Goal: Transaction & Acquisition: Purchase product/service

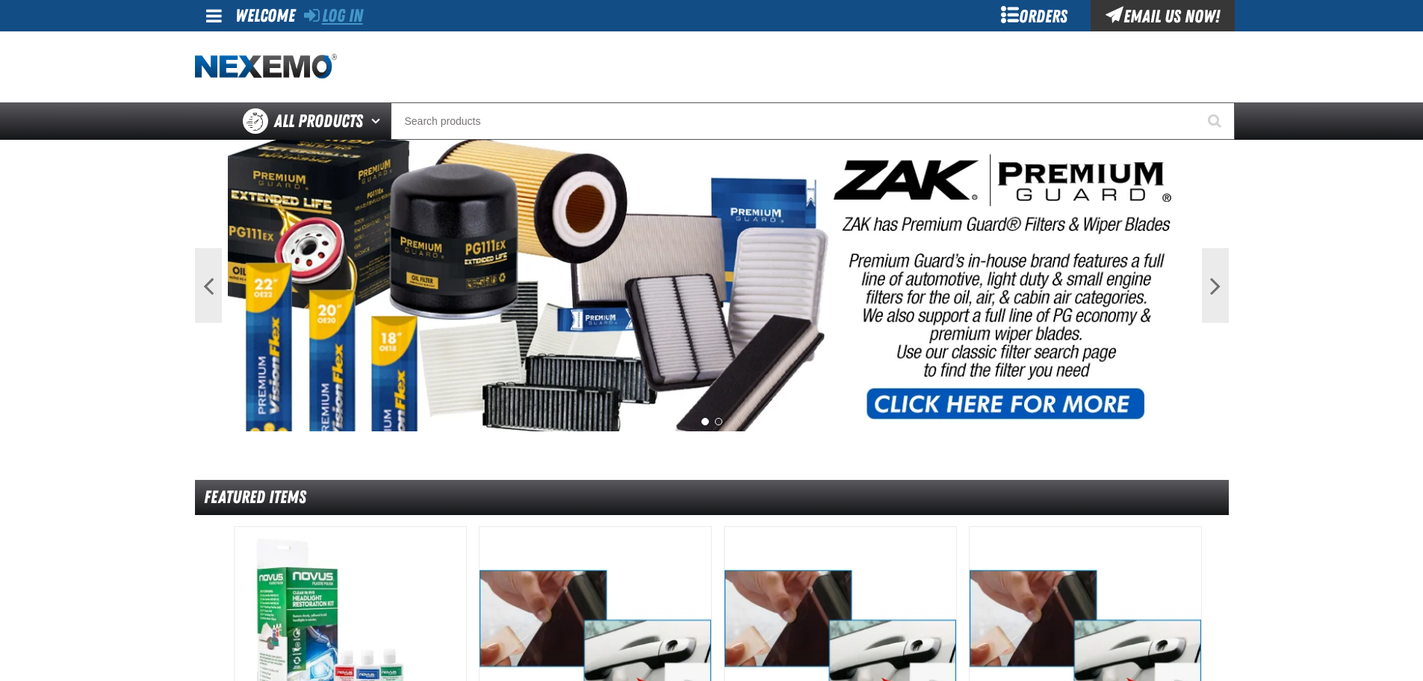
click at [354, 13] on link "Log In" at bounding box center [333, 15] width 59 height 21
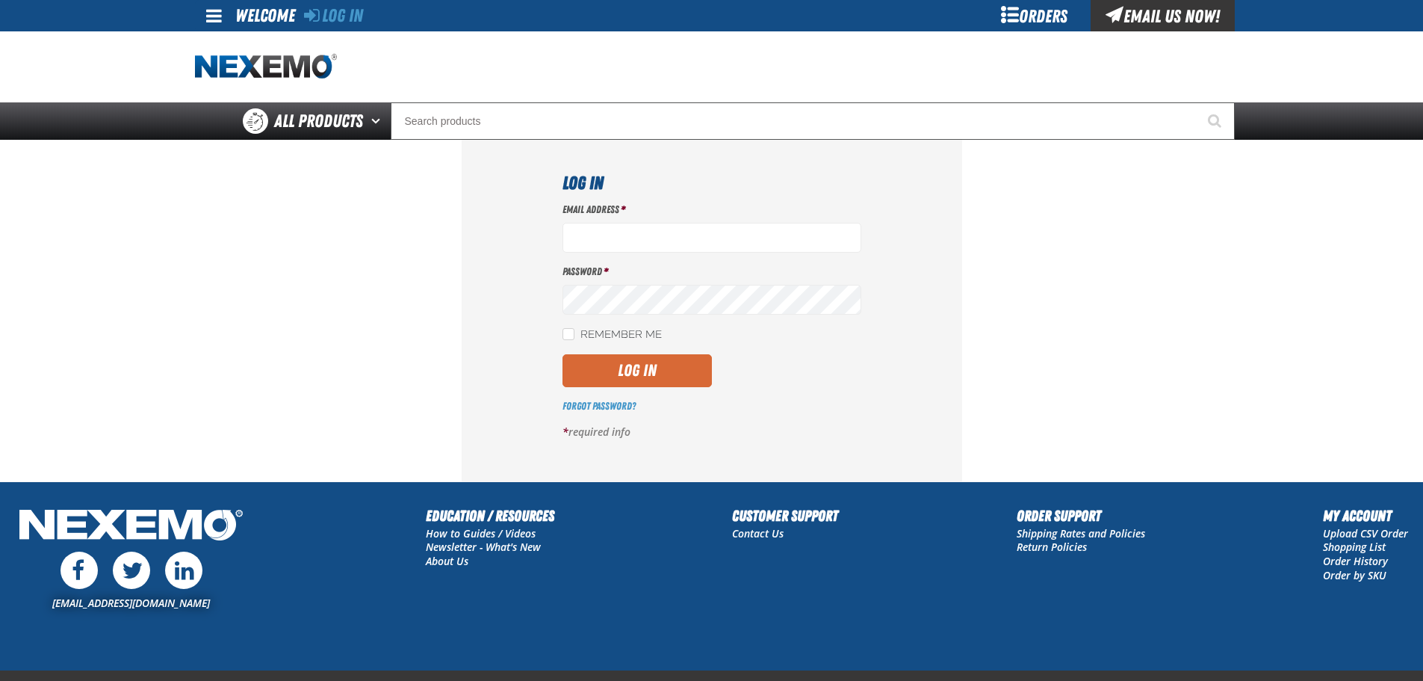
type input "[EMAIL_ADDRESS][DOMAIN_NAME]"
drag, startPoint x: 636, startPoint y: 364, endPoint x: 627, endPoint y: 367, distance: 9.4
click at [635, 364] on button "Log In" at bounding box center [636, 370] width 149 height 33
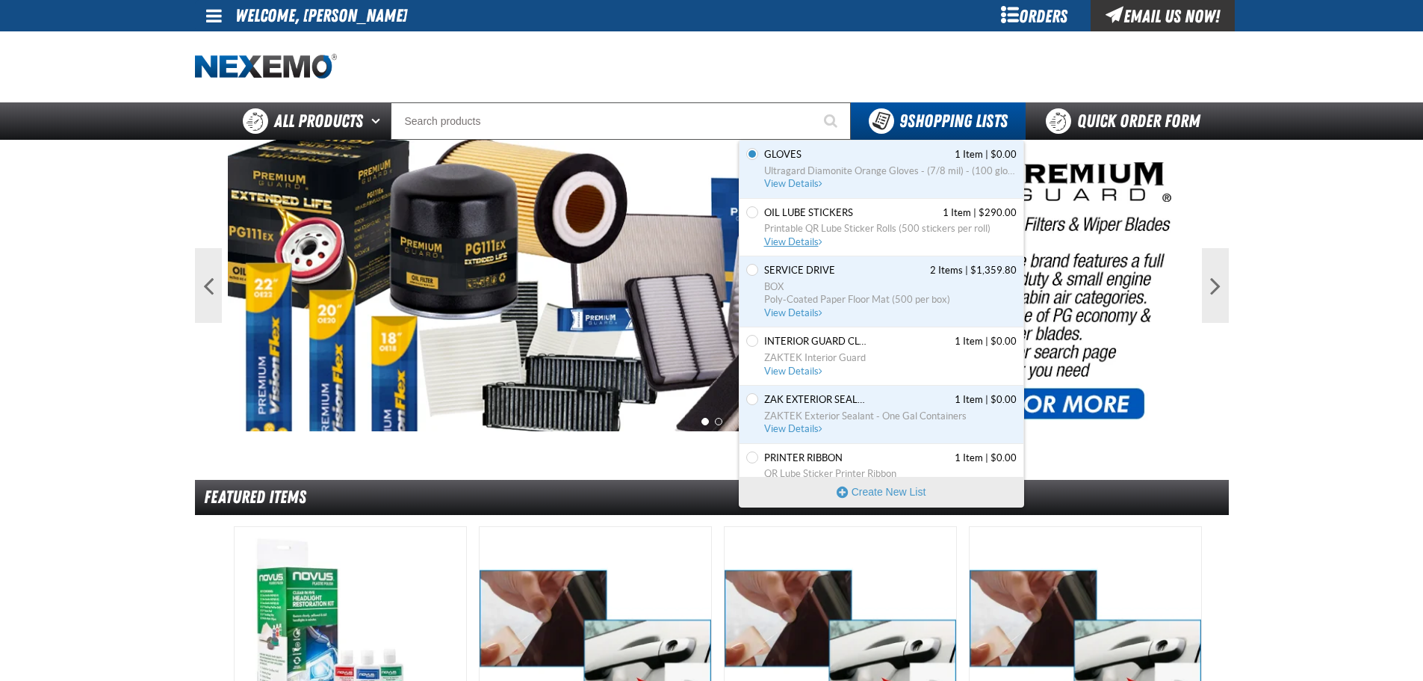
click at [802, 243] on span "View Details" at bounding box center [794, 241] width 61 height 11
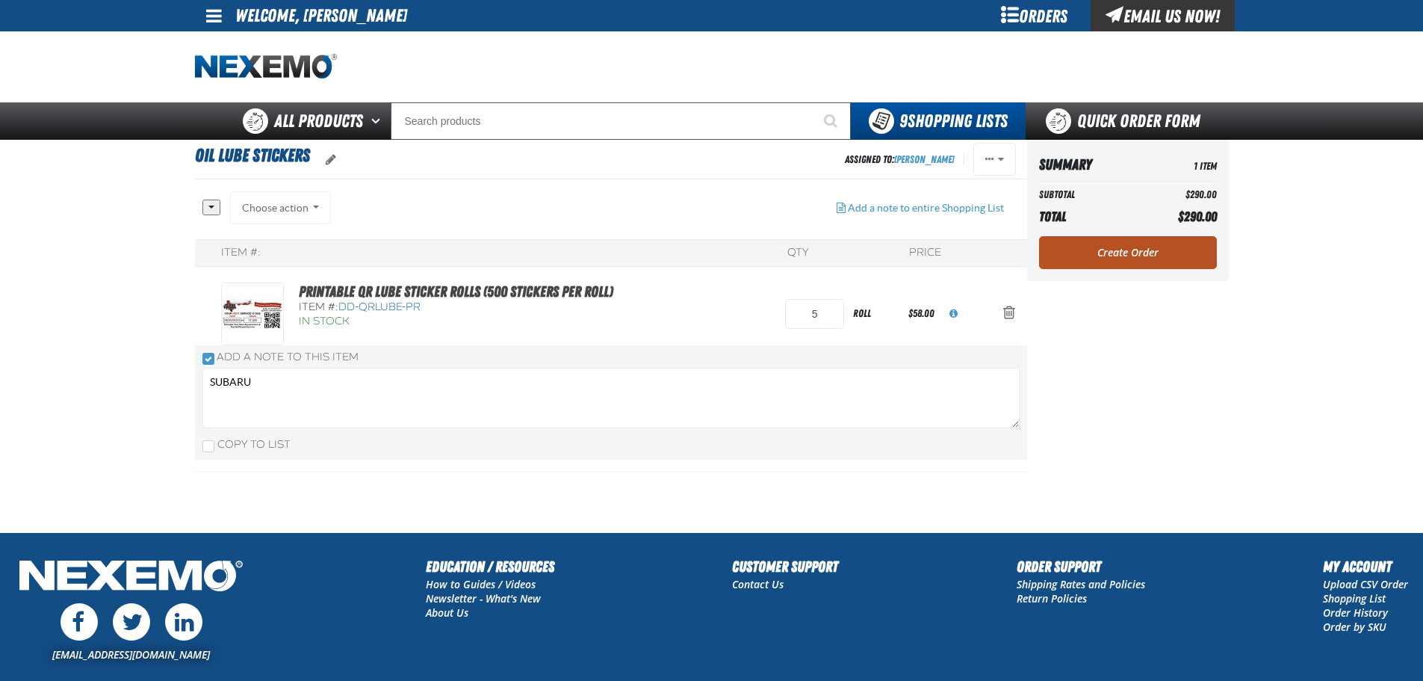
click at [1085, 257] on link "Create Order" at bounding box center [1128, 252] width 178 height 33
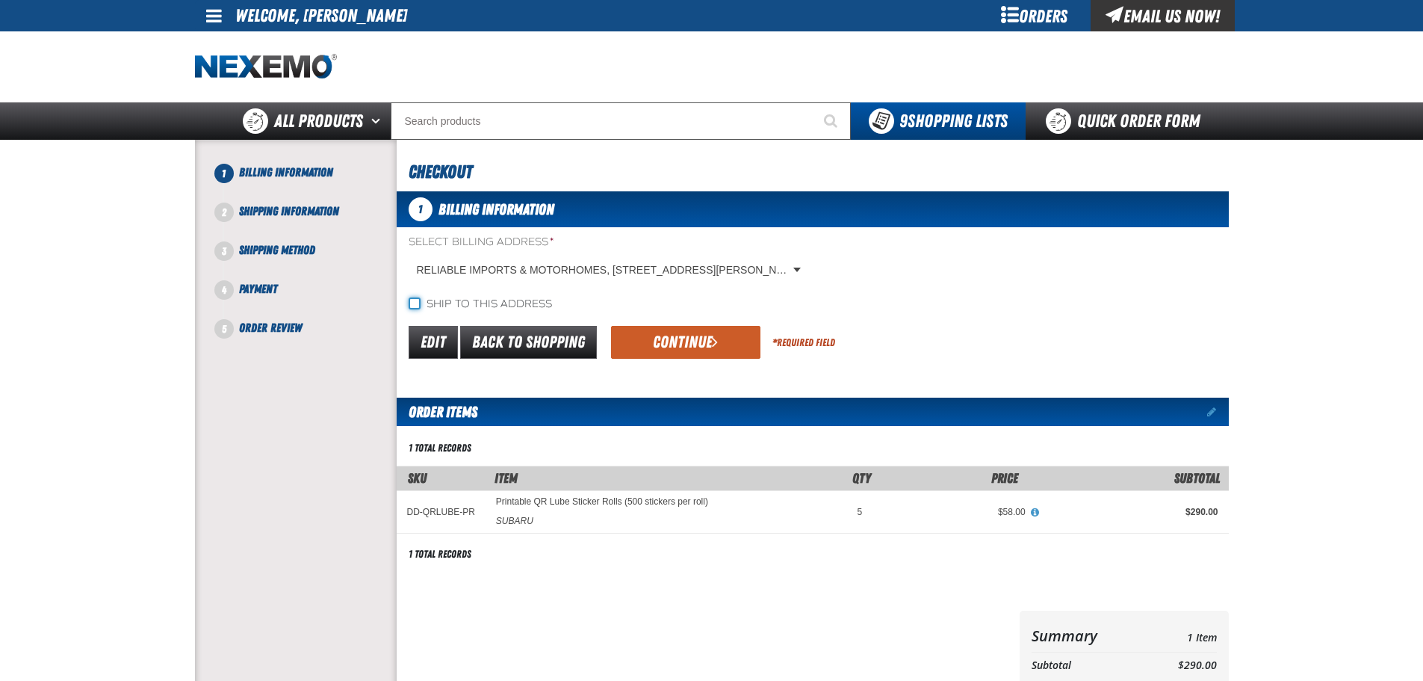
click at [418, 305] on input "Ship to this address" at bounding box center [415, 303] width 12 height 12
checkbox input "true"
click at [632, 346] on button "Continue" at bounding box center [685, 342] width 149 height 33
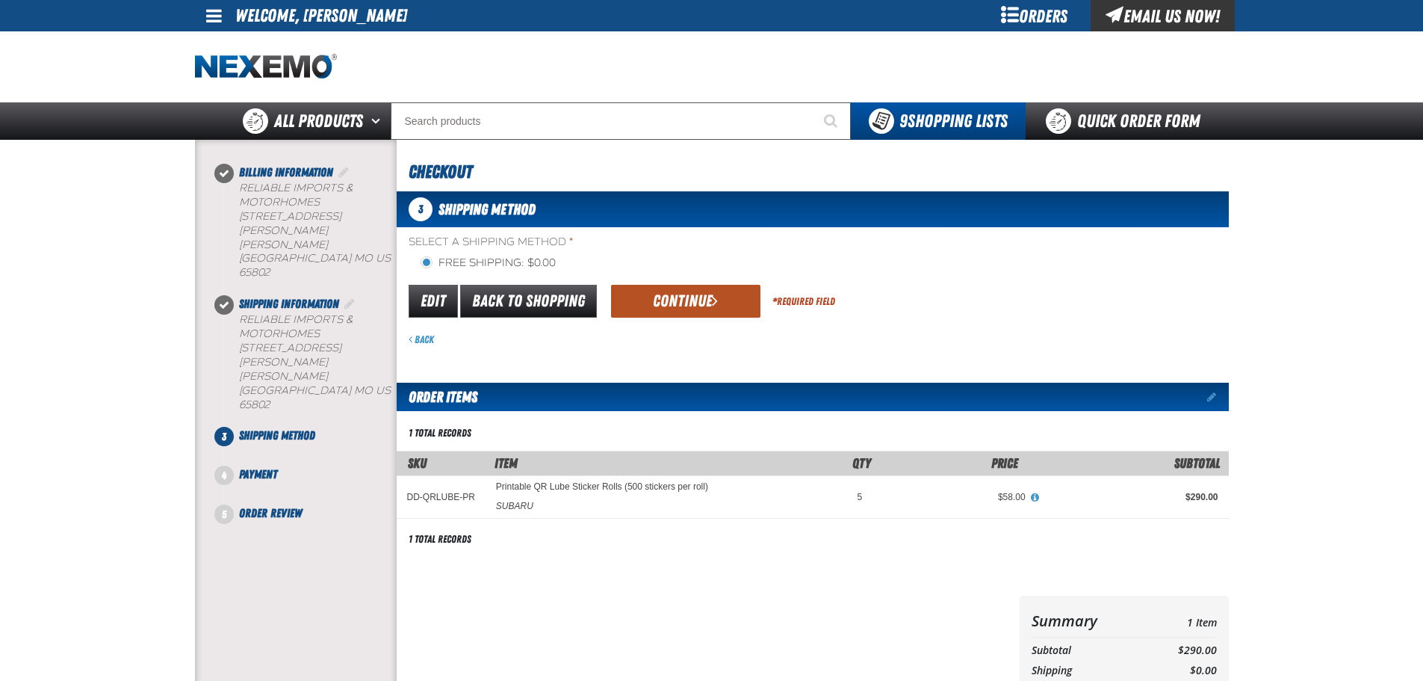
click at [675, 298] on button "Continue" at bounding box center [685, 301] width 149 height 33
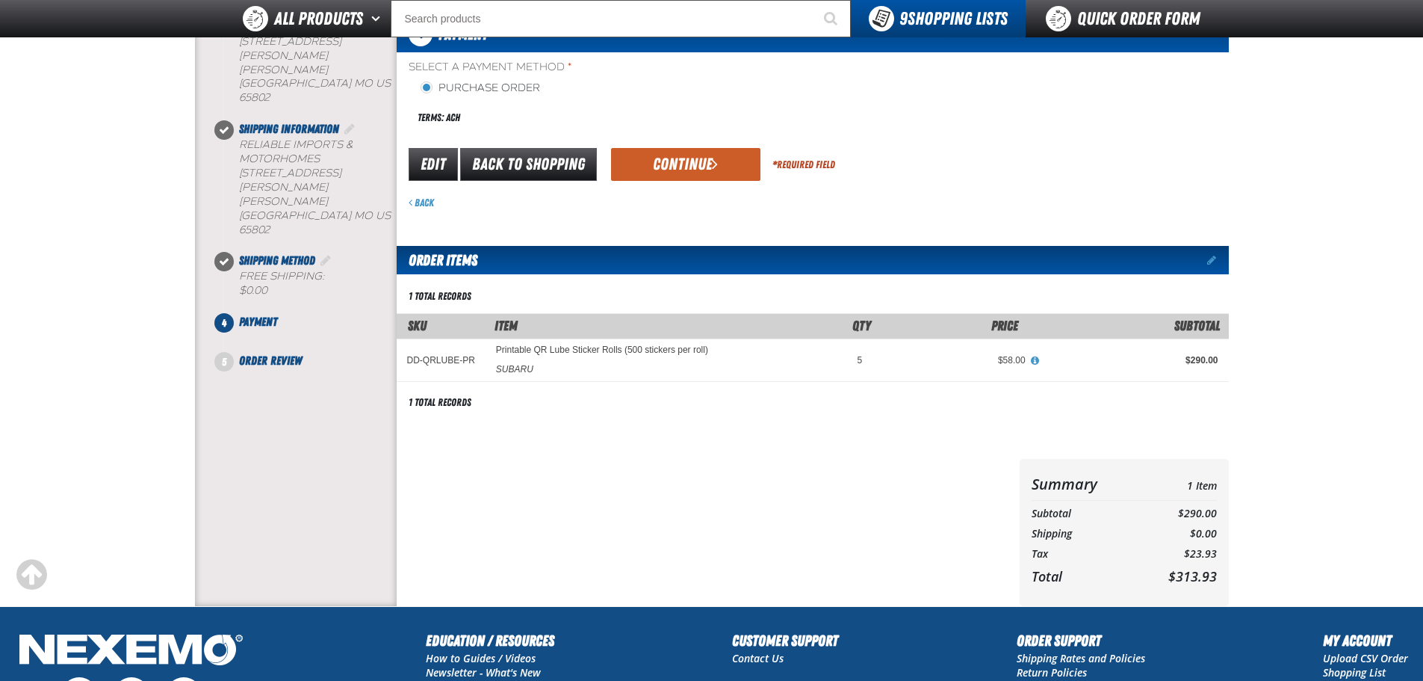
scroll to position [75, 0]
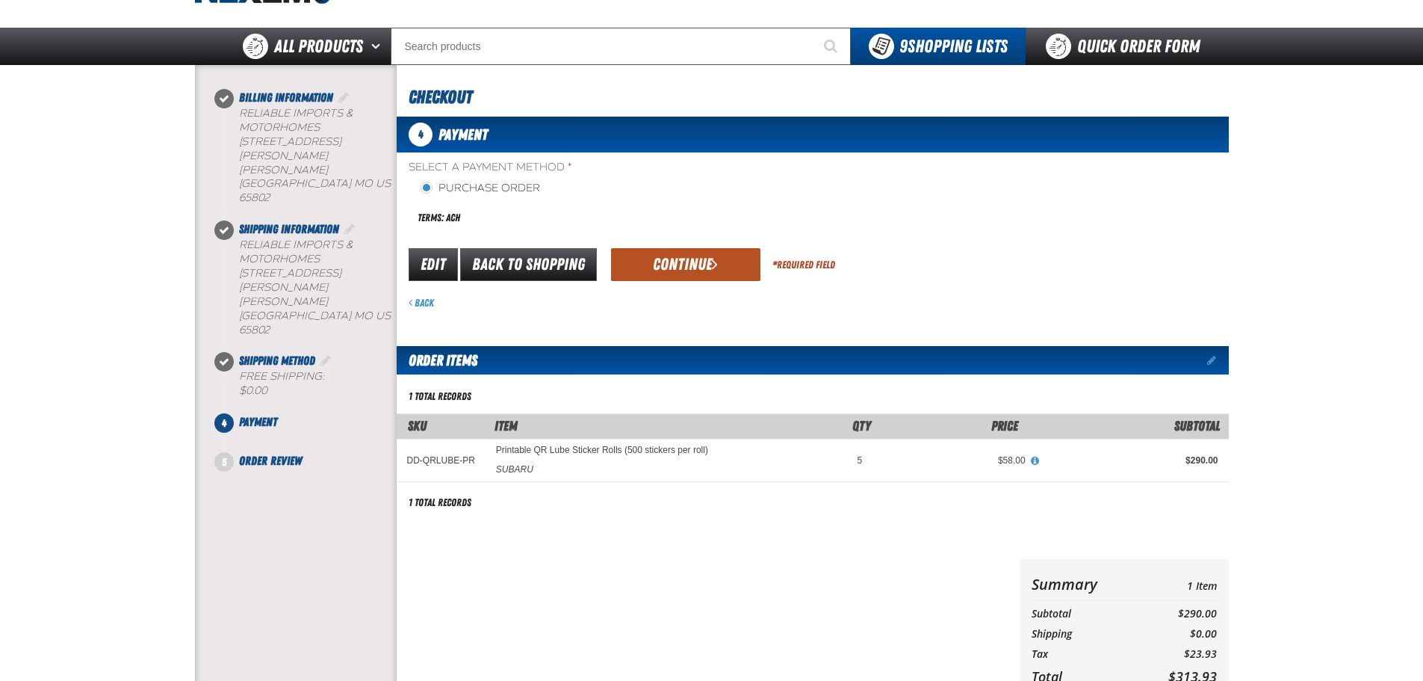
click at [701, 275] on button "Continue" at bounding box center [685, 264] width 149 height 33
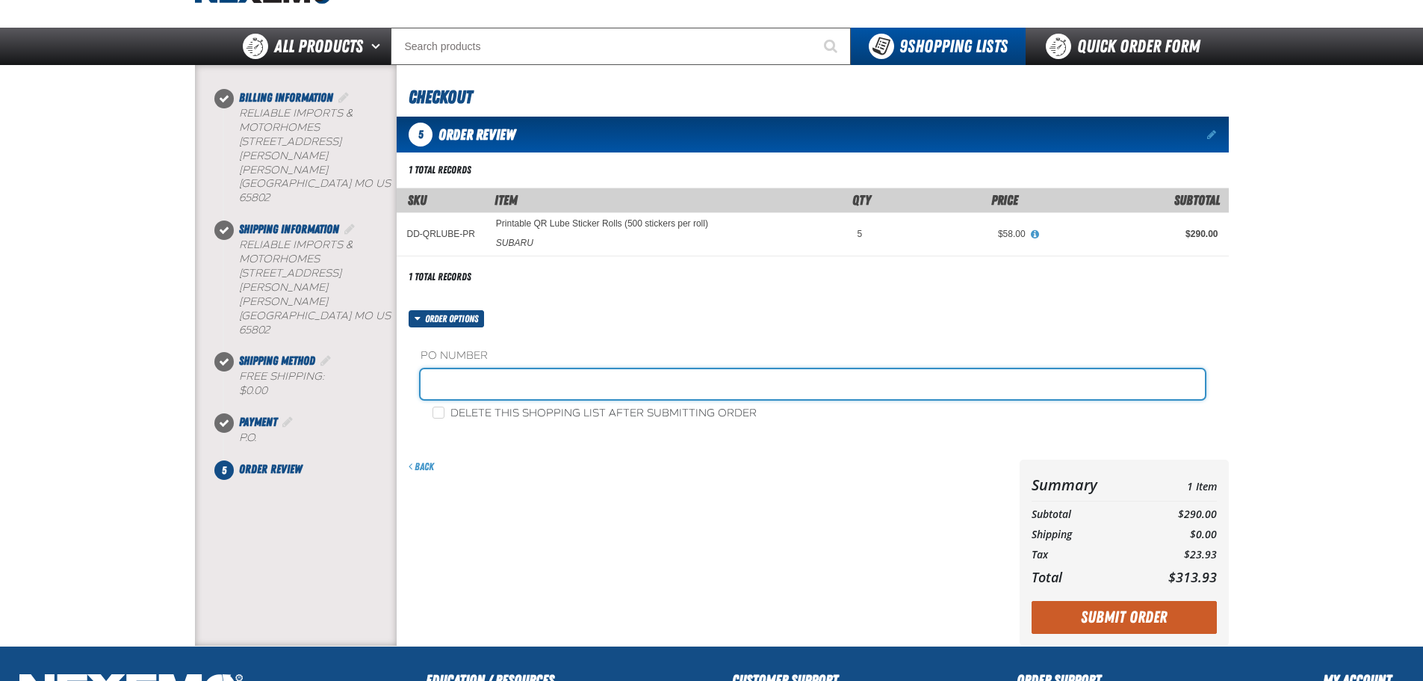
click at [478, 375] on input "text" at bounding box center [813, 384] width 784 height 30
type input "OIL CHANGE STICKERS(SU)"
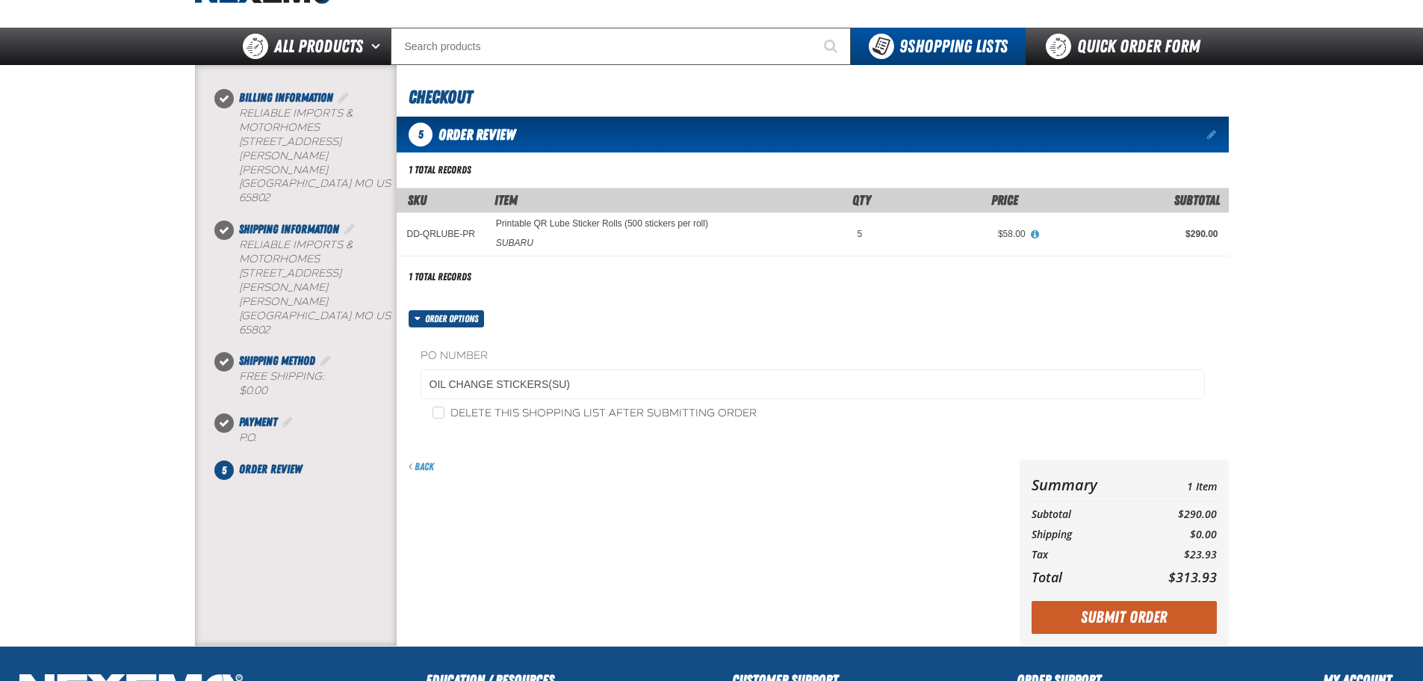
click at [778, 551] on div "Back" at bounding box center [705, 552] width 617 height 186
click at [1106, 615] on button "Submit Order" at bounding box center [1124, 617] width 185 height 33
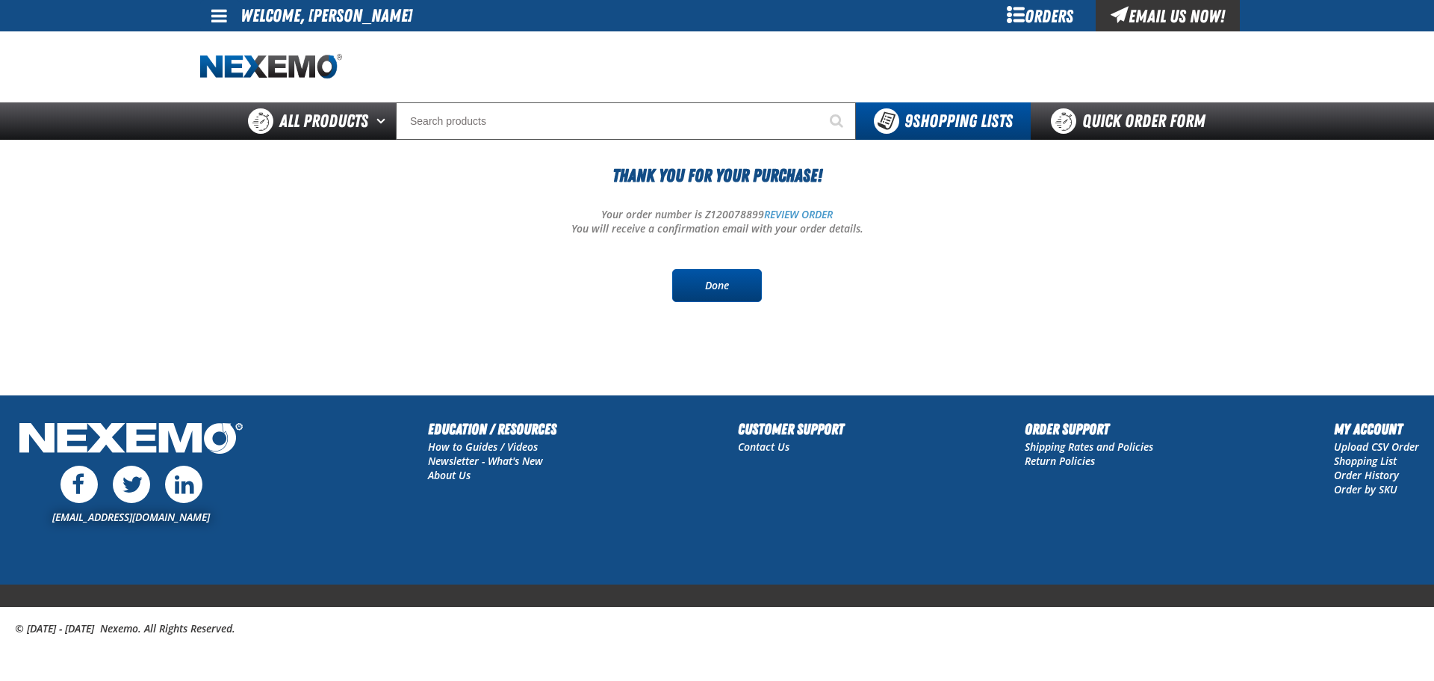
click at [740, 271] on link "Done" at bounding box center [717, 285] width 90 height 33
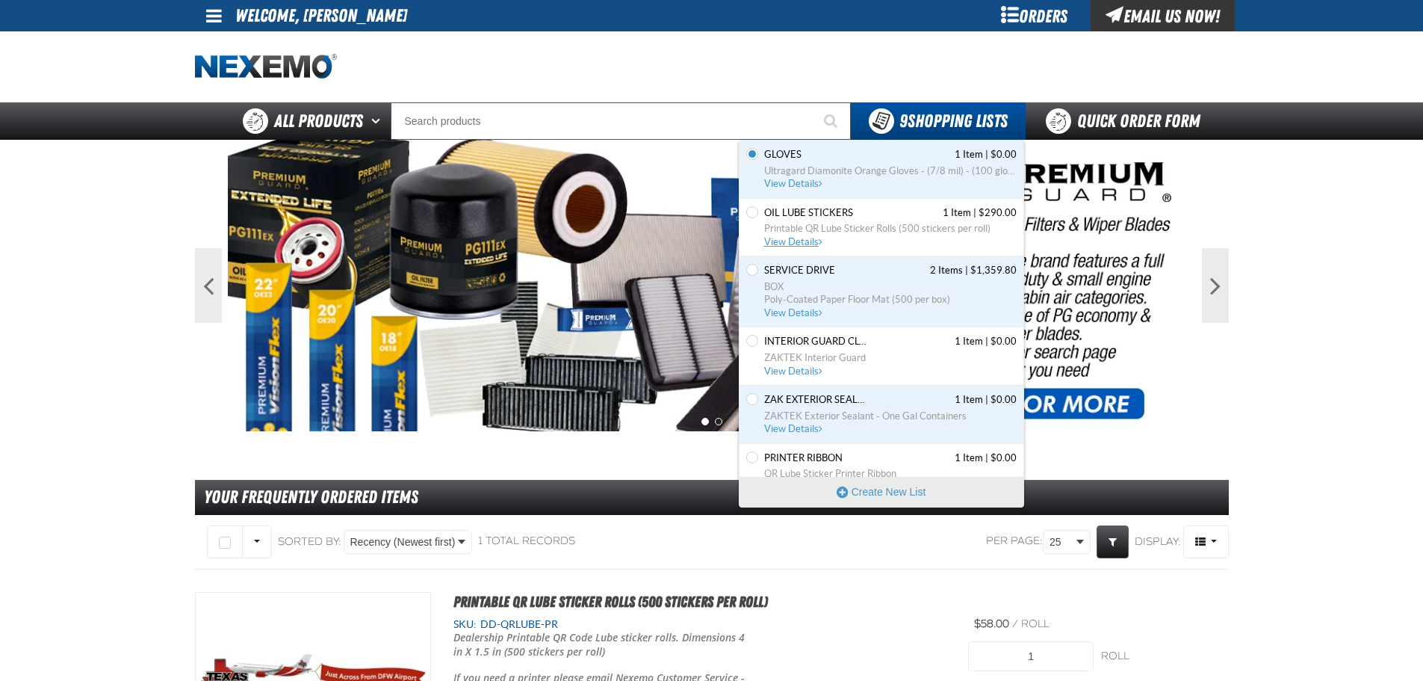
click at [815, 217] on span "Oil Lube Stickers" at bounding box center [808, 212] width 89 height 13
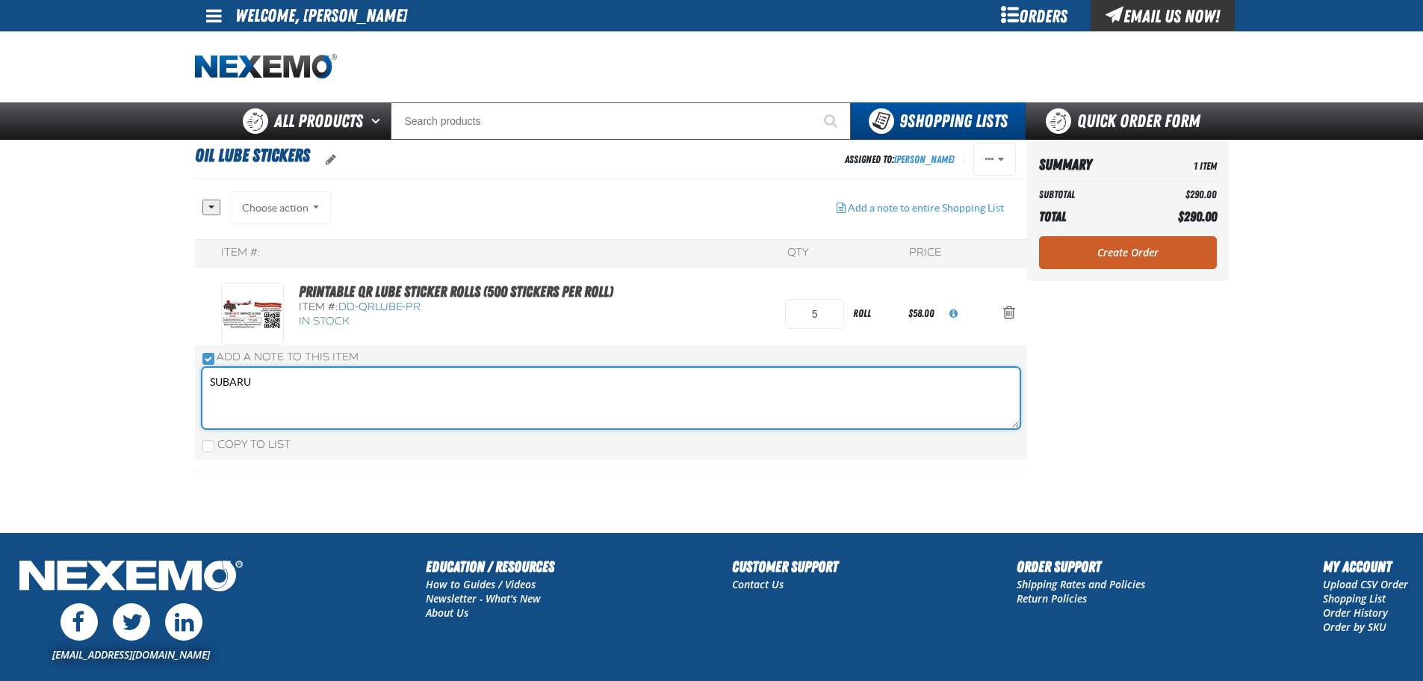
click at [261, 376] on textarea "SUBARU" at bounding box center [610, 398] width 817 height 61
type textarea "HYUNDAI"
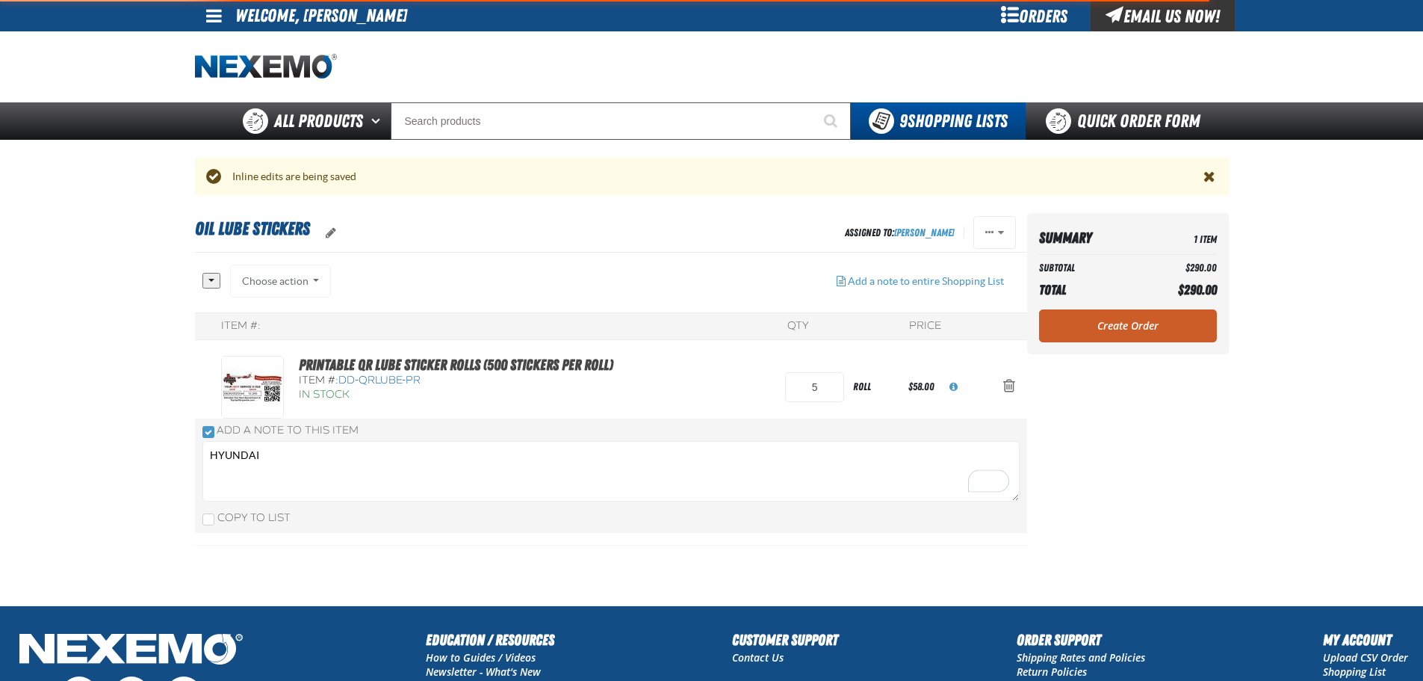
click at [1102, 252] on div "Summary 1 Item Subtotal $290.00 Total $290.00 Loading... Create Order" at bounding box center [1128, 283] width 202 height 141
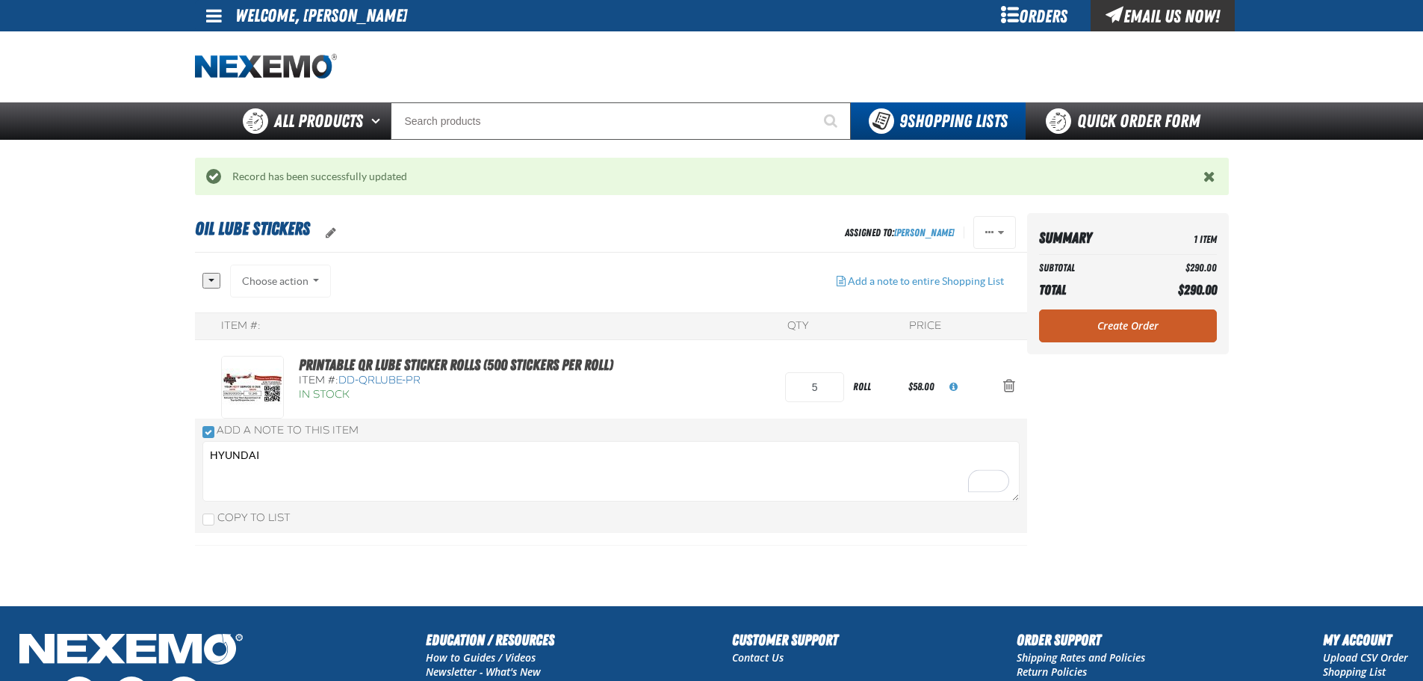
click at [1102, 320] on link "Create Order" at bounding box center [1128, 325] width 178 height 33
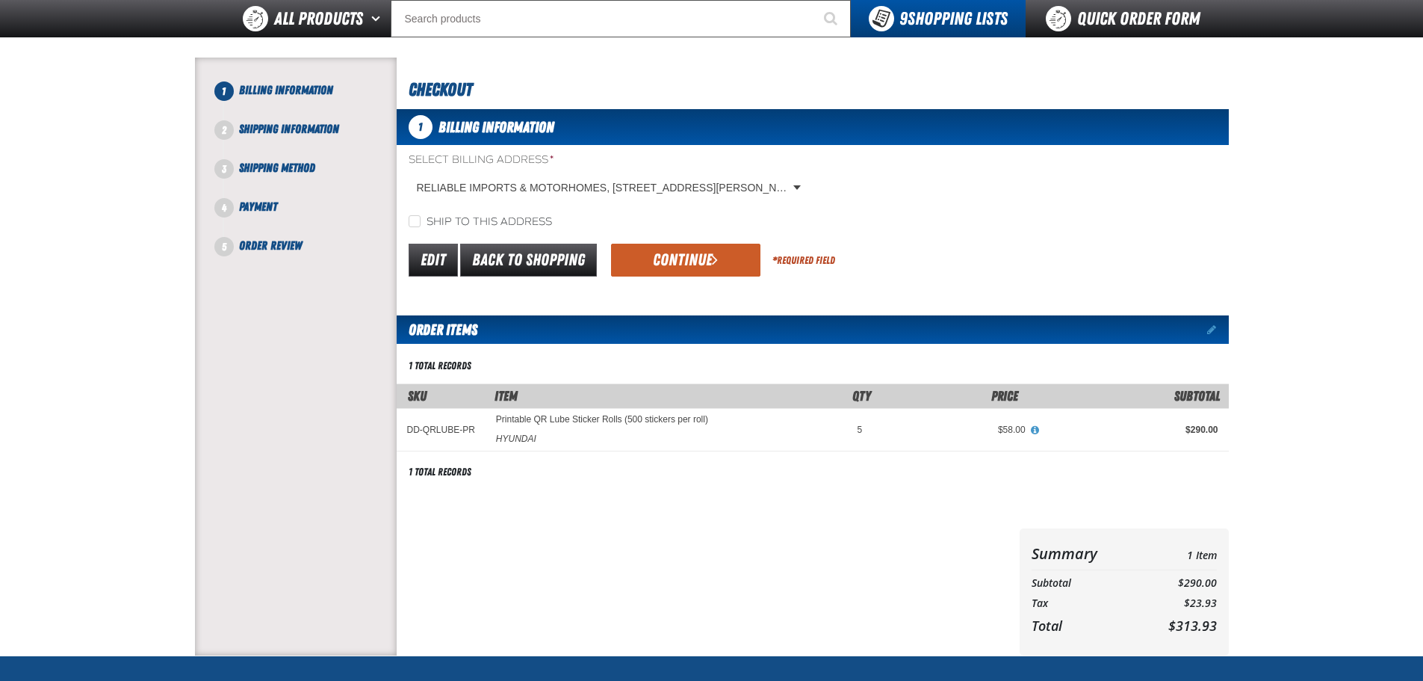
scroll to position [149, 0]
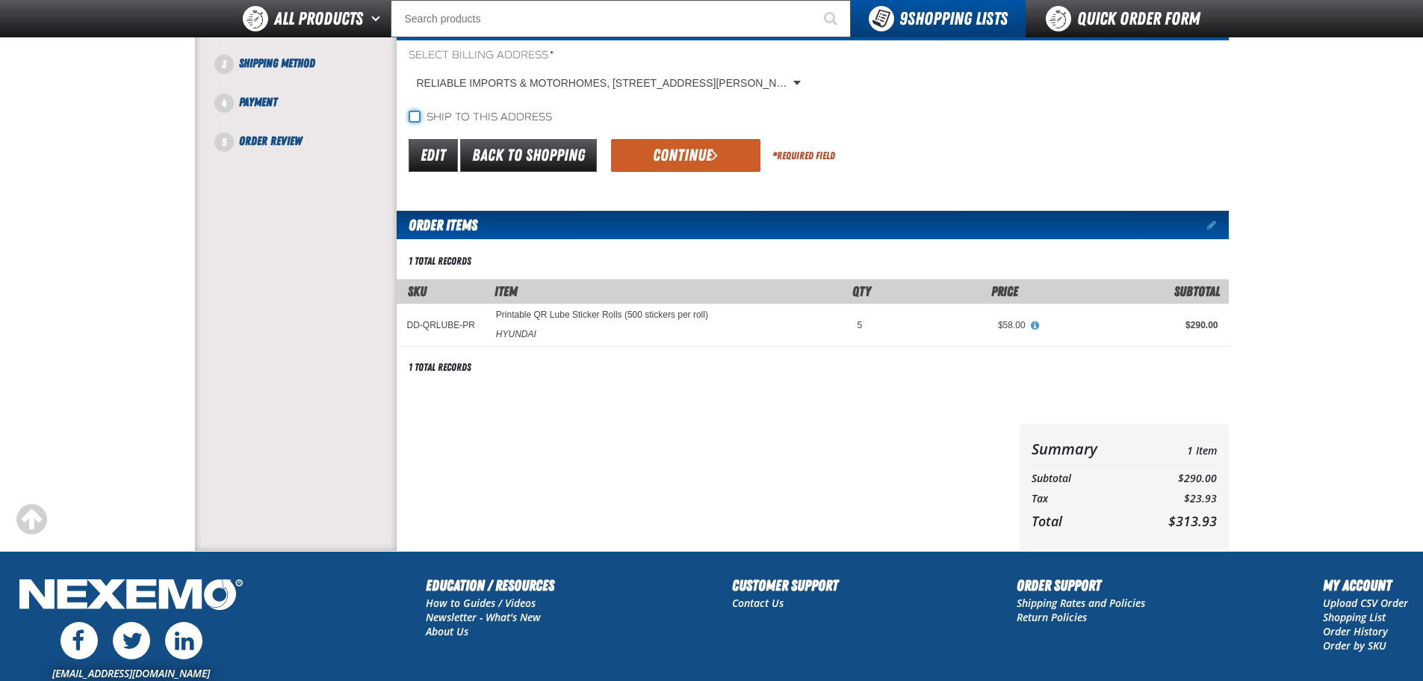
click at [420, 117] on input "Ship to this address" at bounding box center [415, 117] width 12 height 12
checkbox input "true"
click at [683, 155] on button "Continue" at bounding box center [685, 155] width 149 height 33
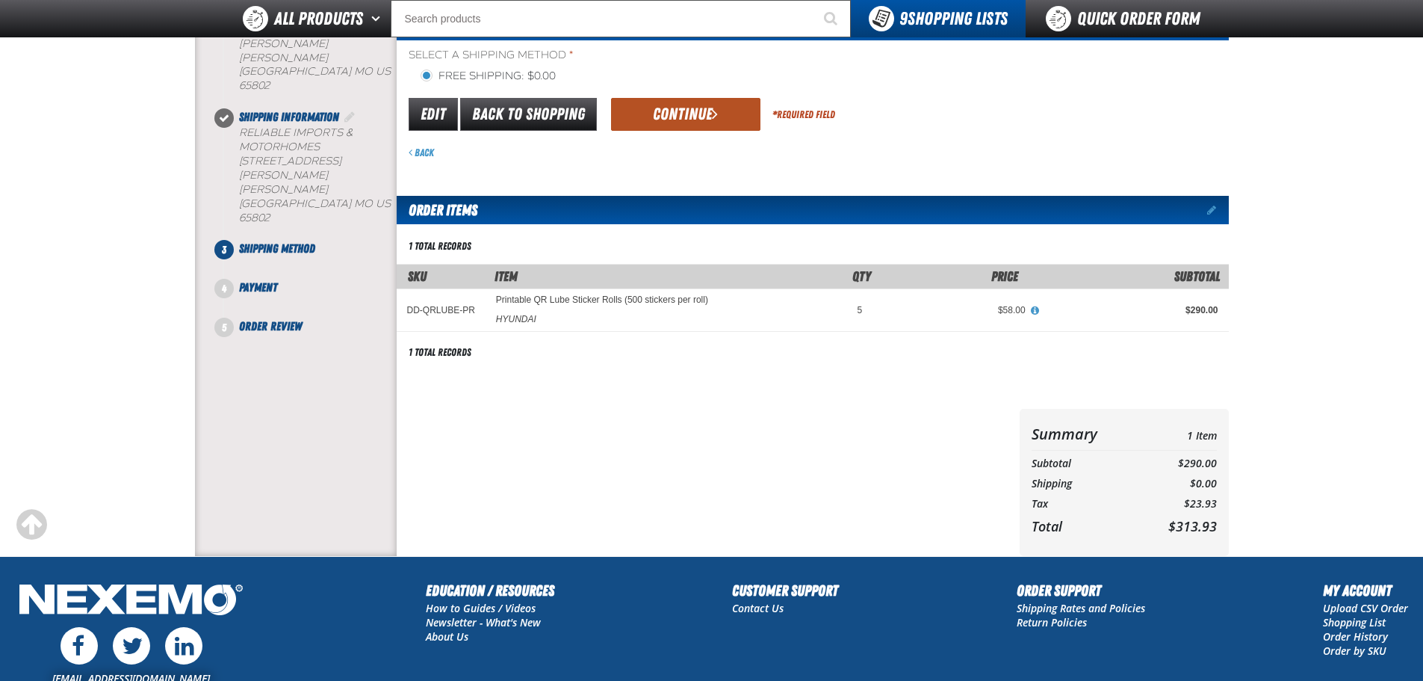
click at [678, 122] on button "Continue" at bounding box center [685, 114] width 149 height 33
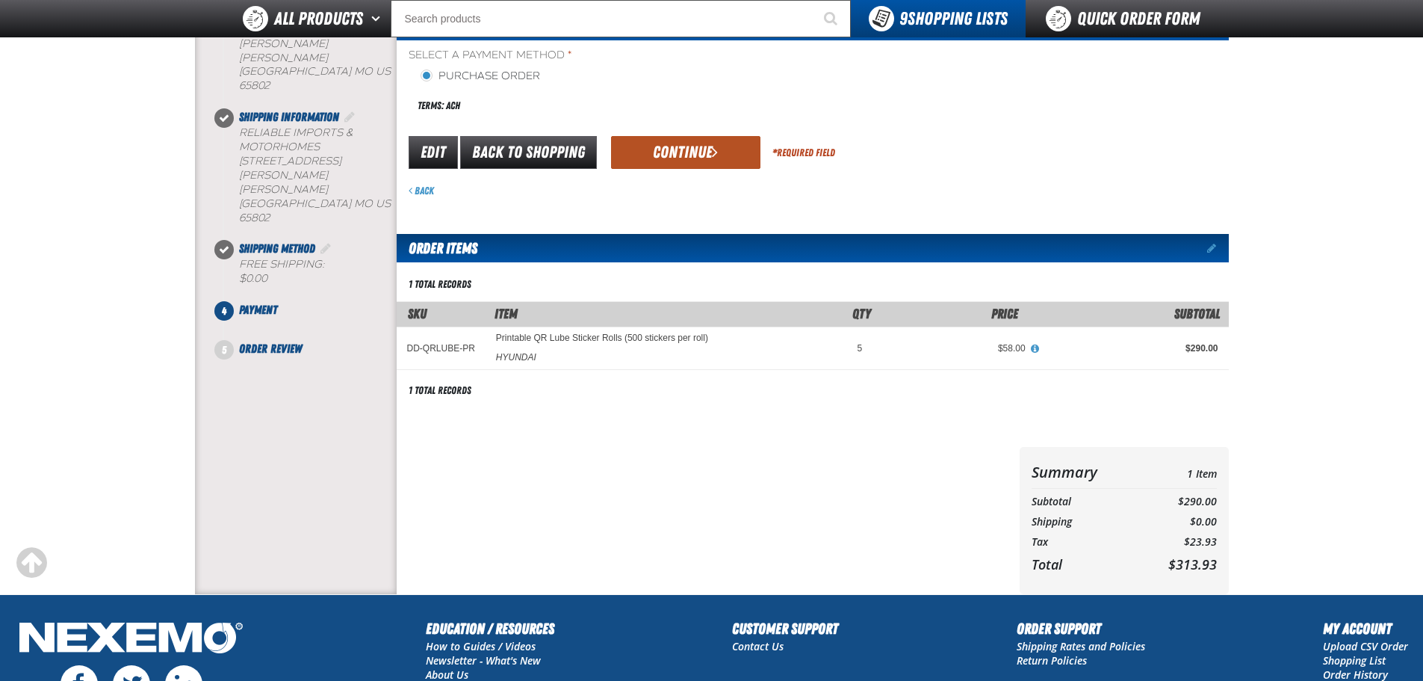
click at [660, 146] on button "Continue" at bounding box center [685, 152] width 149 height 33
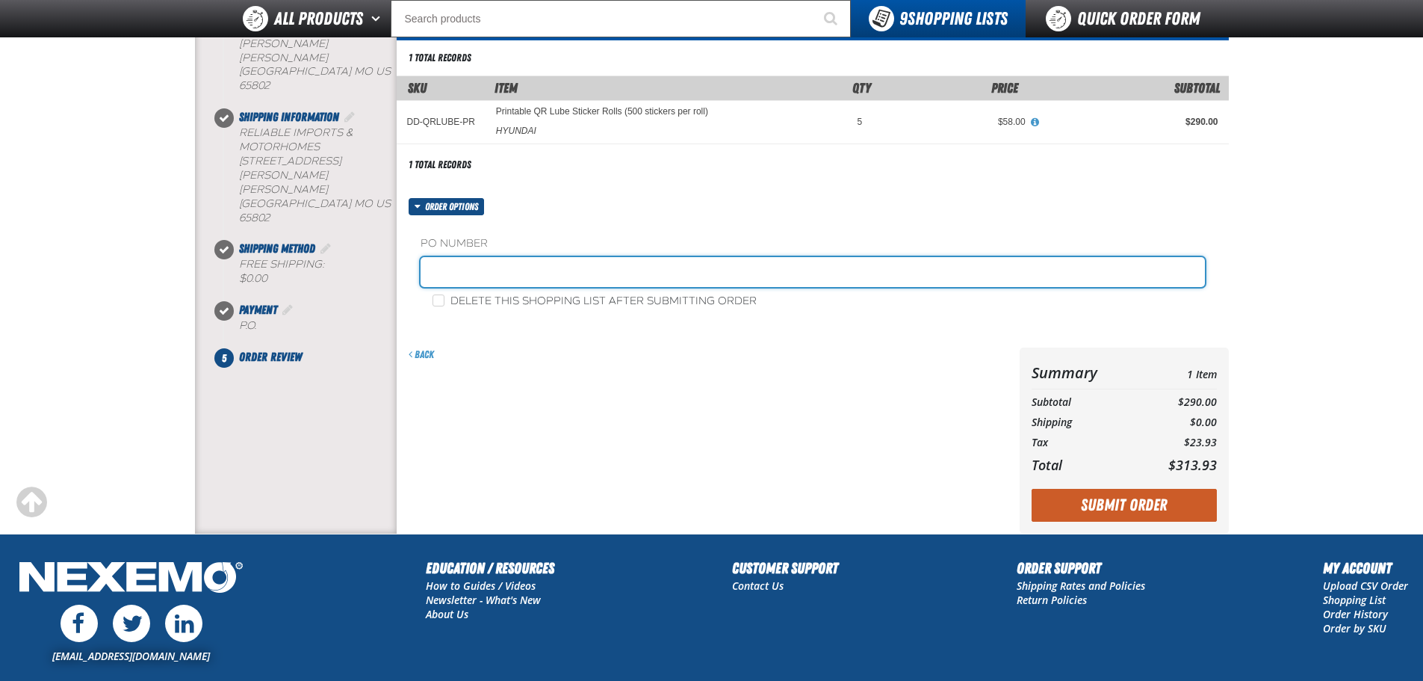
click at [491, 270] on input "text" at bounding box center [813, 272] width 784 height 30
type input "I"
type input "OIL CHANGE STICKERS(HY)"
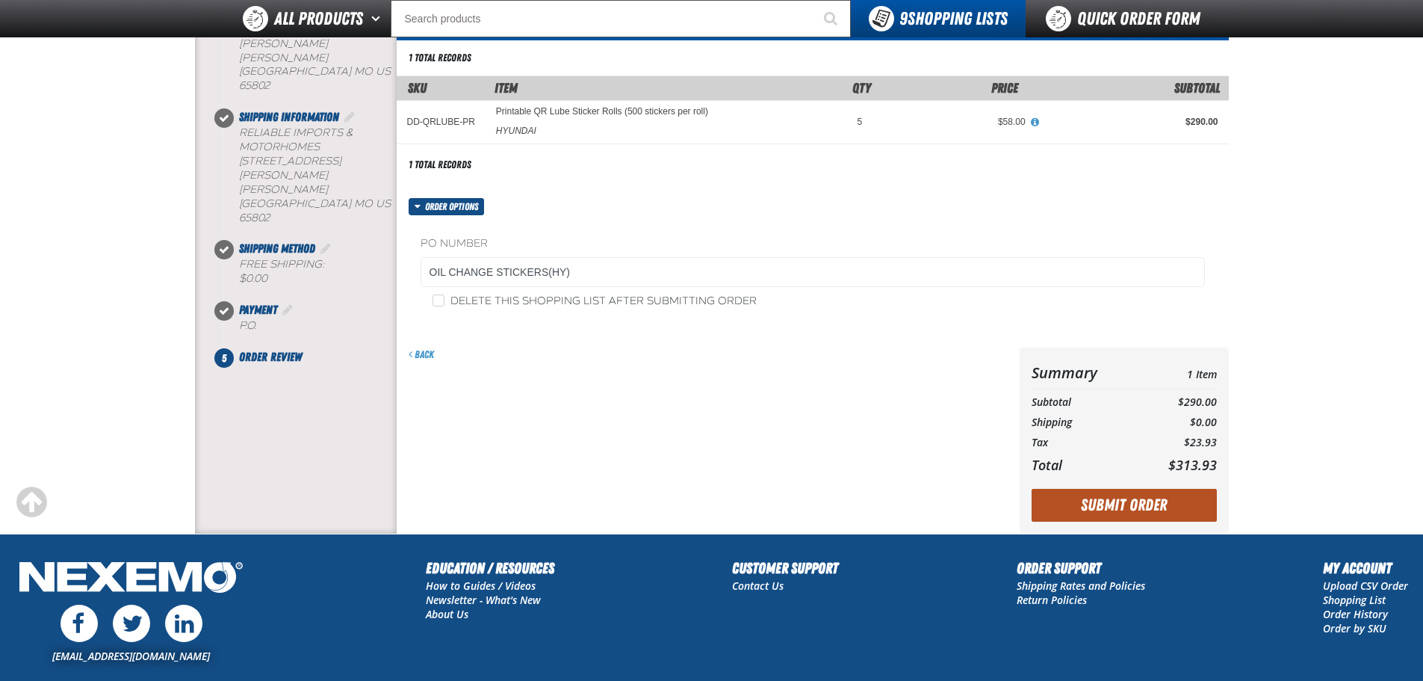
click at [1165, 504] on button "Submit Order" at bounding box center [1124, 505] width 185 height 33
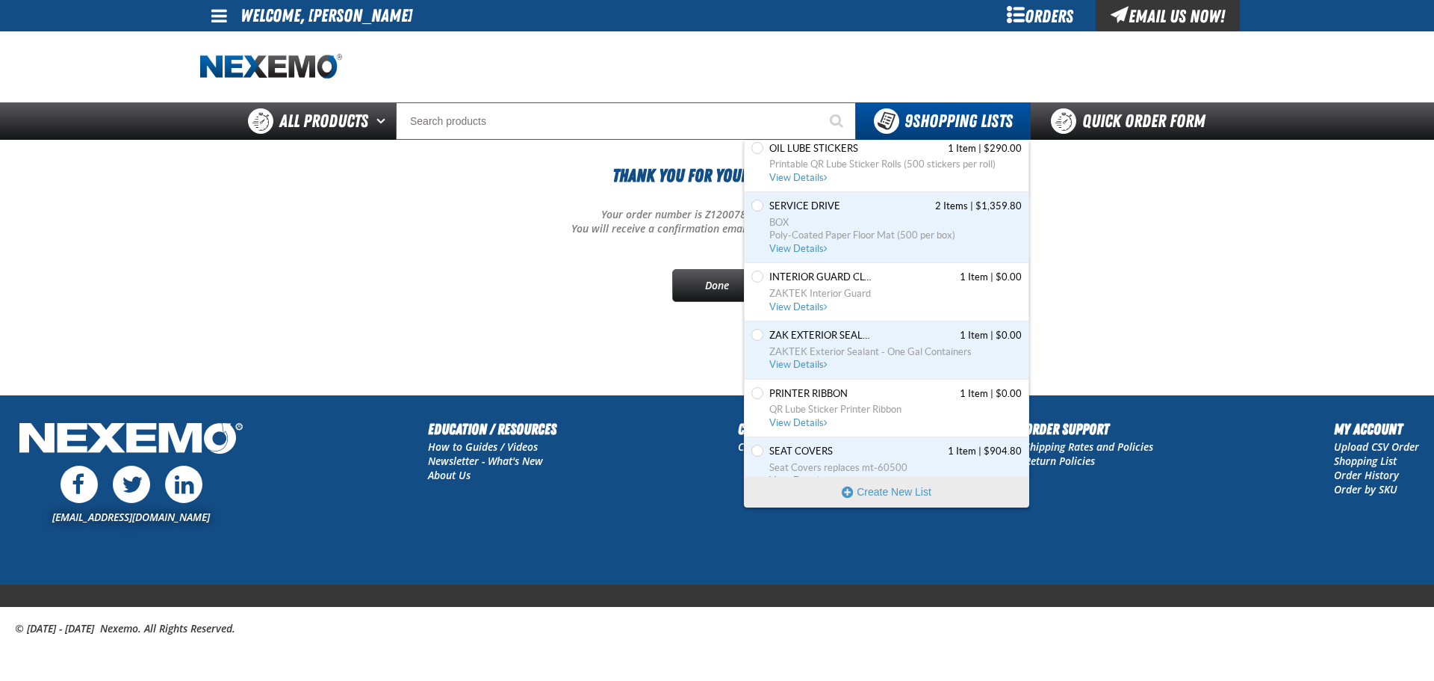
scroll to position [149, 0]
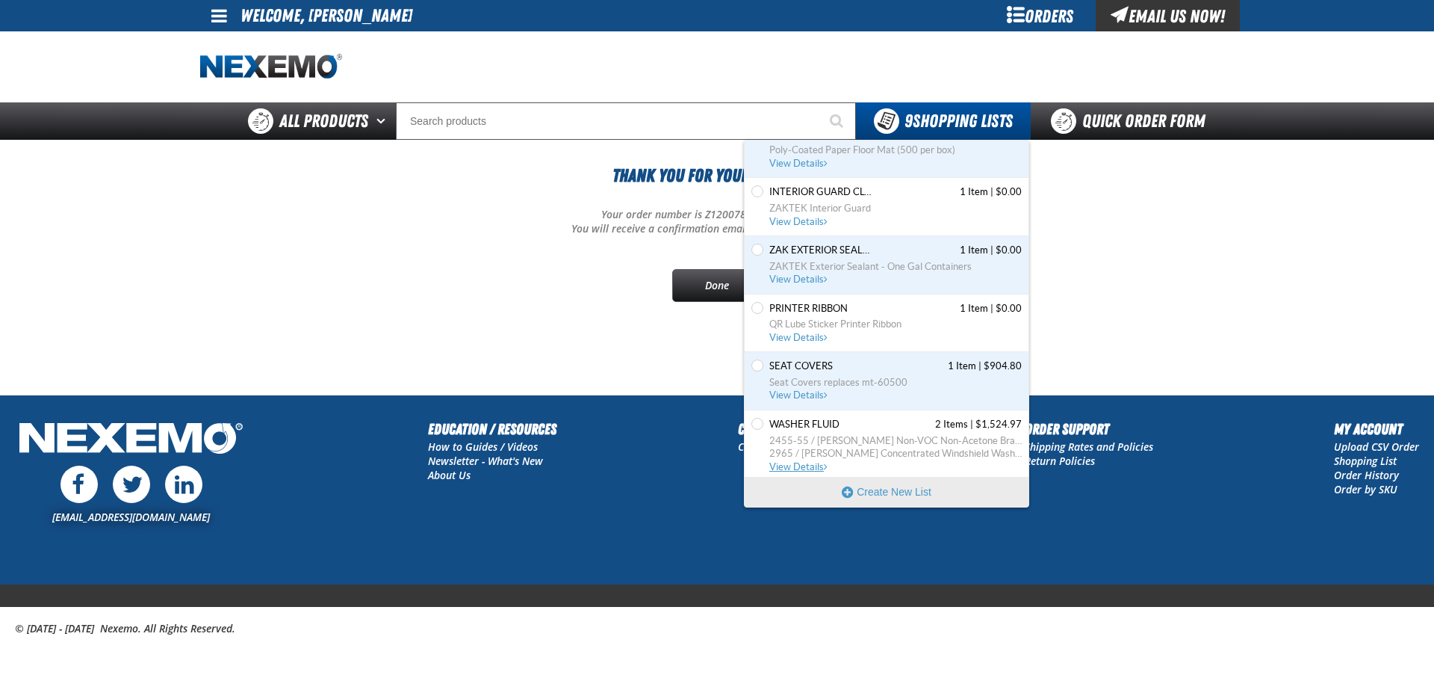
click at [852, 427] on span "Washer Fluid 2 Items | $1,524.97" at bounding box center [895, 424] width 252 height 13
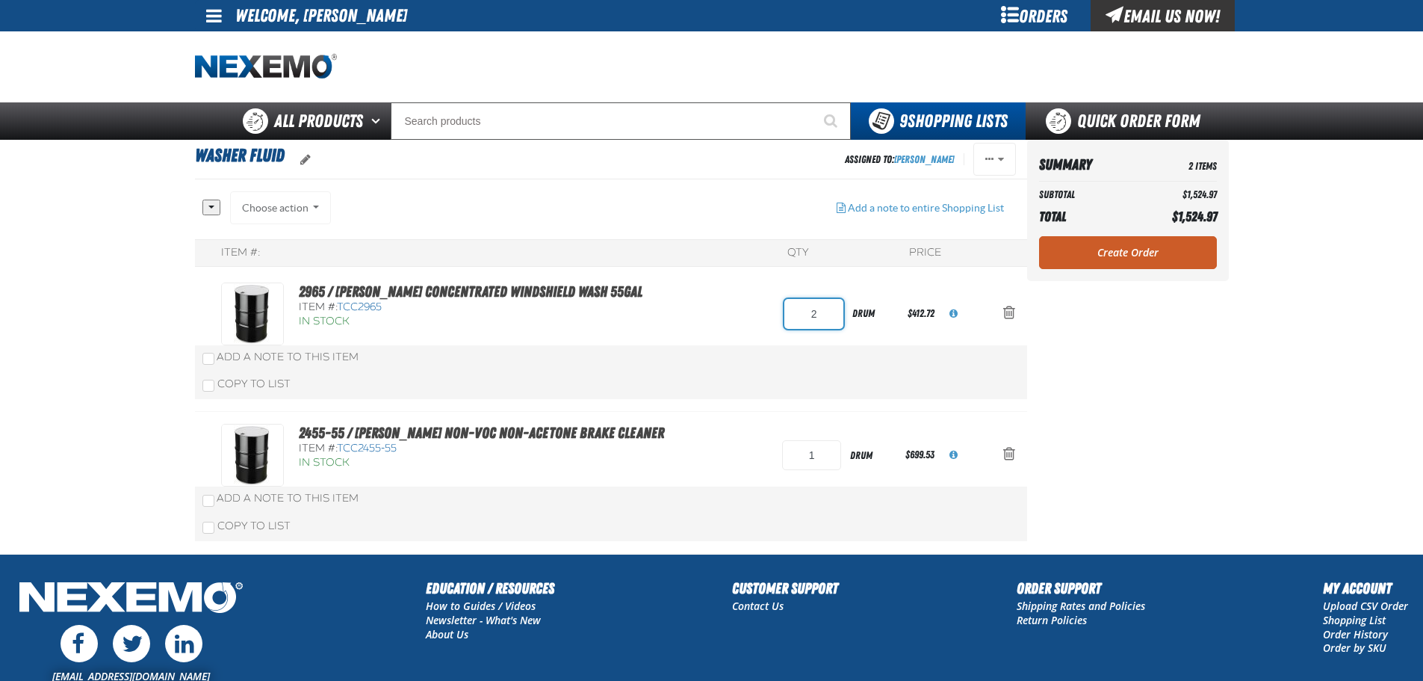
click at [808, 316] on input "2" at bounding box center [813, 314] width 59 height 30
type input "4"
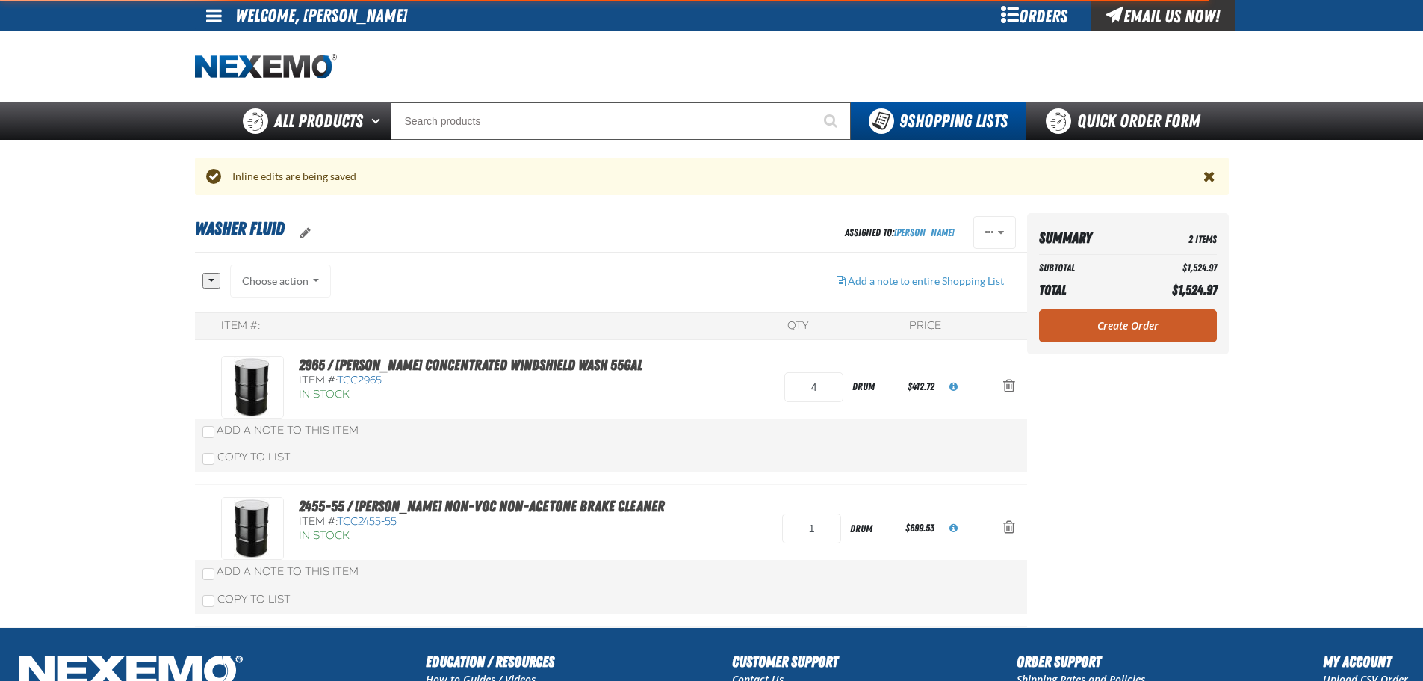
click at [689, 333] on div "Item #: QTY Price 2965 / Johnsen's Concentrated Windshield Wash 55gal Item #: T…" at bounding box center [611, 469] width 832 height 314
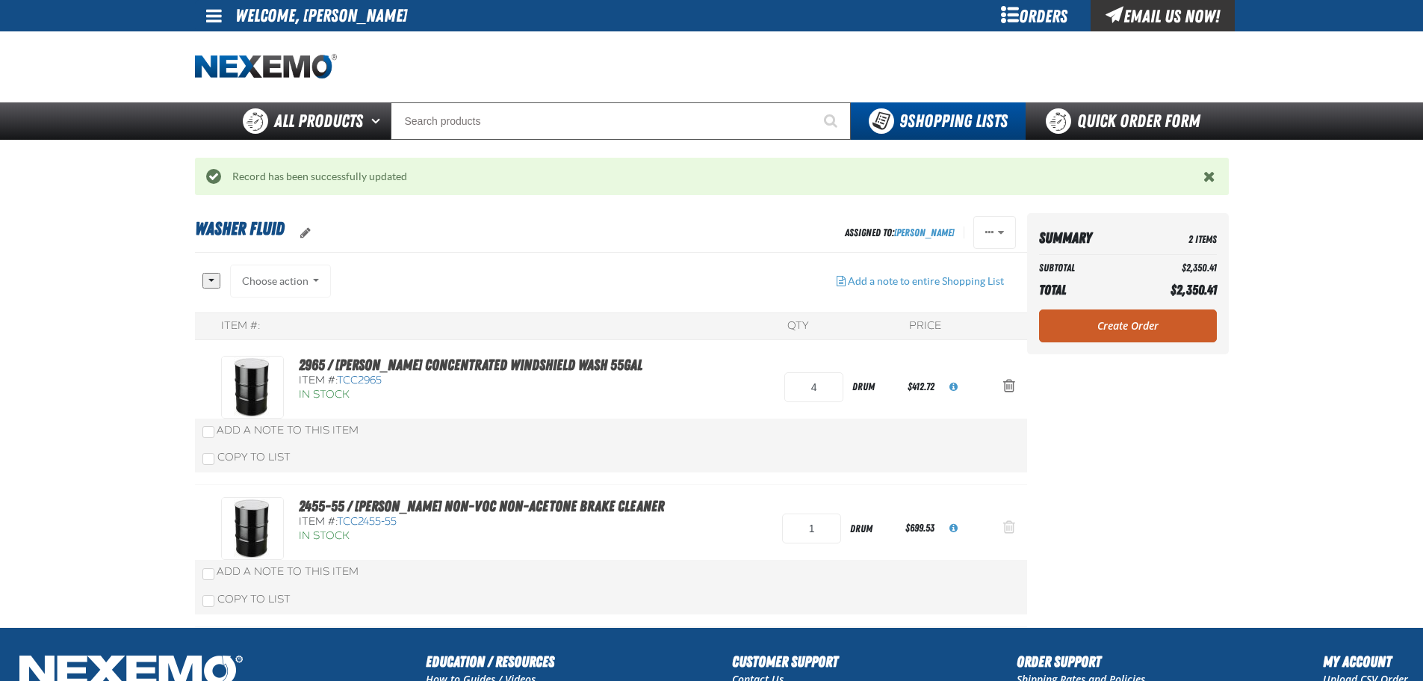
click at [1012, 533] on span "Action Remove 2455-55 / Johnsen&#039;s Non-VOC Non-Acetone Brake Cleaner from W…" at bounding box center [1009, 526] width 12 height 15
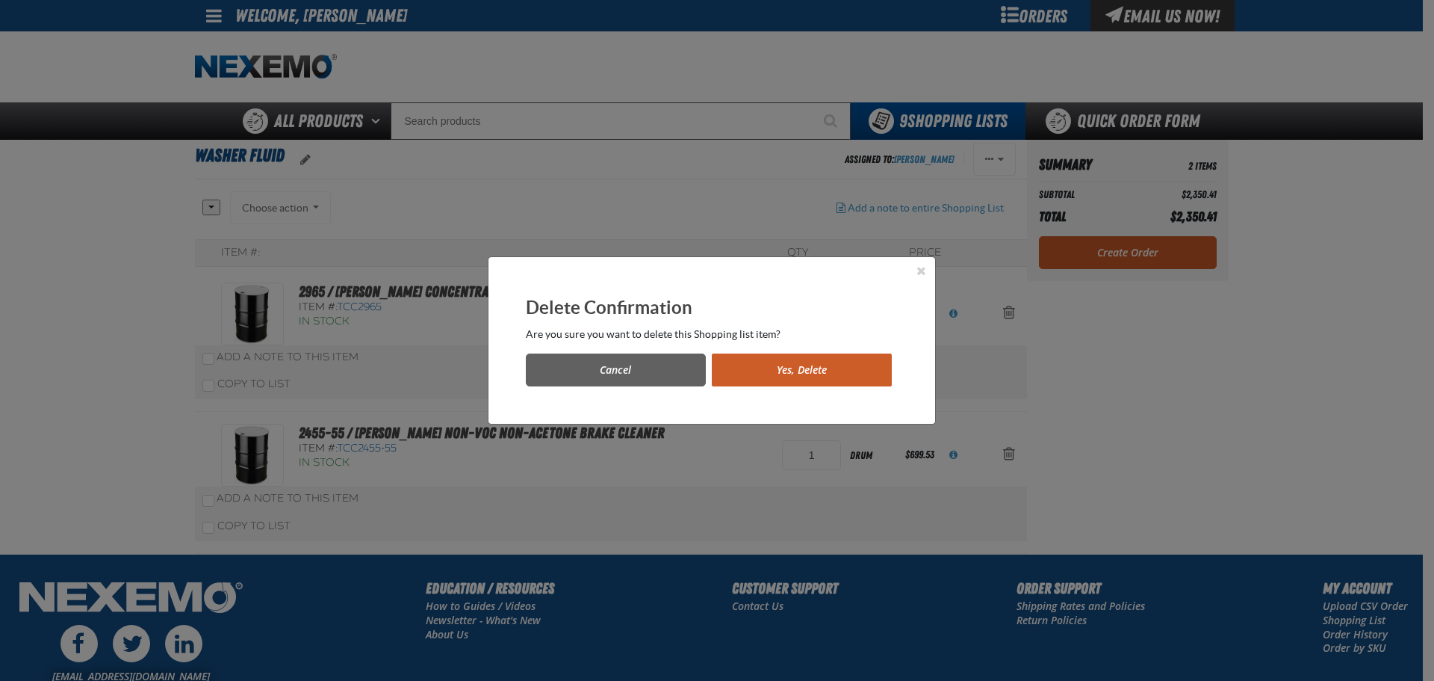
click at [767, 365] on button "Yes, Delete" at bounding box center [802, 369] width 180 height 33
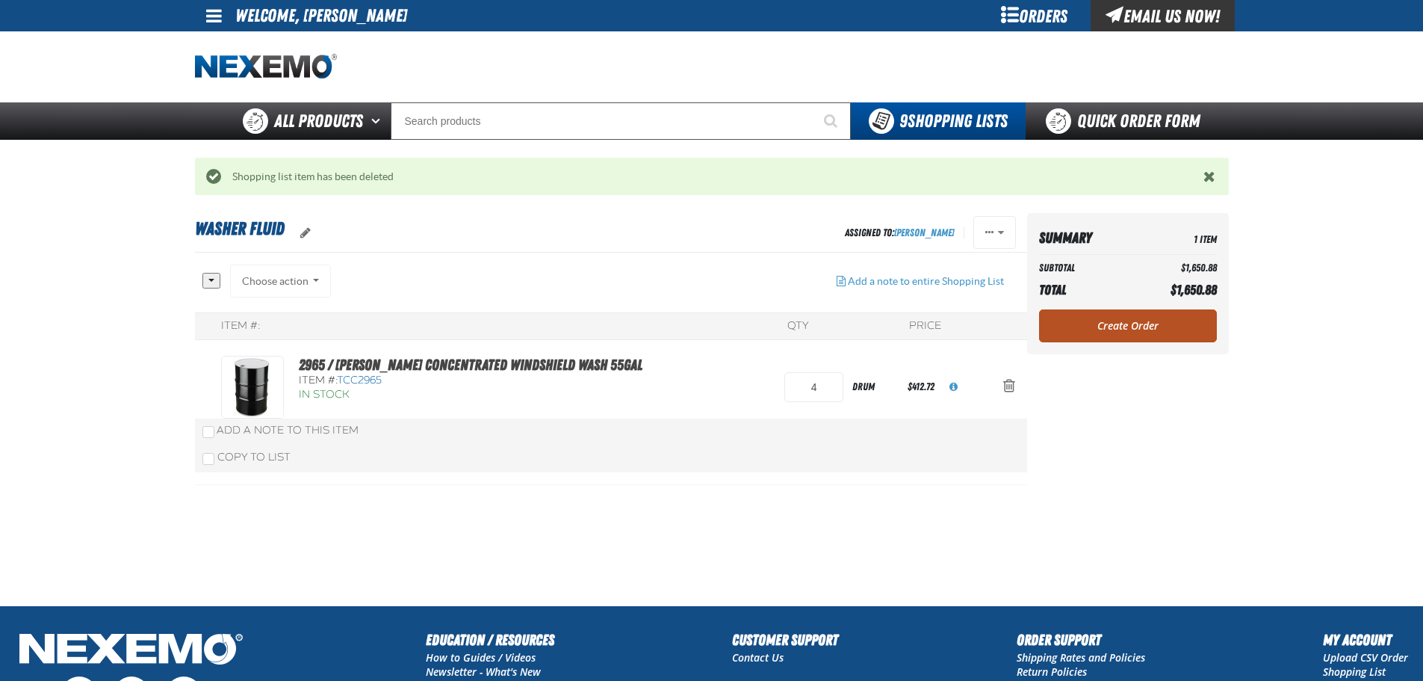
click at [1129, 330] on link "Create Order" at bounding box center [1128, 325] width 178 height 33
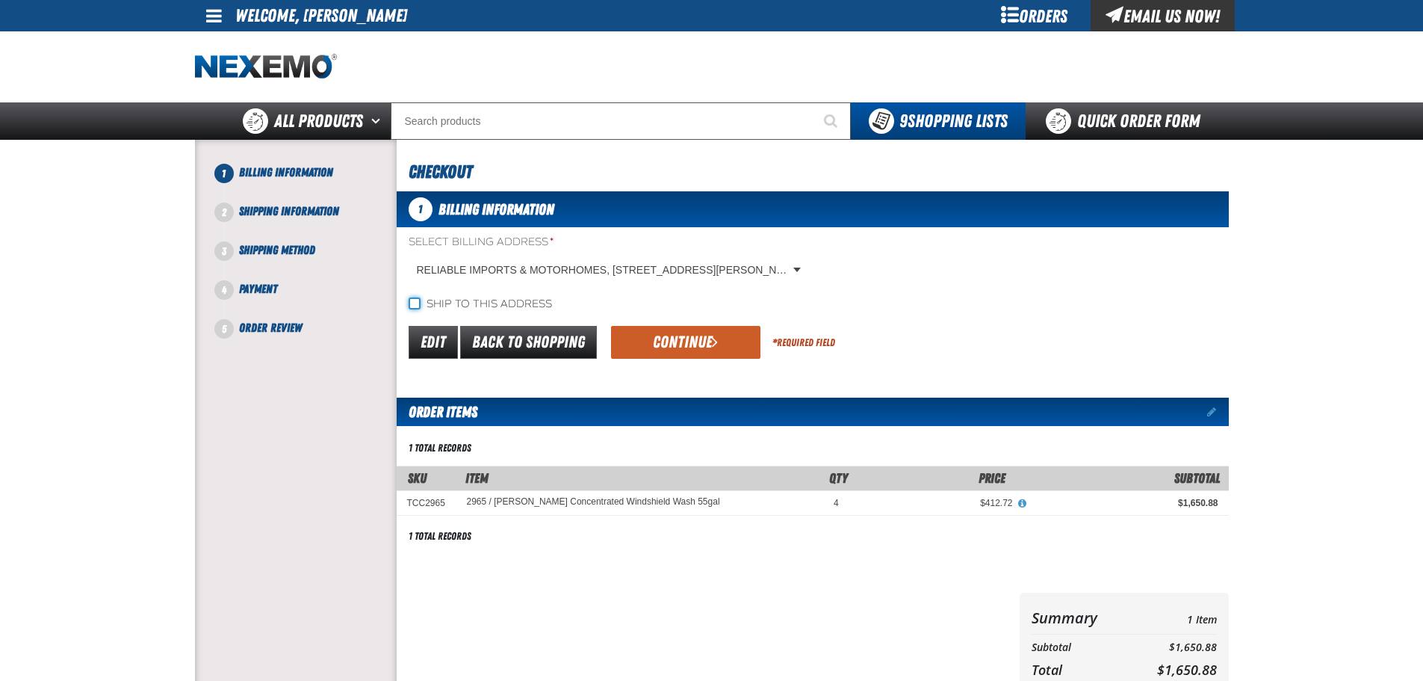
click at [419, 304] on input "Ship to this address" at bounding box center [415, 303] width 12 height 12
checkbox input "true"
click at [670, 339] on button "Continue" at bounding box center [685, 342] width 149 height 33
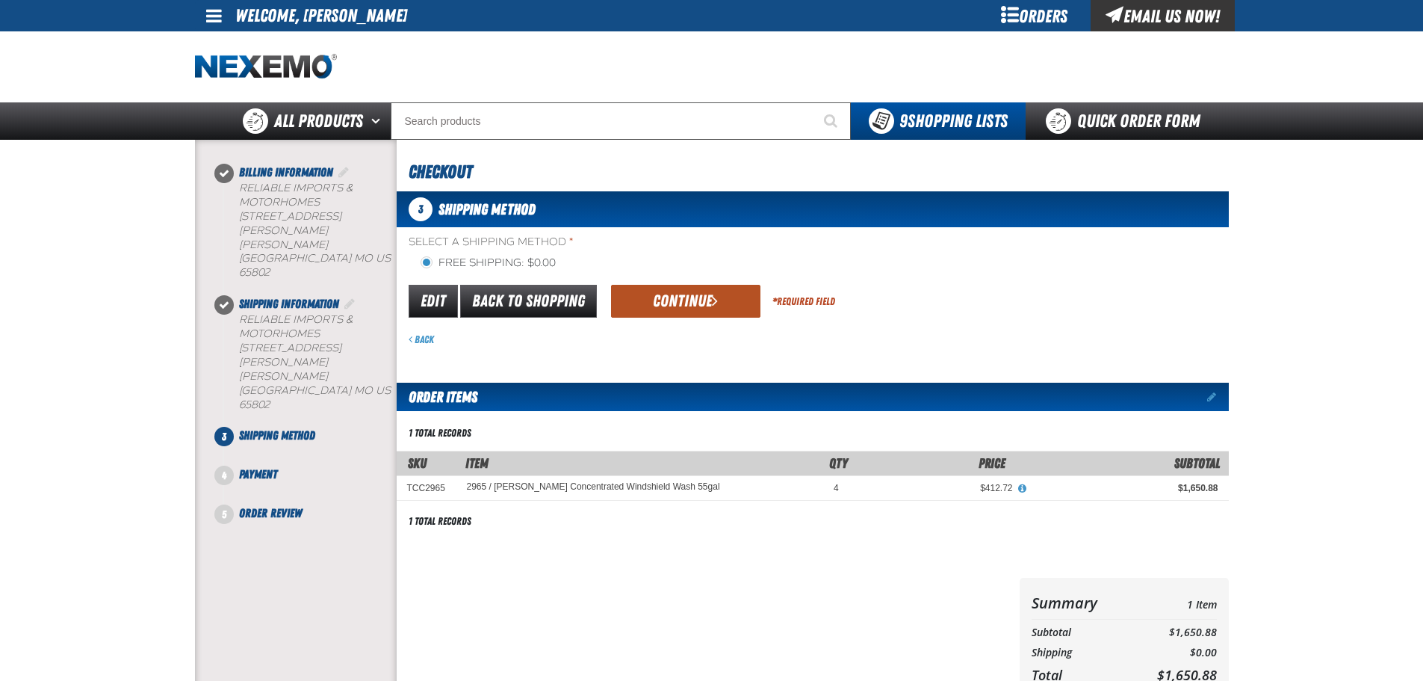
click at [654, 298] on button "Continue" at bounding box center [685, 301] width 149 height 33
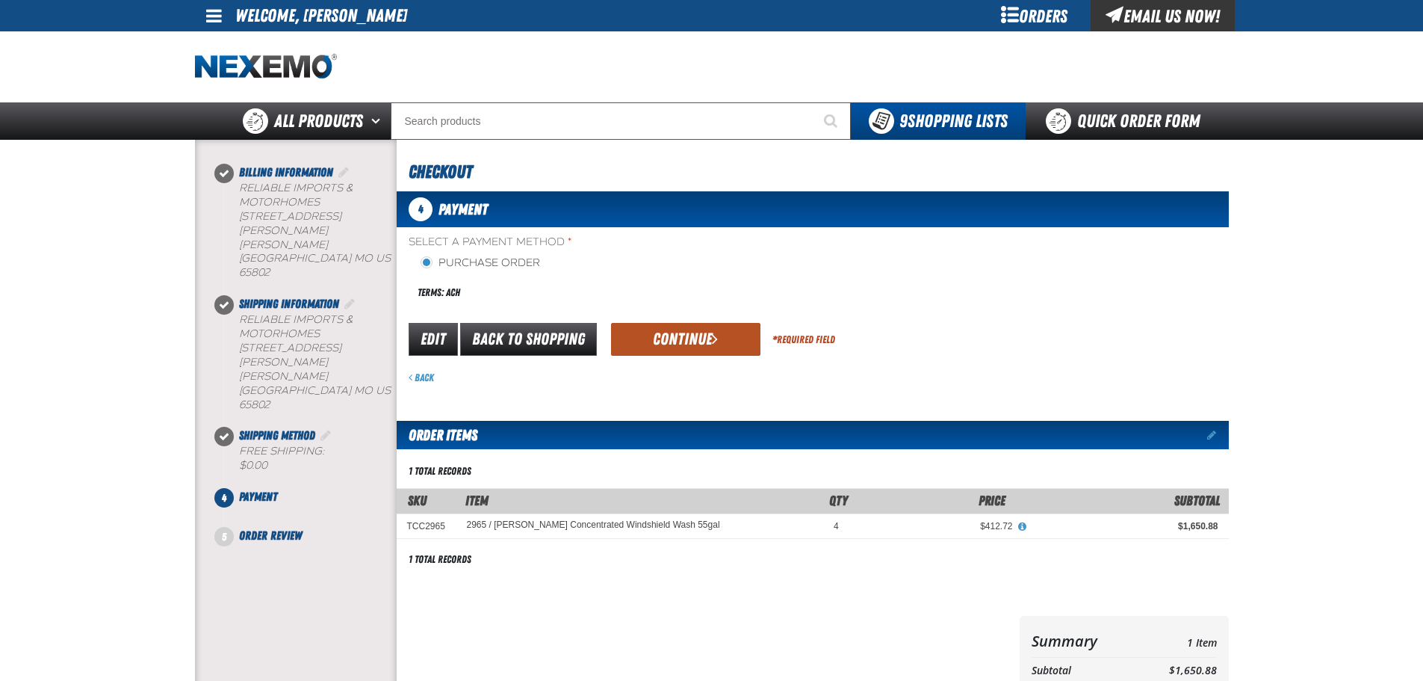
click at [676, 341] on button "Continue" at bounding box center [685, 339] width 149 height 33
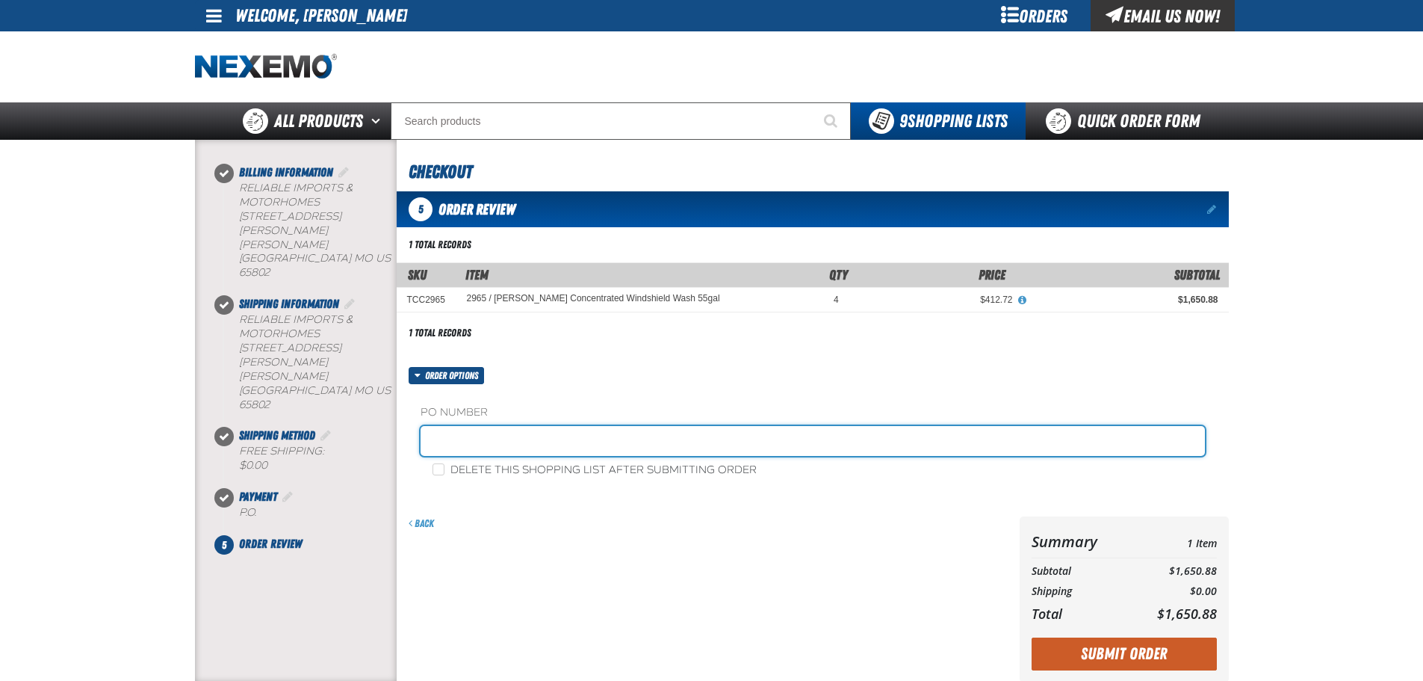
click at [494, 442] on input "text" at bounding box center [813, 441] width 784 height 30
type input "WASHER FLUID"
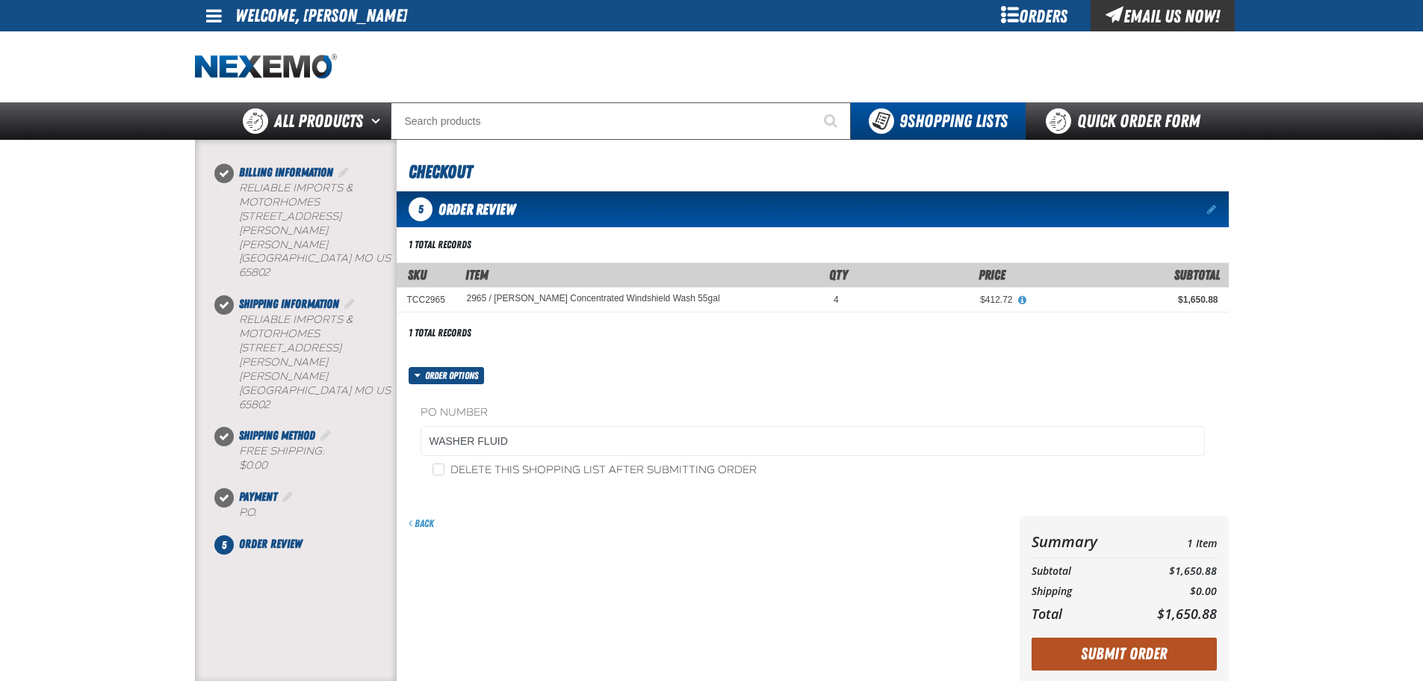
click at [1130, 653] on button "Submit Order" at bounding box center [1124, 653] width 185 height 33
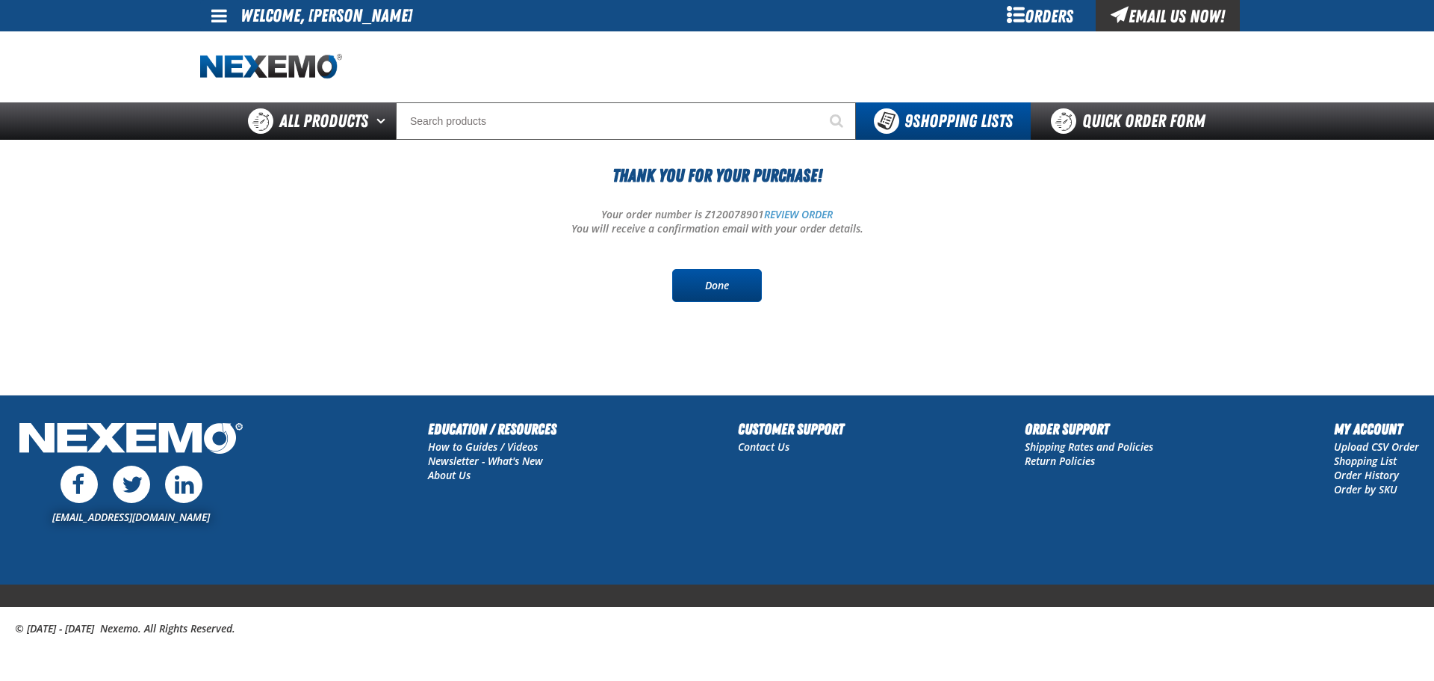
click at [712, 281] on link "Done" at bounding box center [717, 285] width 90 height 33
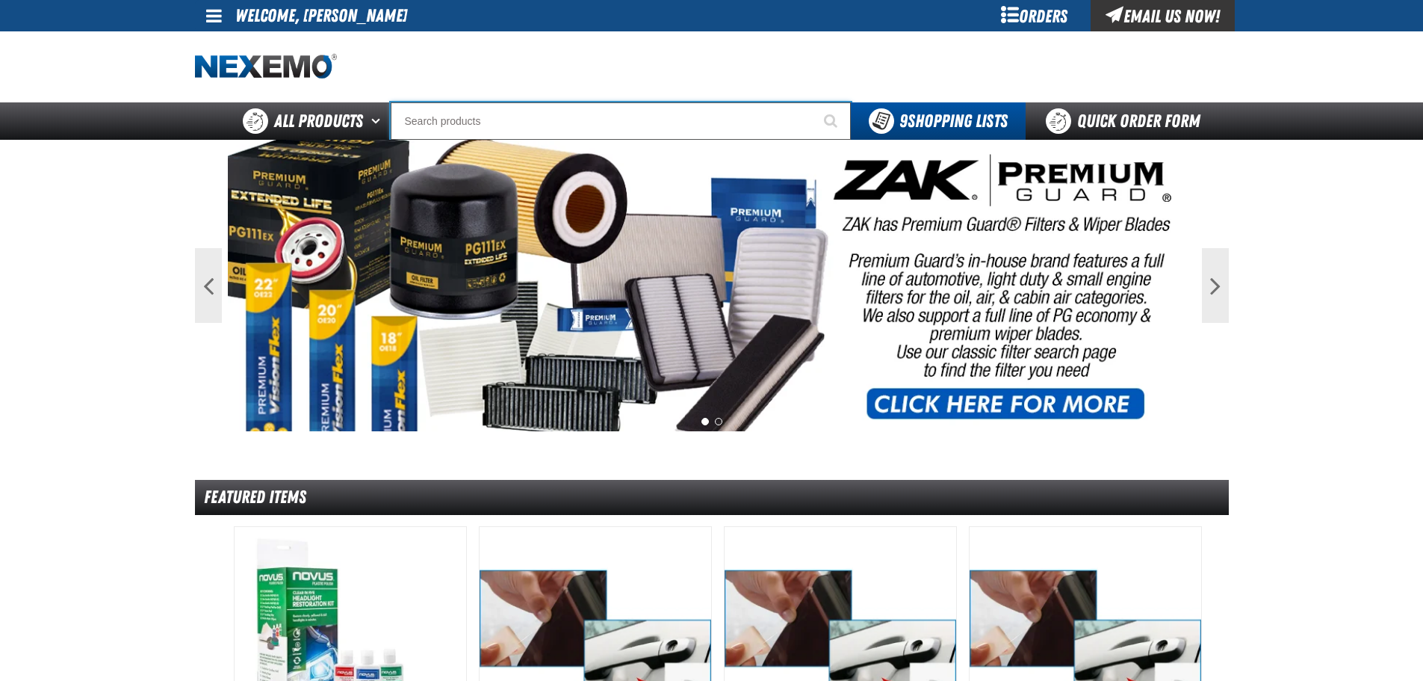
click at [474, 108] on input "Search" at bounding box center [621, 120] width 460 height 37
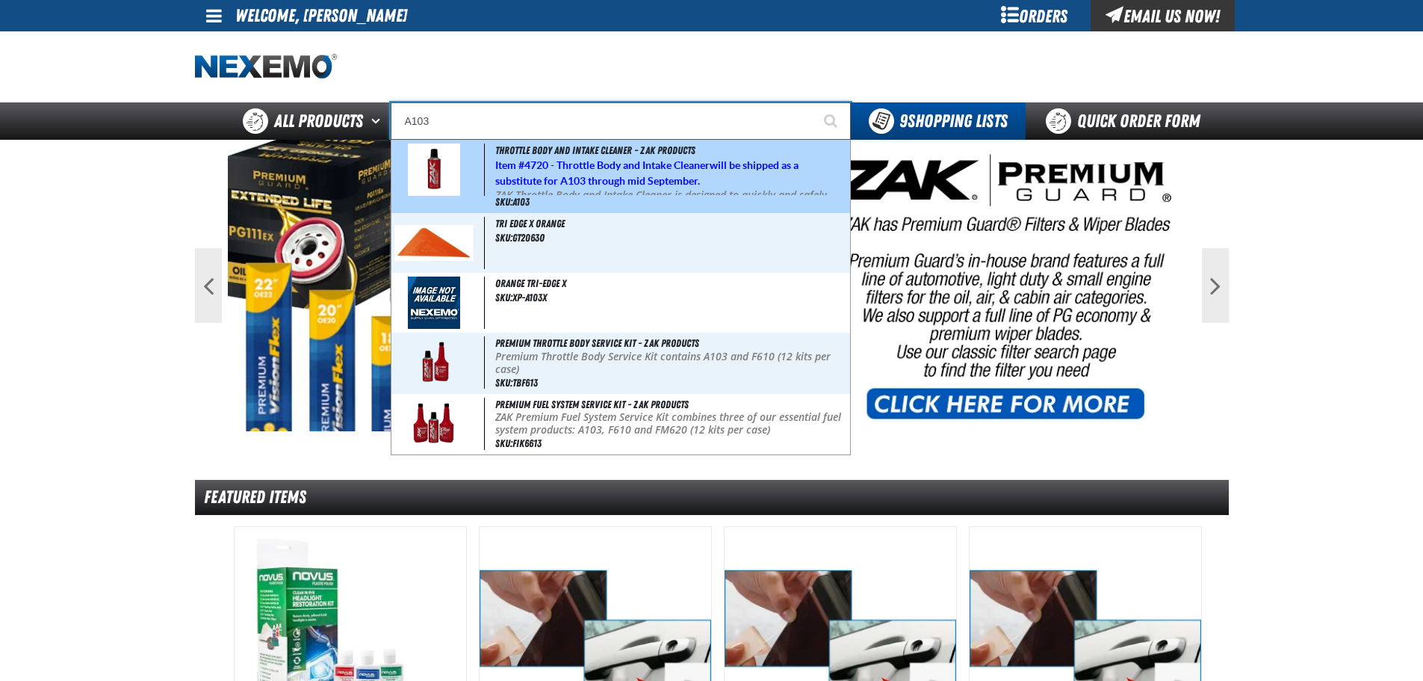
click at [527, 175] on span "Item # 4720 - Throttle Body and Intake Cleaner will be shipped as a substitute …" at bounding box center [646, 173] width 303 height 28
type input "Throttle Body and Intake Cleaner - ZAK Products"
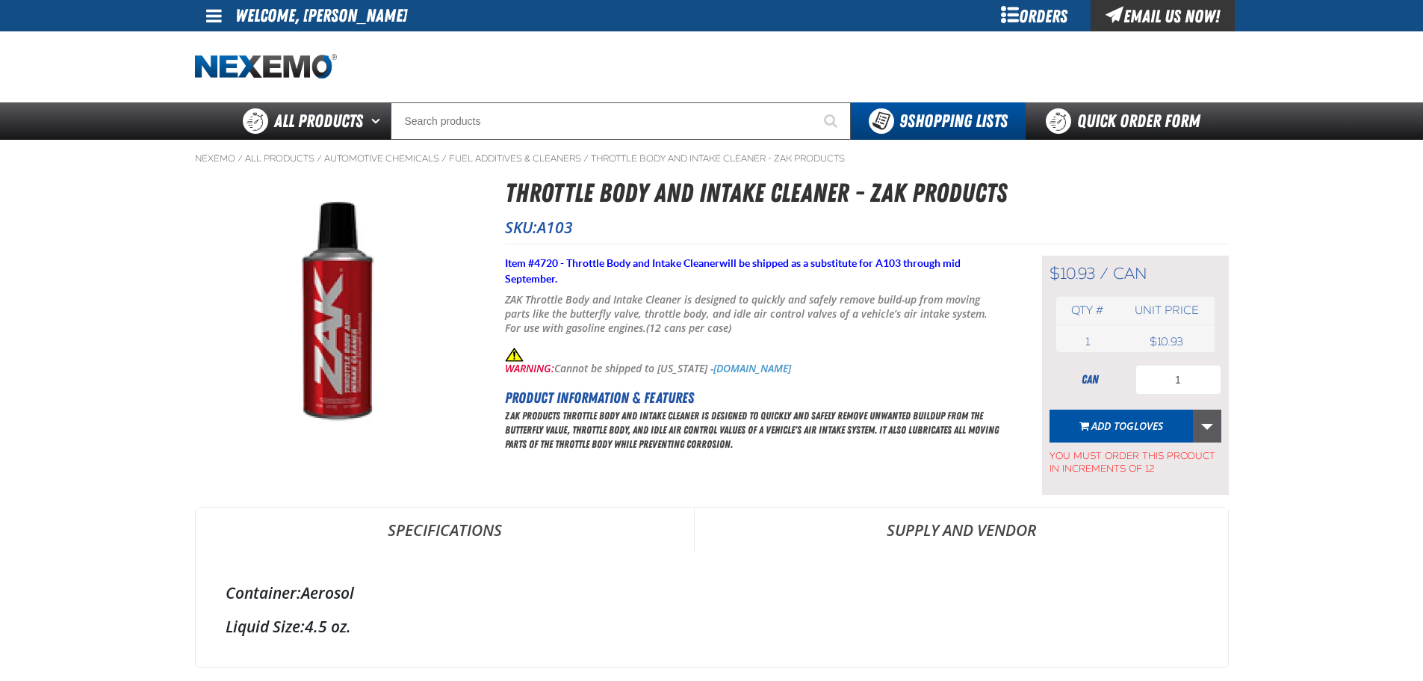
click at [1211, 419] on link "More Actions" at bounding box center [1207, 425] width 28 height 33
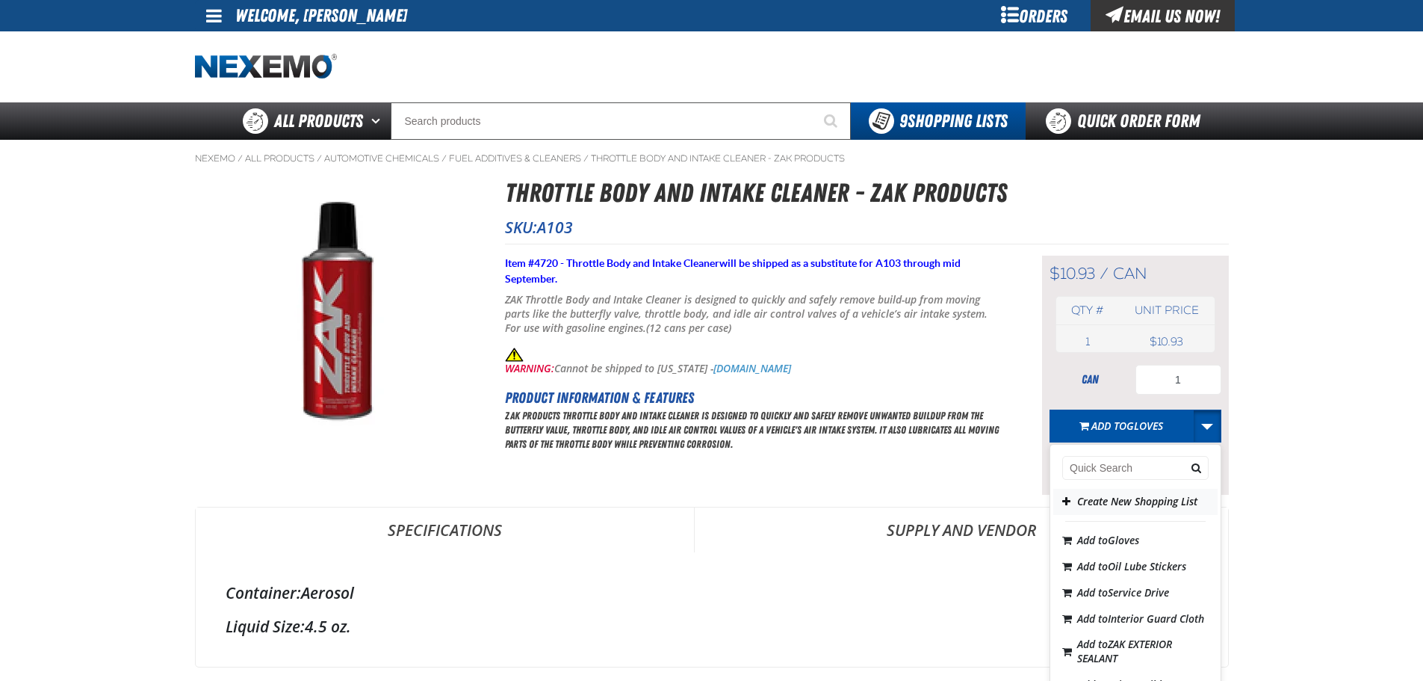
click at [1120, 499] on button "Create New Shopping List" at bounding box center [1135, 502] width 164 height 26
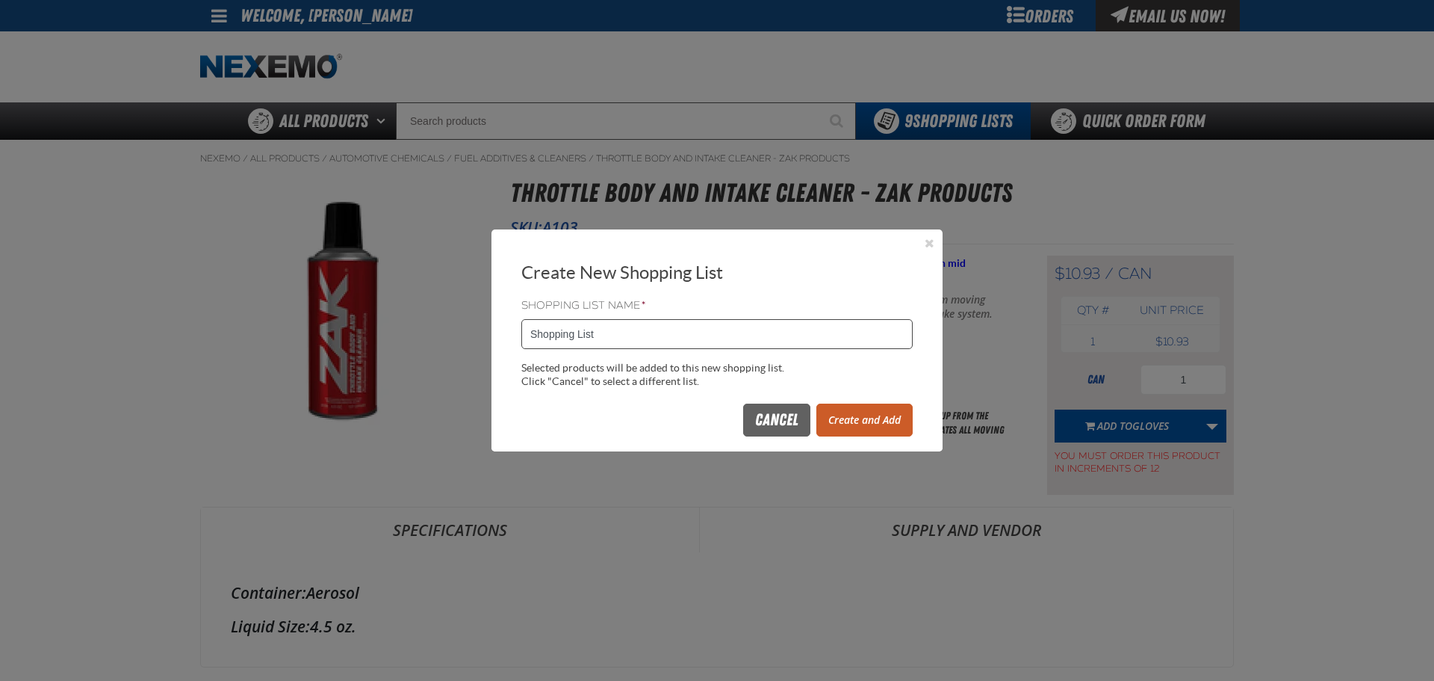
click at [663, 337] on input "Shopping List" at bounding box center [716, 334] width 391 height 30
type input "0909ZAK"
click at [863, 415] on button "Create and Add" at bounding box center [864, 419] width 96 height 33
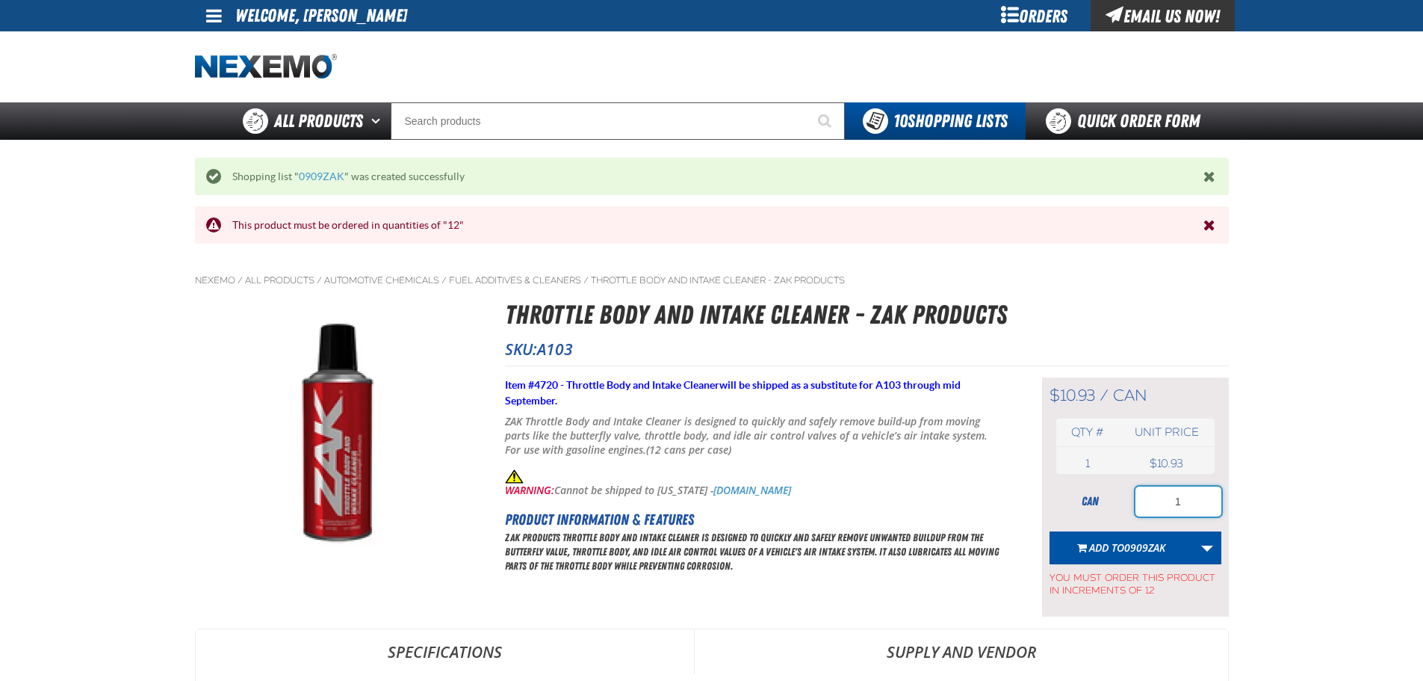
click at [1171, 505] on input "1" at bounding box center [1178, 501] width 86 height 30
type input "12"
click at [1128, 538] on button "Add to 0909ZAK" at bounding box center [1122, 547] width 144 height 33
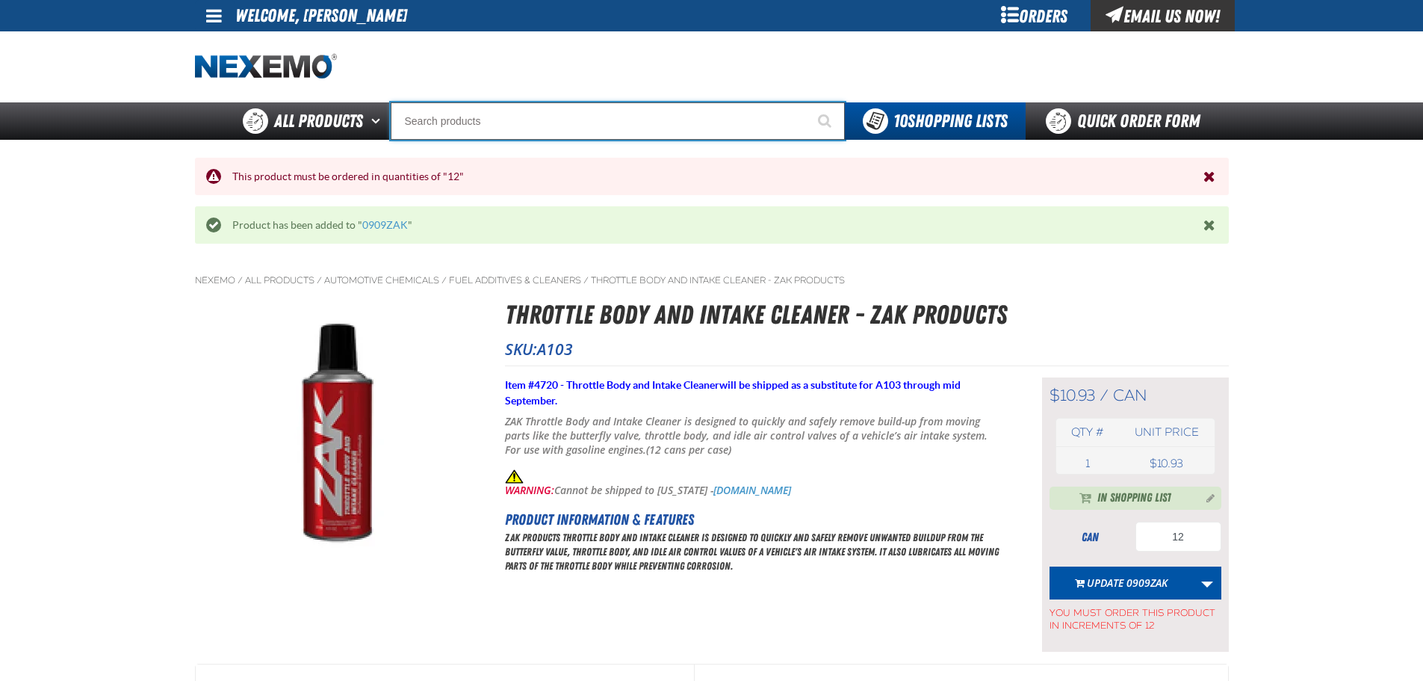
click at [492, 133] on input "Search" at bounding box center [618, 120] width 454 height 37
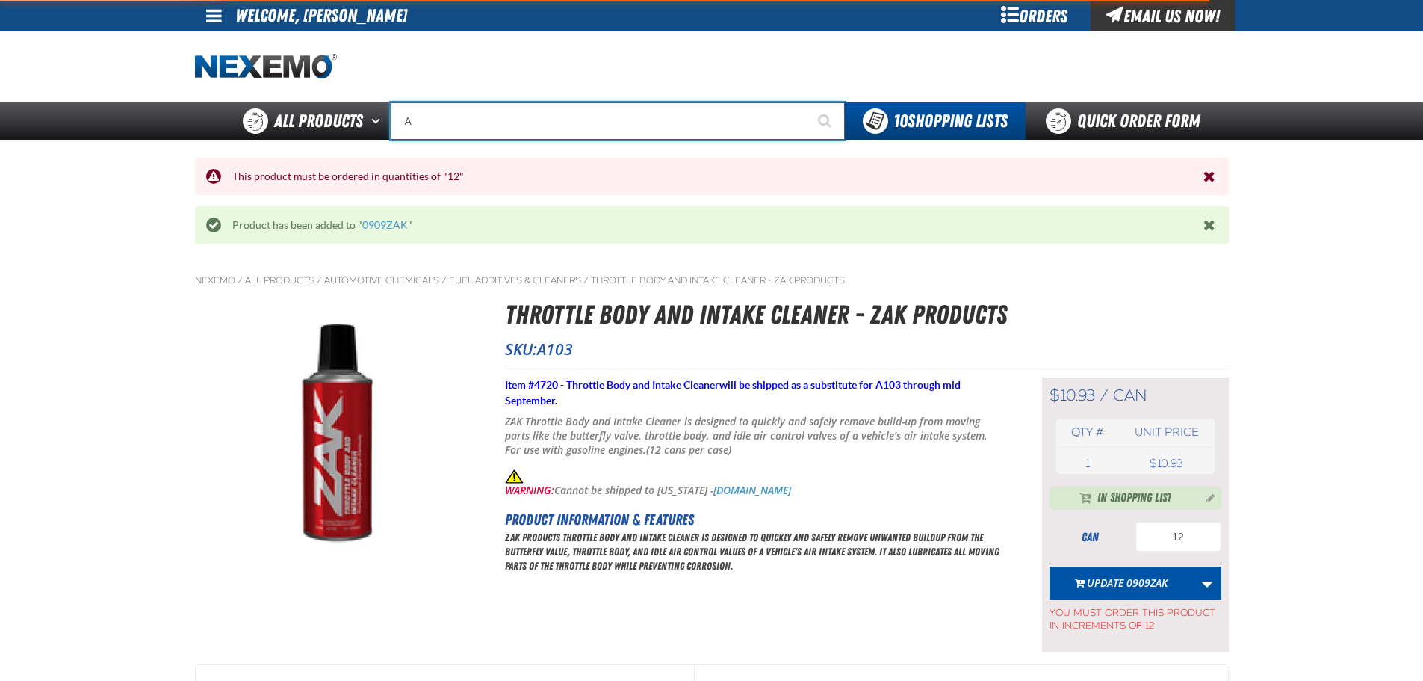
type input "AC"
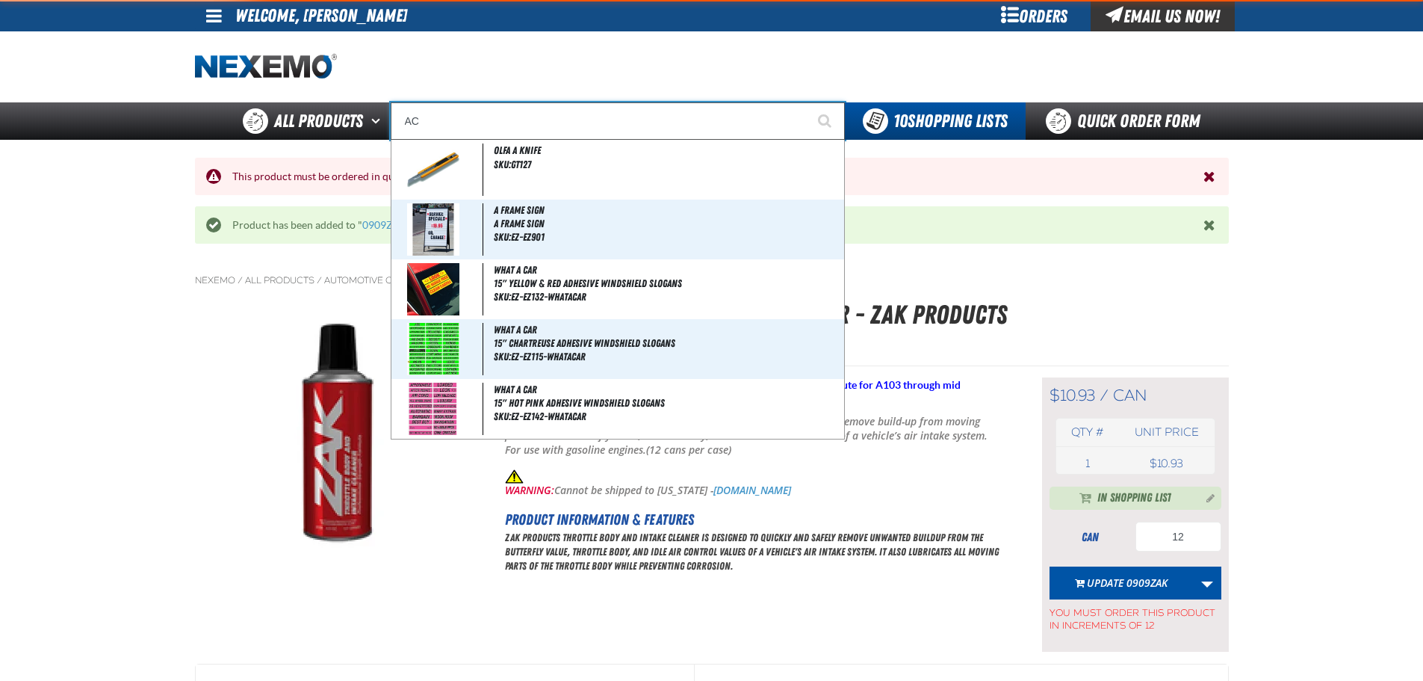
type input "AC Power Booster - ZAK Products"
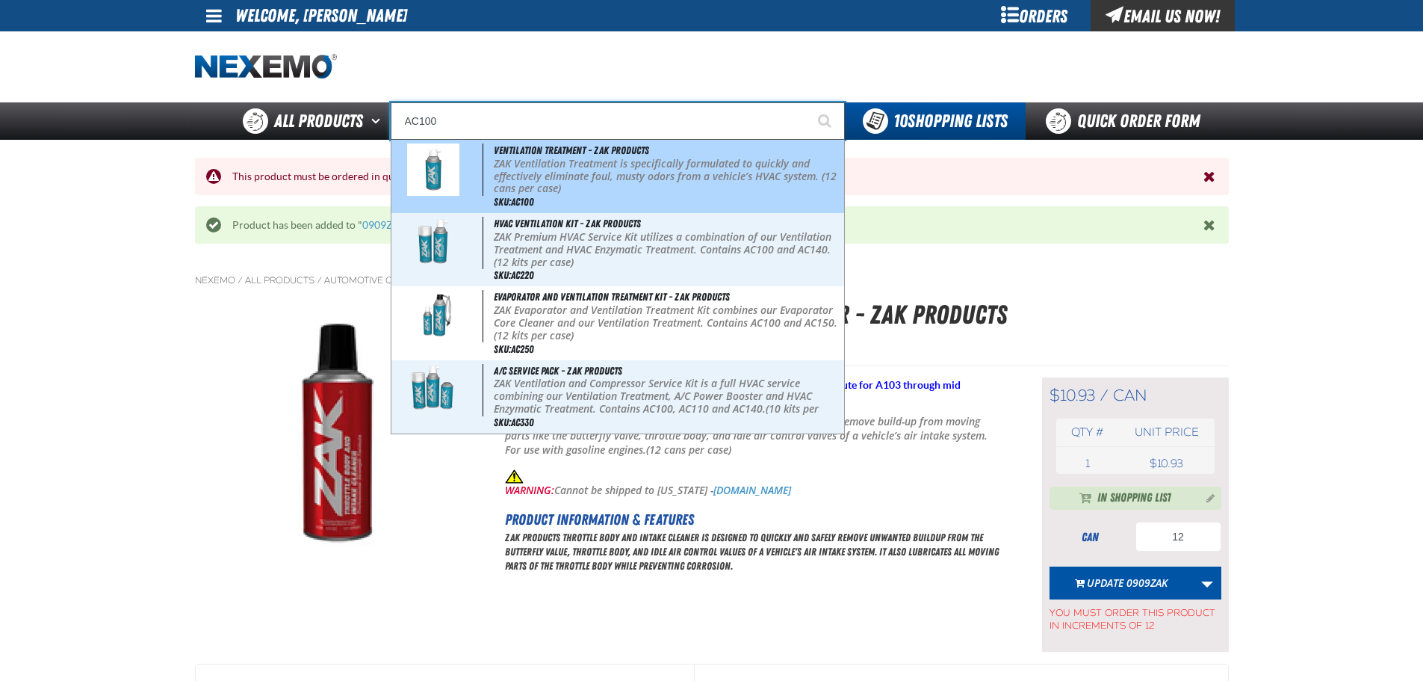
click at [516, 177] on p "ZAK Ventilation Treatment is specifically formulated to quickly and effectively…" at bounding box center [667, 176] width 347 height 37
type input "Ventilation Treatment - ZAK Products"
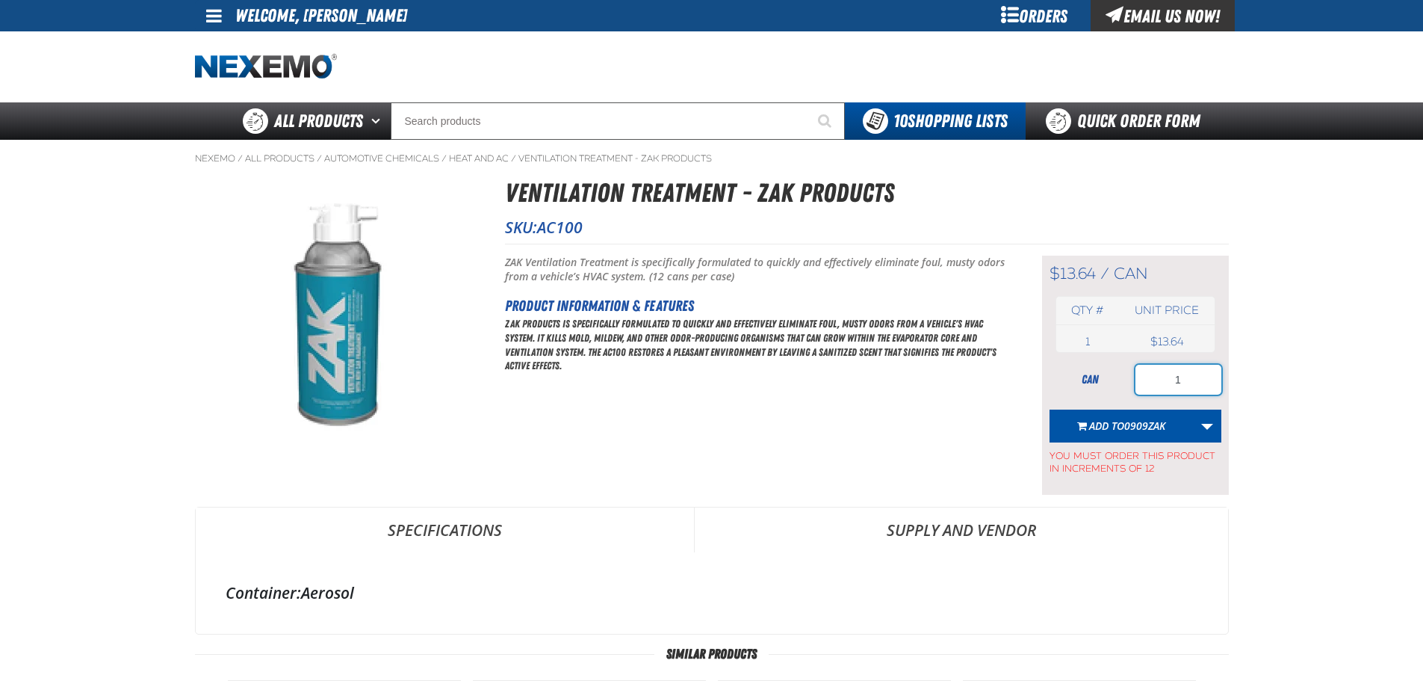
click at [1186, 379] on input "1" at bounding box center [1178, 380] width 86 height 30
click at [1186, 378] on input "1" at bounding box center [1178, 380] width 86 height 30
type input "36"
click at [1138, 429] on span "0909ZAK" at bounding box center [1144, 425] width 41 height 14
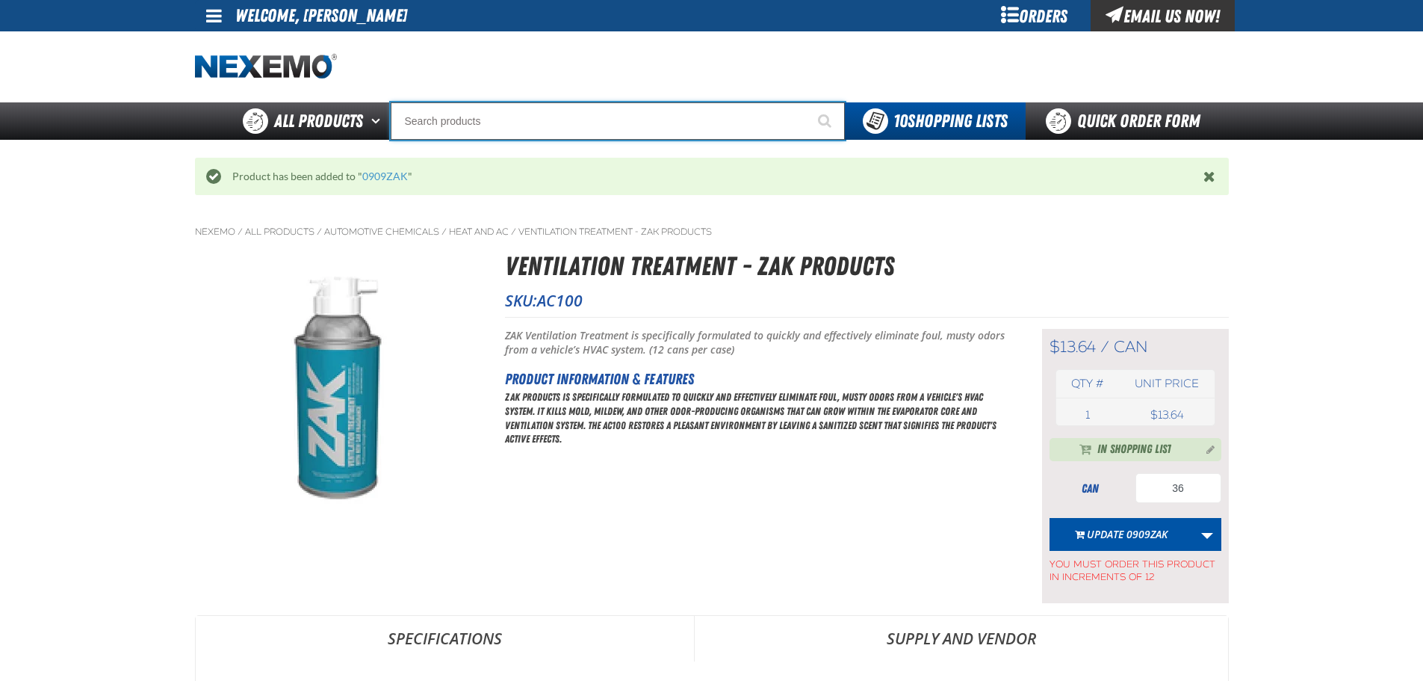
click at [449, 120] on input "Search" at bounding box center [618, 120] width 454 height 37
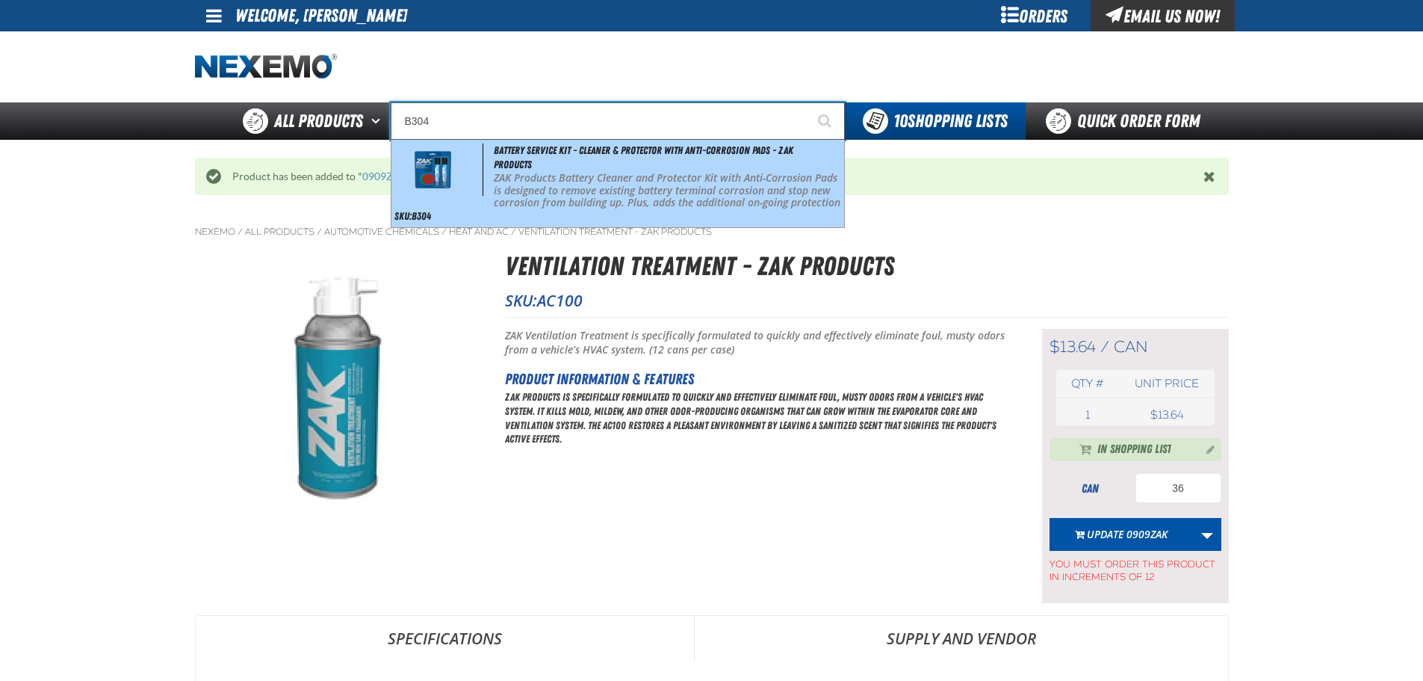
click at [514, 152] on span "Battery Service Kit - Cleaner & Protector with Anti-Corrosion Pads - ZAK Produc…" at bounding box center [644, 157] width 300 height 26
type input "Battery Service Kit - Cleaner & Protector with Anti-Corrosion Pads - ZAK Produc…"
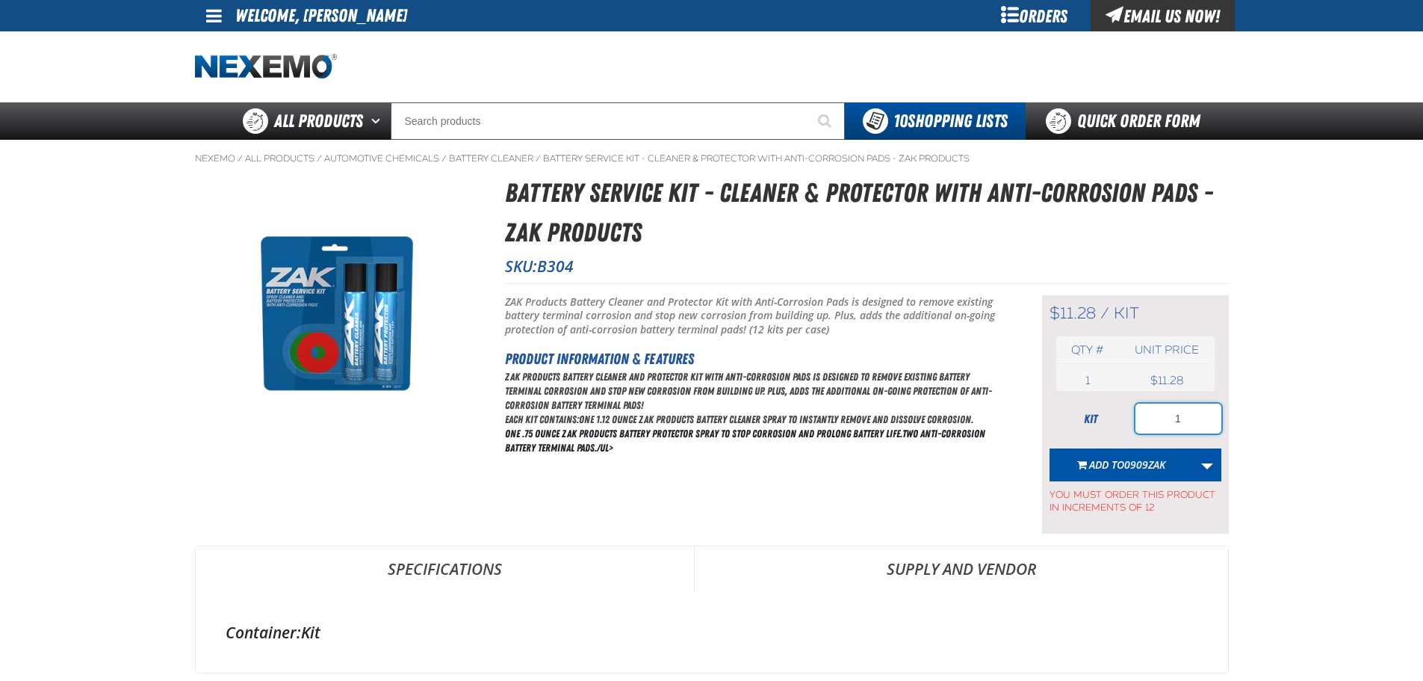
click at [1172, 419] on input "1" at bounding box center [1178, 418] width 86 height 30
type input "24"
click at [1141, 454] on button "Add to 0909ZAK" at bounding box center [1122, 464] width 144 height 33
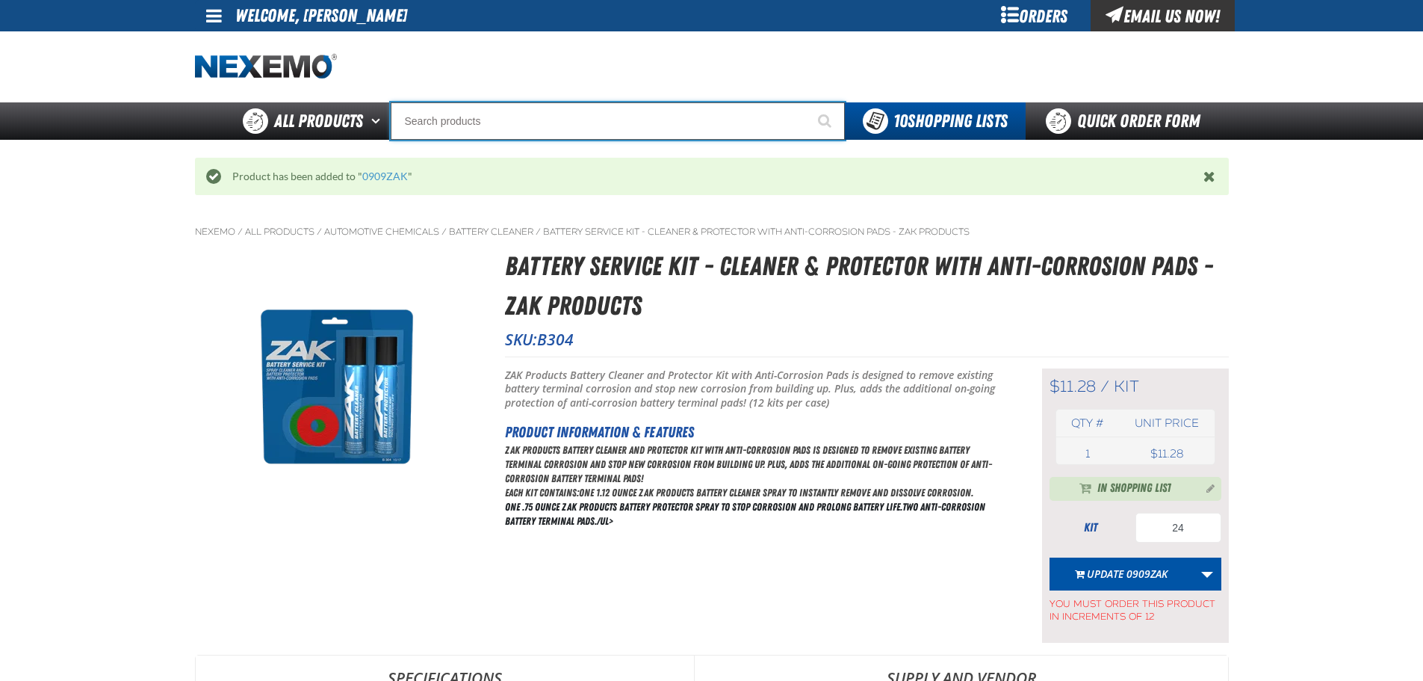
click at [514, 134] on input "Search" at bounding box center [618, 120] width 454 height 37
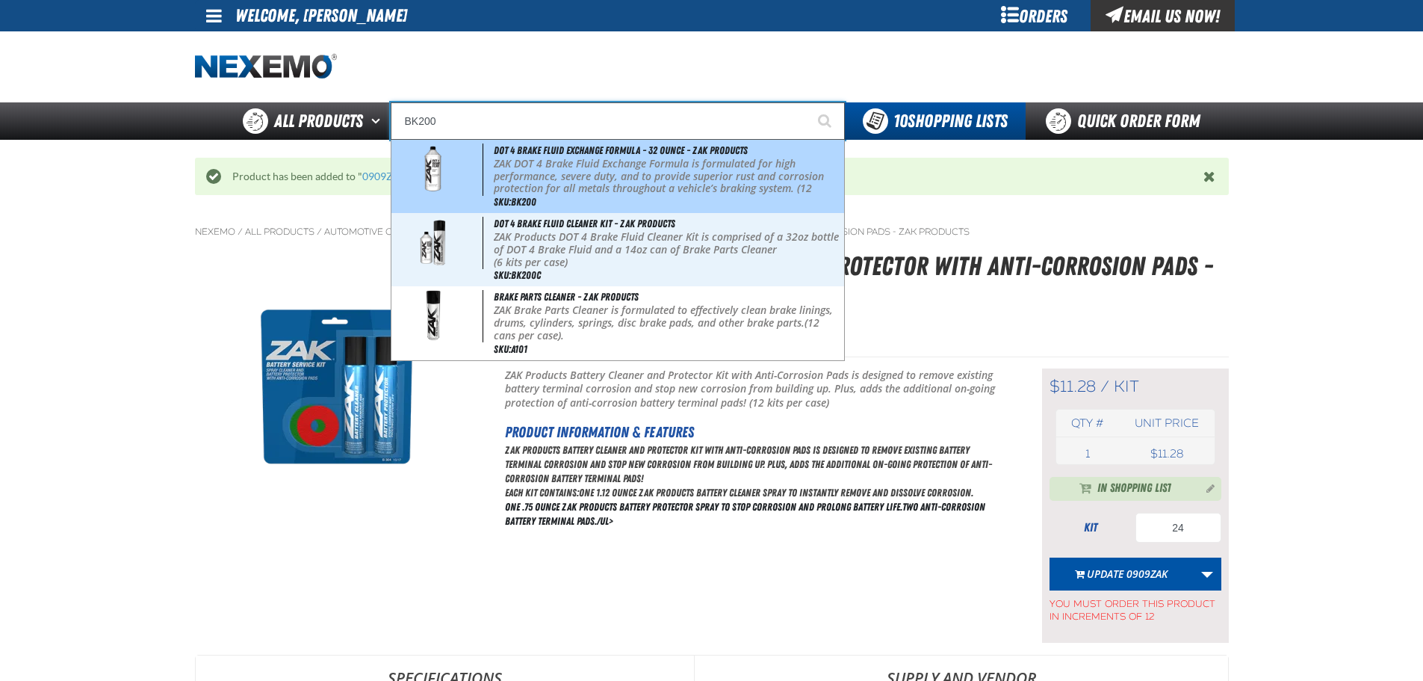
click at [574, 140] on div "DOT 4 Brake Fluid Exchange Formula - 32 Ounce - ZAK Products ZAK DOT 4 Brake Fl…" at bounding box center [617, 176] width 453 height 73
type input "DOT 4 Brake Fluid Exchange Formula - 32 Ounce - ZAK Products"
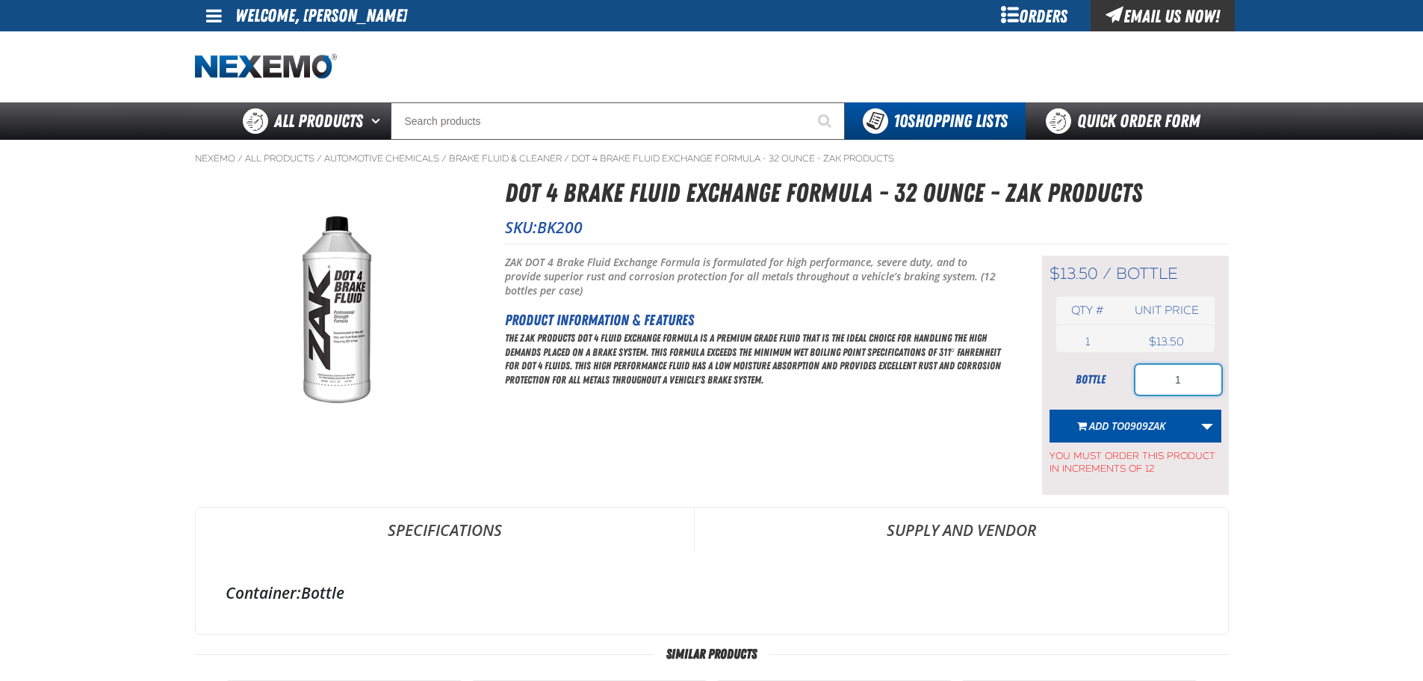
click at [1180, 382] on input "1" at bounding box center [1178, 380] width 86 height 30
type input "12"
click at [1115, 430] on span "Add to 0909ZAK" at bounding box center [1127, 425] width 76 height 14
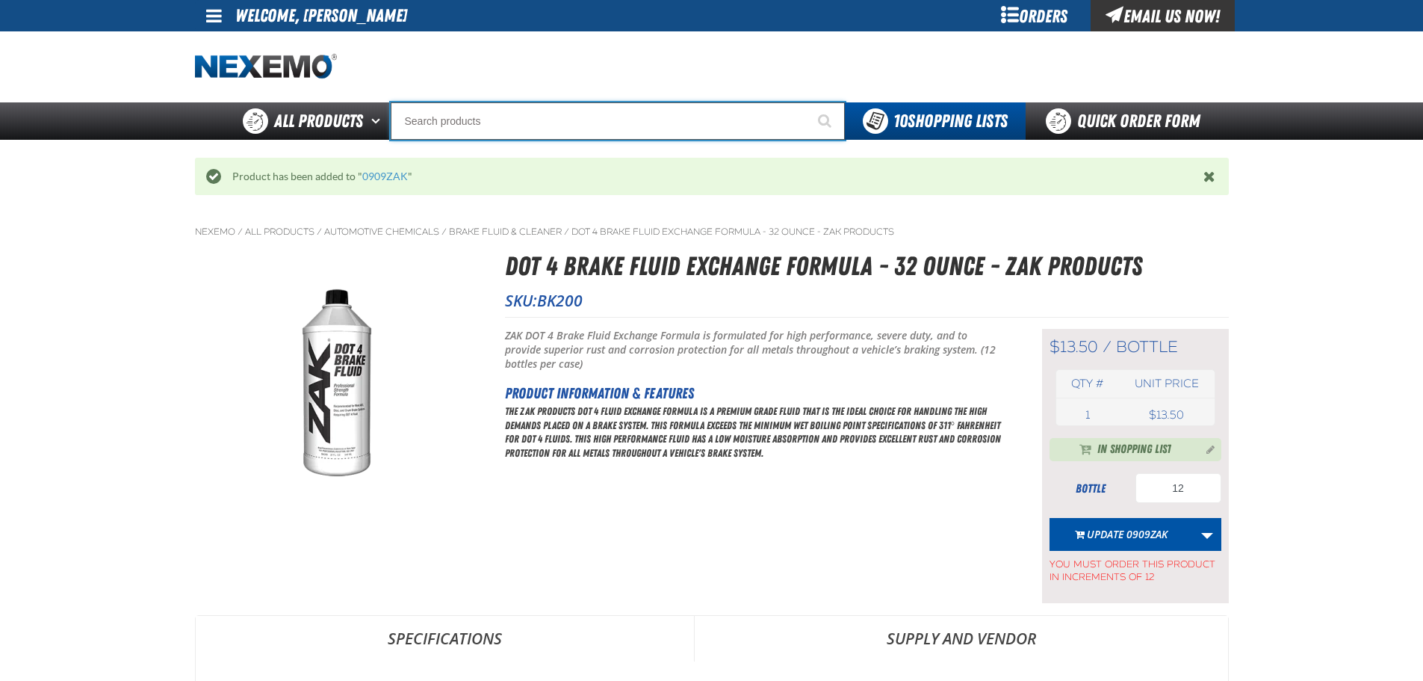
click at [518, 116] on input "Search" at bounding box center [618, 120] width 454 height 37
type input "C"
type input "C Alkaline Battery 1.5 Volt (12 per pack)"
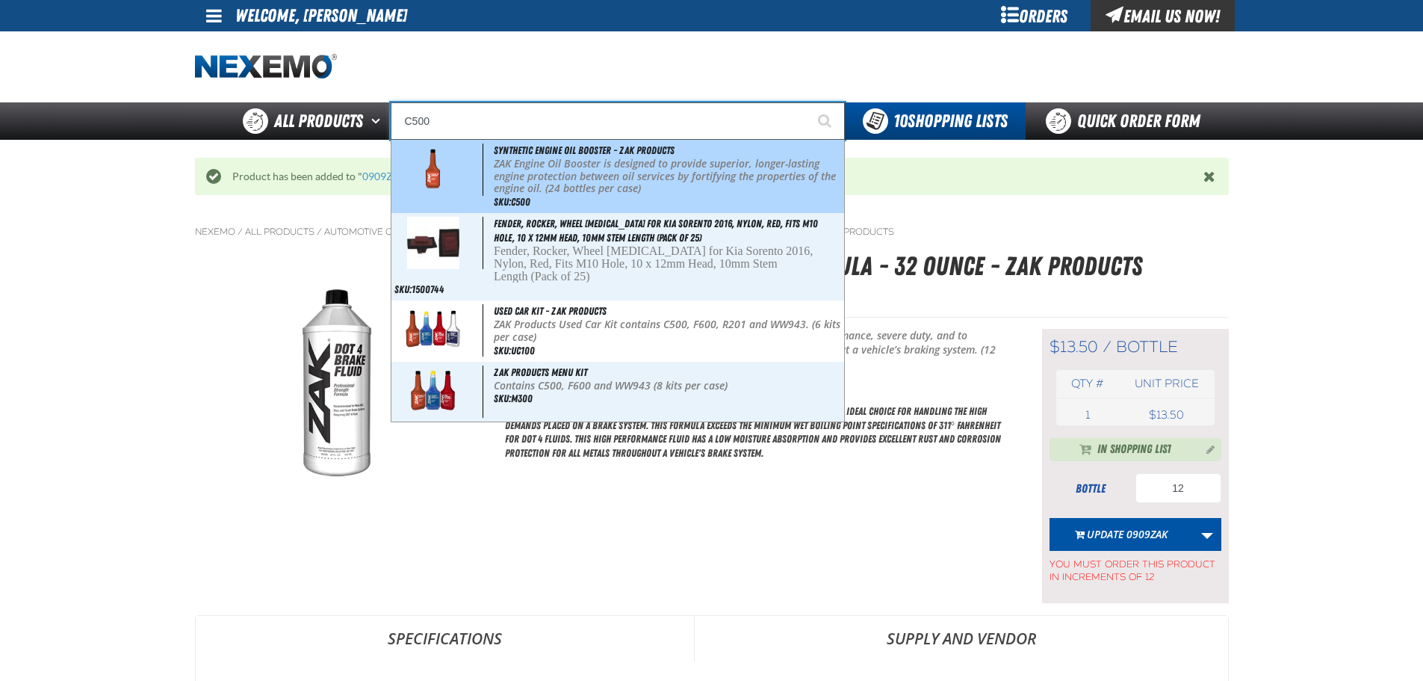
click at [576, 153] on span "Synthetic Engine Oil Booster - ZAK Products" at bounding box center [584, 150] width 181 height 12
type input "Synthetic Engine Oil Booster - ZAK Products"
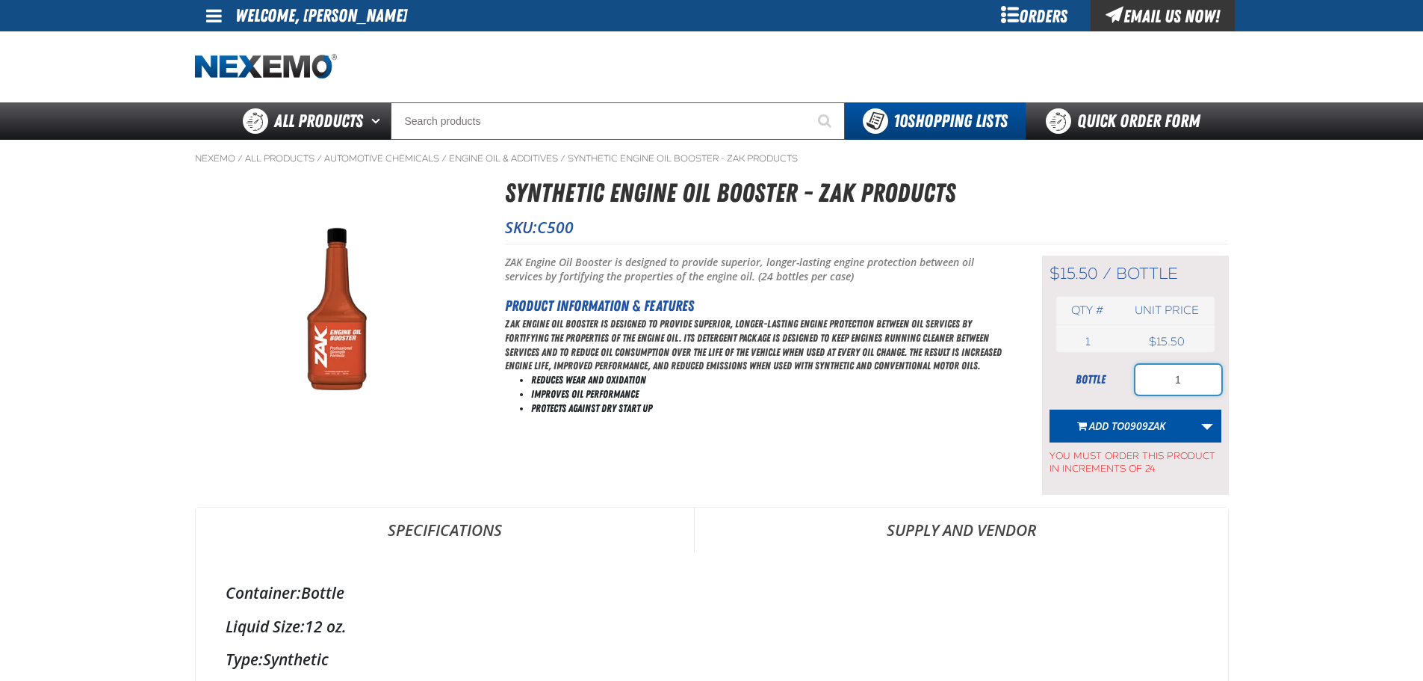
click at [1194, 372] on input "1" at bounding box center [1178, 380] width 86 height 30
type input "24"
click at [1132, 433] on button "Add to 0909ZAK" at bounding box center [1122, 425] width 144 height 33
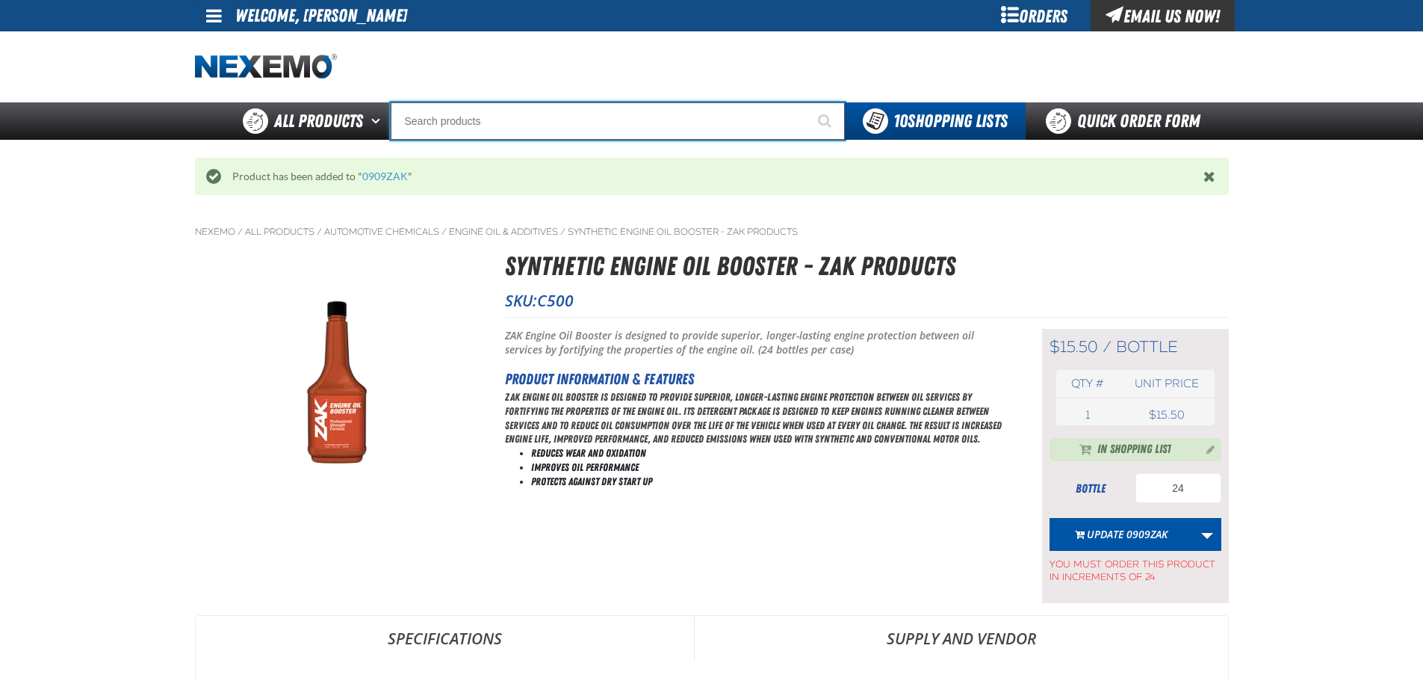
click at [505, 123] on input "Search" at bounding box center [618, 120] width 454 height 37
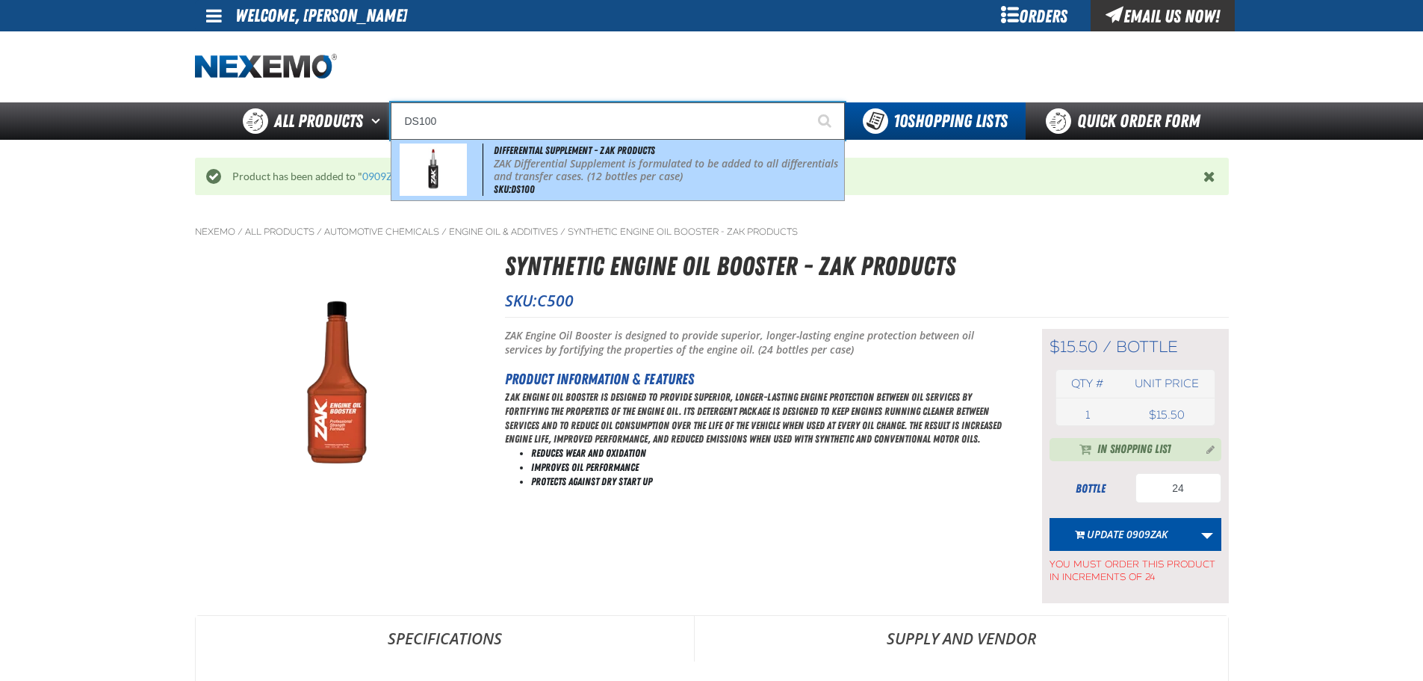
click at [517, 146] on span "Differential Supplement - ZAK Products" at bounding box center [574, 150] width 161 height 12
type input "Differential Supplement - ZAK Products"
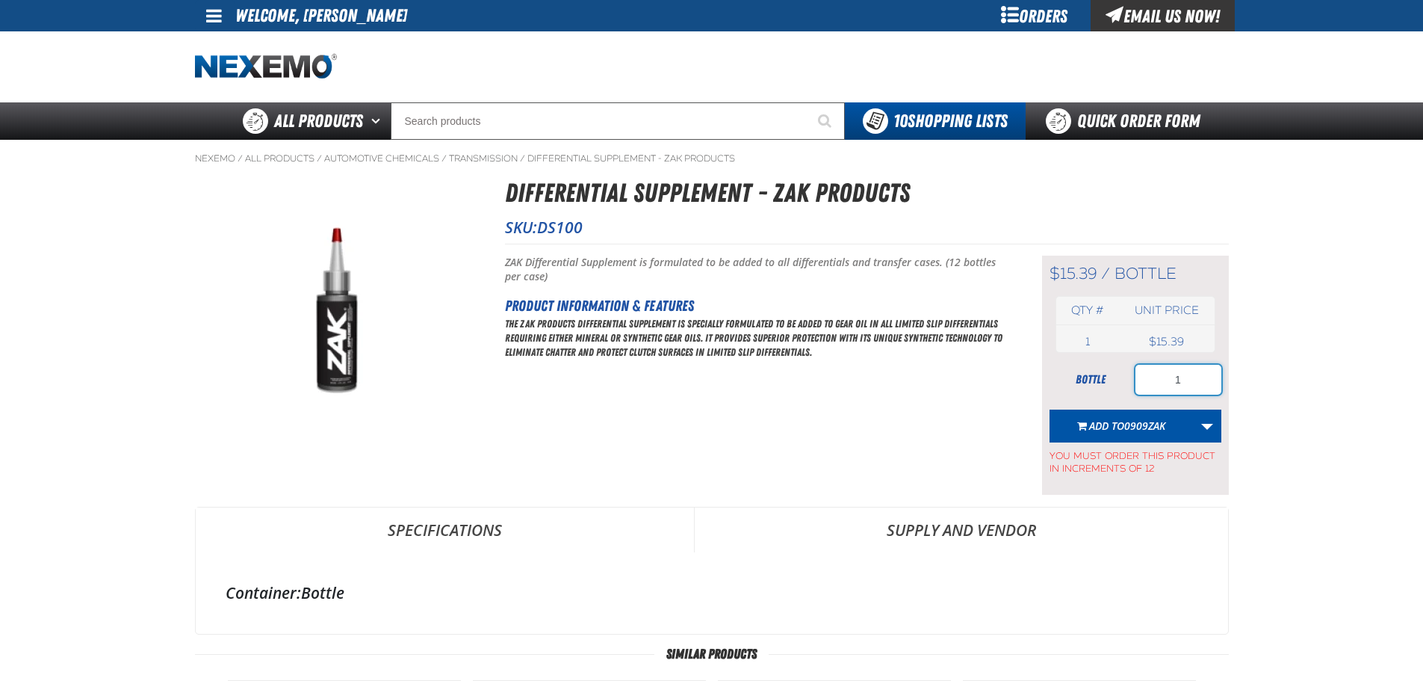
click at [1191, 383] on input "1" at bounding box center [1178, 380] width 86 height 30
type input "36"
click at [1146, 419] on span "0909ZAK" at bounding box center [1144, 425] width 41 height 14
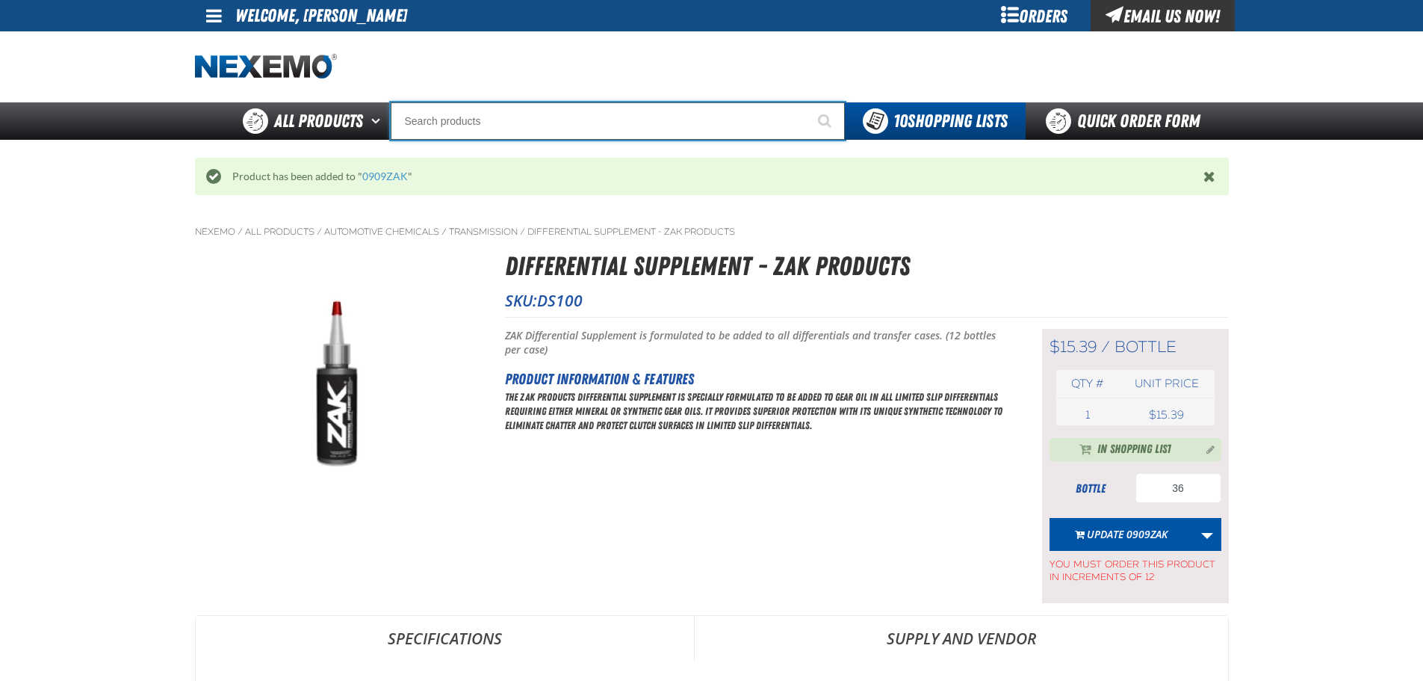
click at [478, 133] on input "Search" at bounding box center [618, 120] width 454 height 37
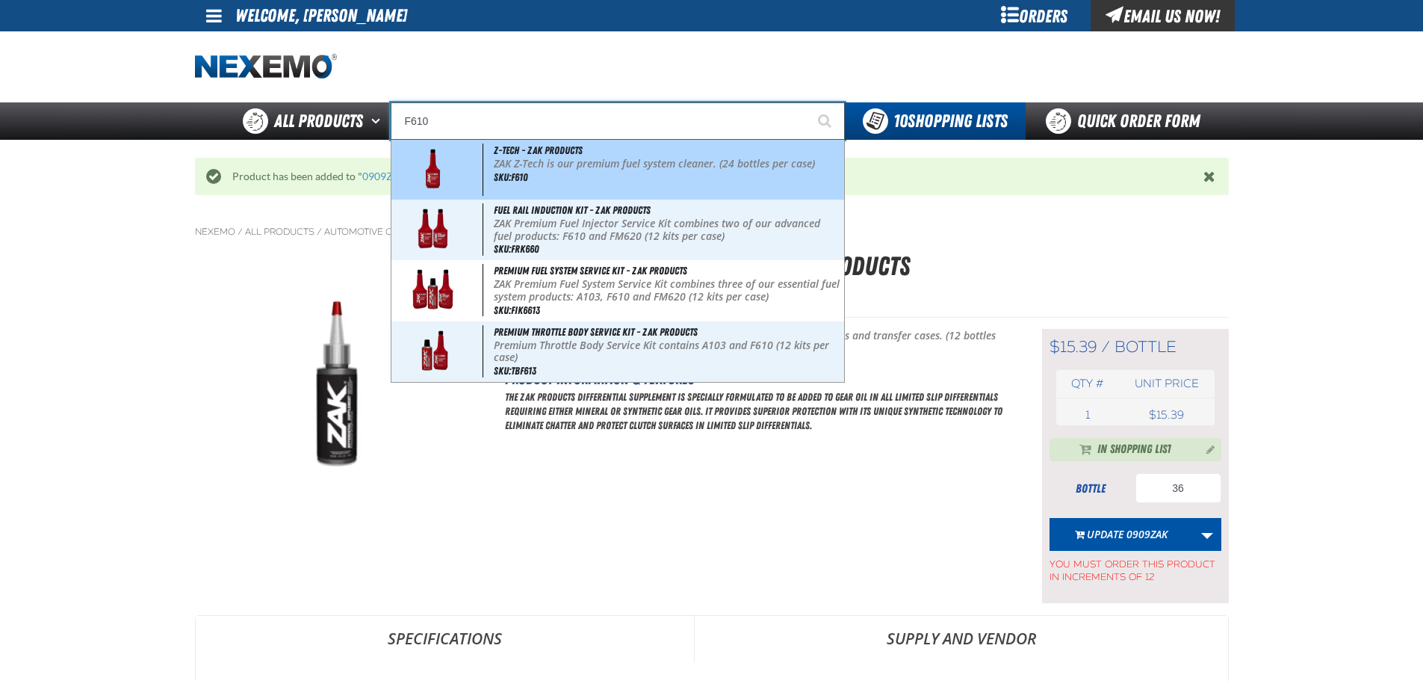
click at [577, 164] on p "ZAK Z-Tech is our premium fuel system cleaner. (24 bottles per case)" at bounding box center [667, 164] width 347 height 13
type input "Z-Tech - ZAK Products"
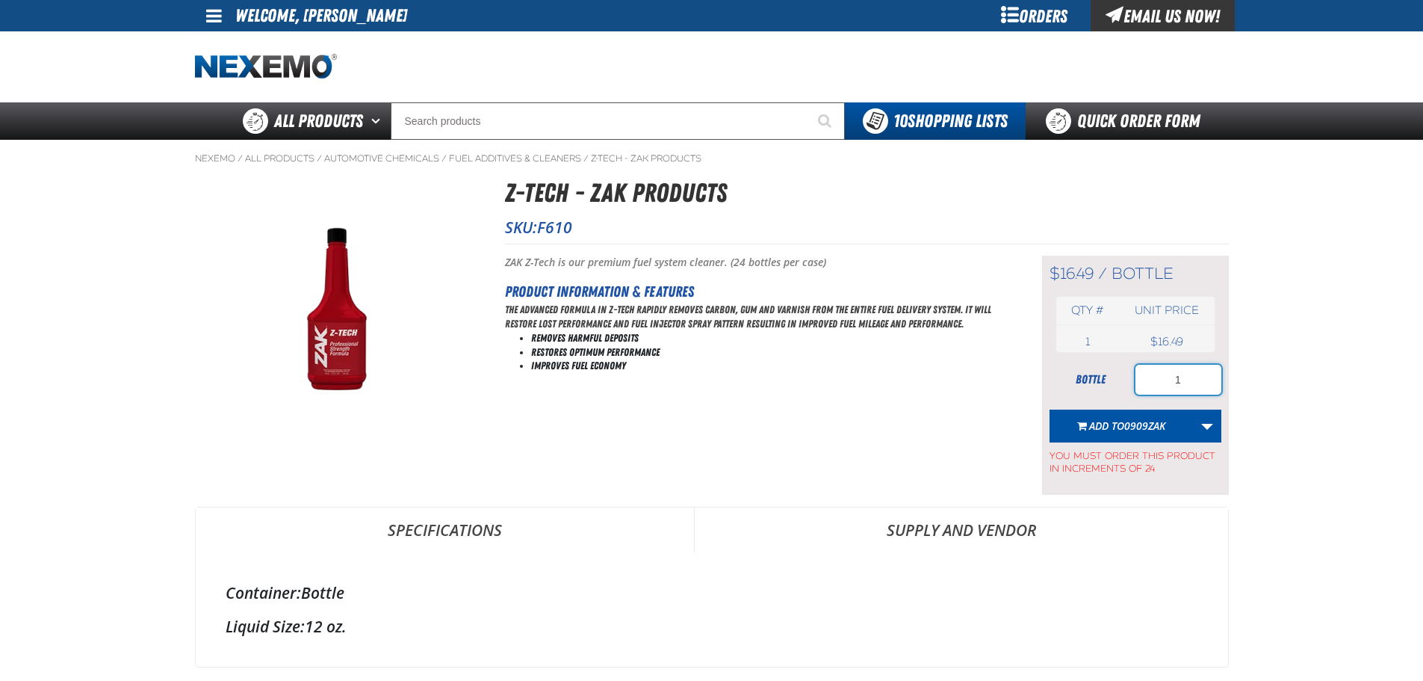
click at [1199, 375] on input "1" at bounding box center [1178, 380] width 86 height 30
type input "2"
type input "48"
click at [1134, 422] on span "0909ZAK" at bounding box center [1144, 425] width 41 height 14
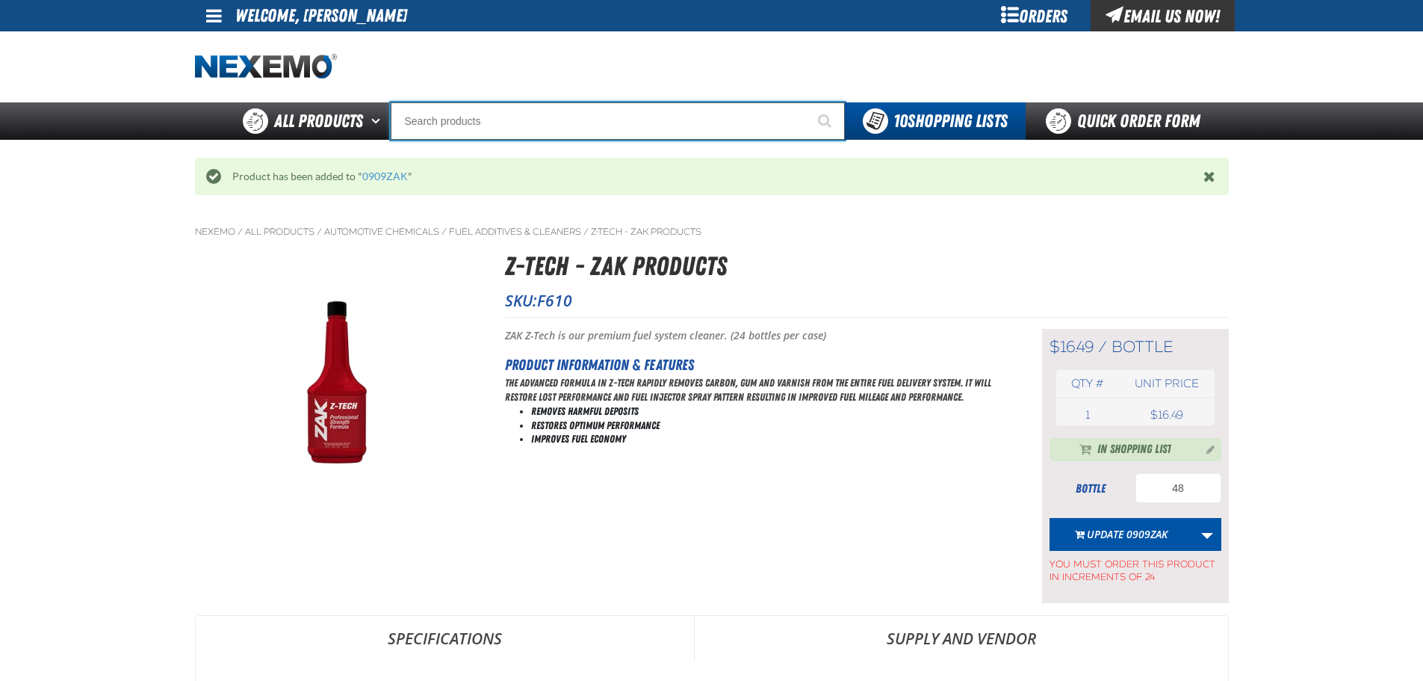
click at [495, 121] on input "Search" at bounding box center [618, 120] width 454 height 37
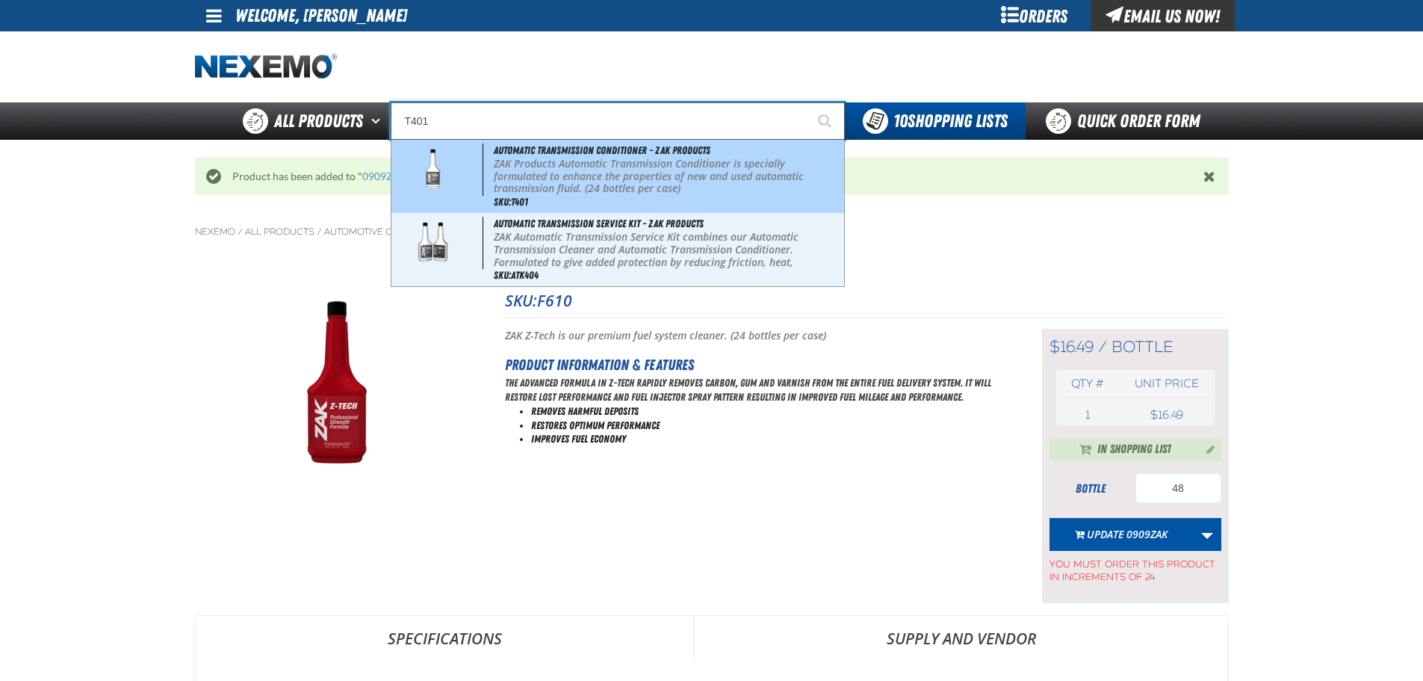
click at [574, 176] on p "ZAK Products Automatic Transmission Conditioner is specially formulated to enha…" at bounding box center [667, 176] width 347 height 37
type input "Automatic Transmission Conditioner - ZAK Products"
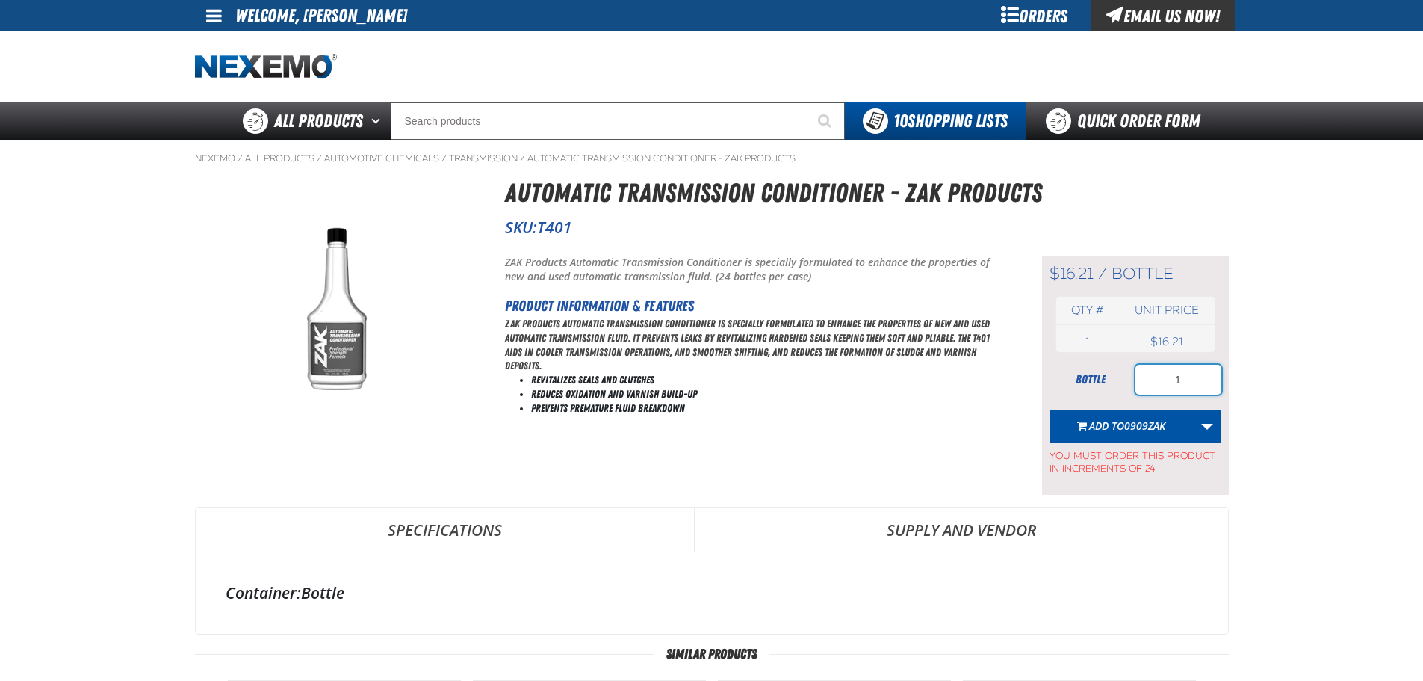
click at [1186, 383] on input "1" at bounding box center [1178, 380] width 86 height 30
drag, startPoint x: 1138, startPoint y: 423, endPoint x: 1433, endPoint y: 525, distance: 313.0
click at [1137, 423] on span "0909ZAK" at bounding box center [1144, 425] width 41 height 14
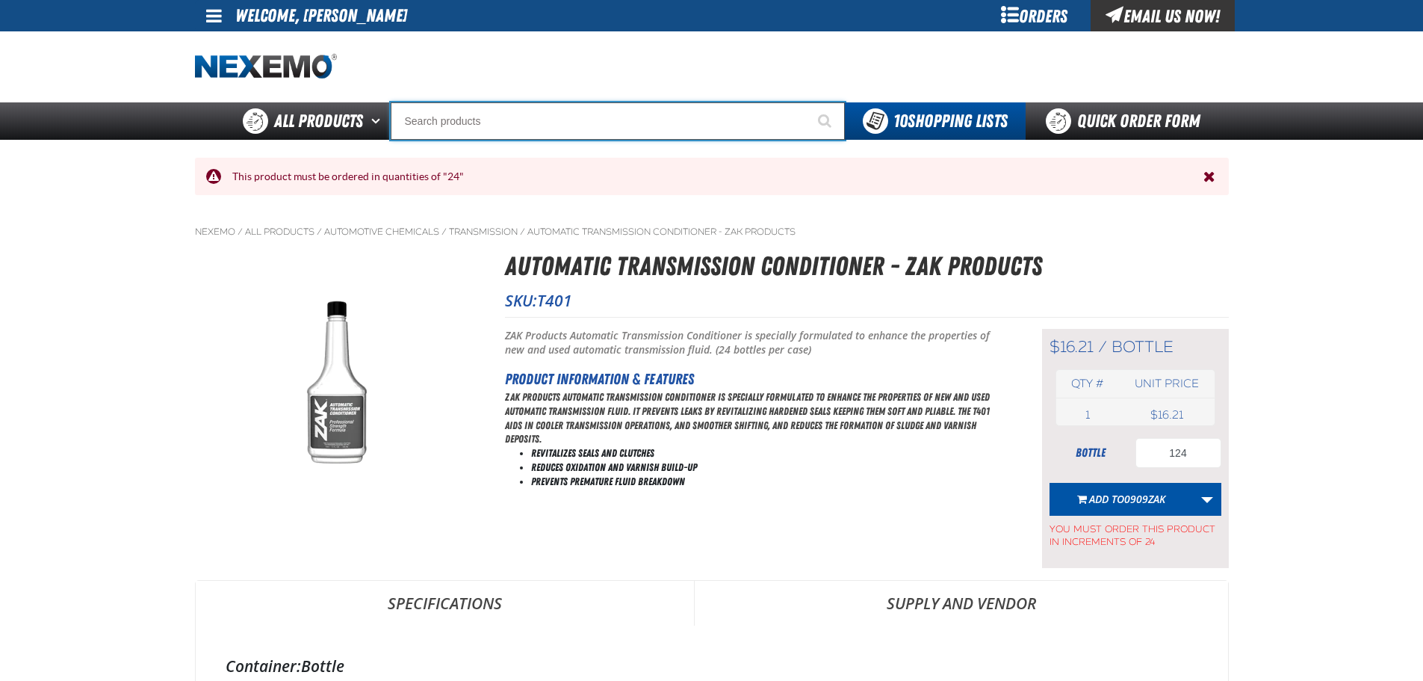
click at [464, 133] on input "Search" at bounding box center [618, 120] width 454 height 37
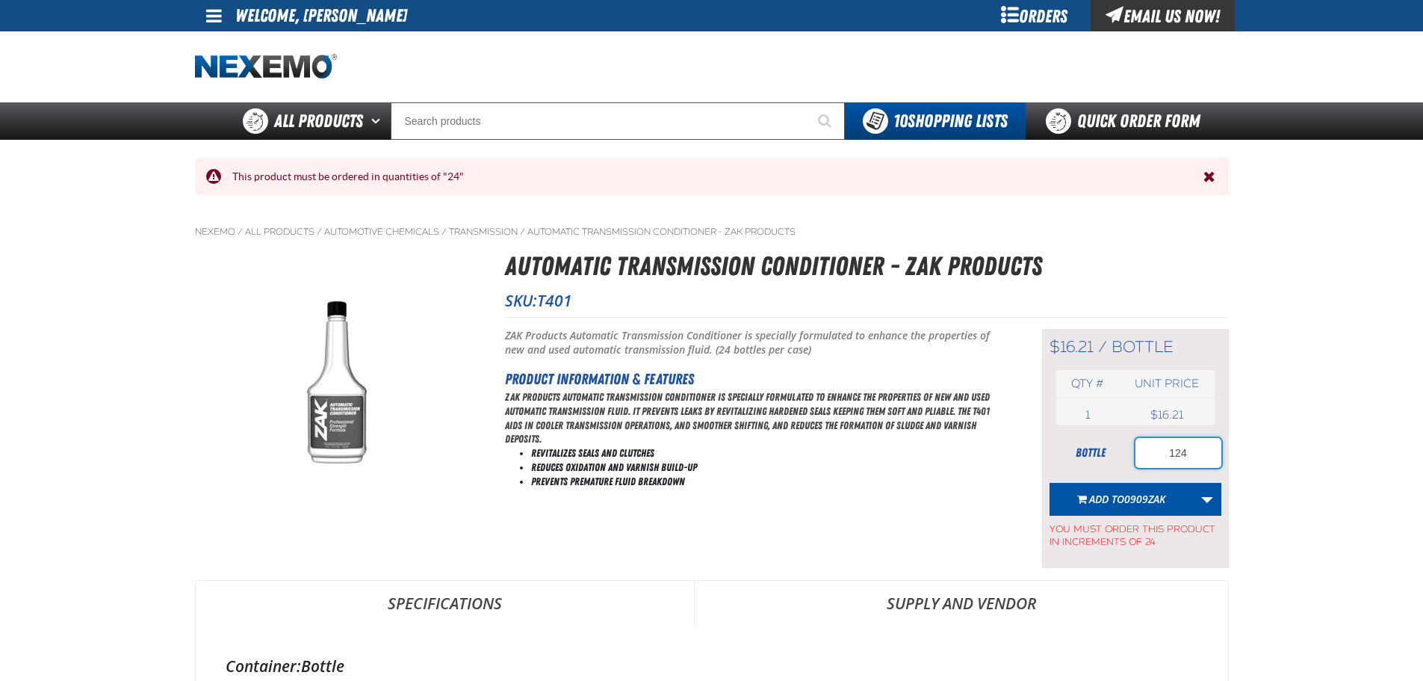
click at [1188, 454] on input "124" at bounding box center [1178, 453] width 86 height 30
type input "24"
click at [1150, 489] on button "Add to 0909ZAK" at bounding box center [1122, 499] width 144 height 33
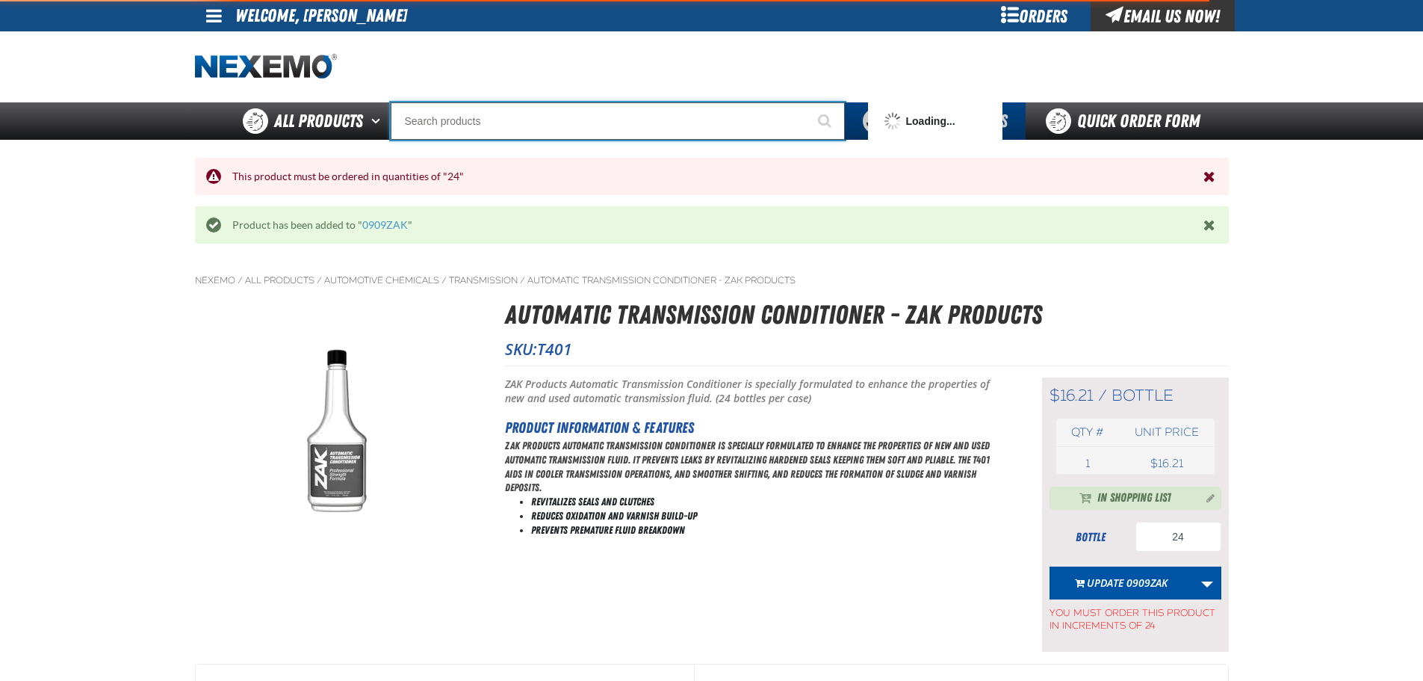
click at [499, 122] on input "Search" at bounding box center [618, 120] width 454 height 37
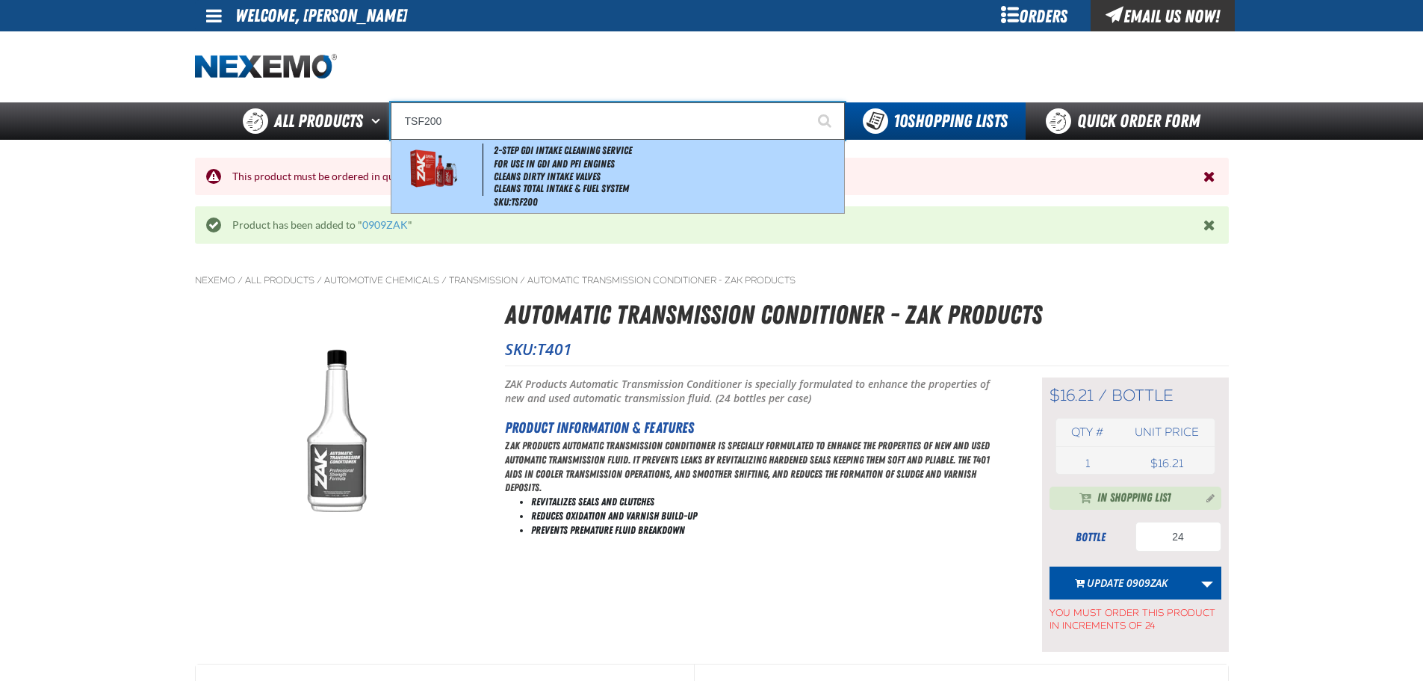
click at [518, 149] on span "2-Step GDI Intake Cleaning Service" at bounding box center [563, 150] width 138 height 12
type input "2-Step GDI Intake Cleaning Service"
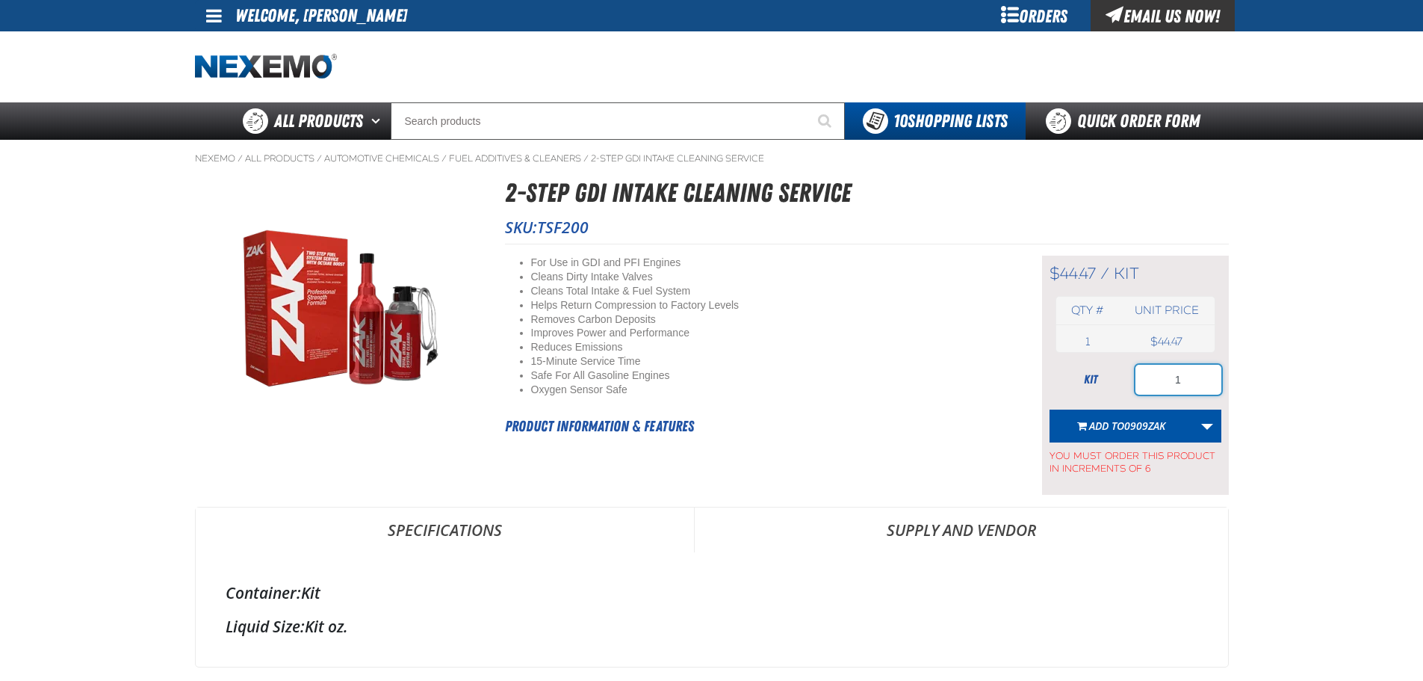
click at [1188, 374] on input "1" at bounding box center [1178, 380] width 86 height 30
click at [1188, 373] on input "1" at bounding box center [1178, 380] width 86 height 30
type input "24"
click at [1145, 425] on span "0909ZAK" at bounding box center [1144, 425] width 41 height 14
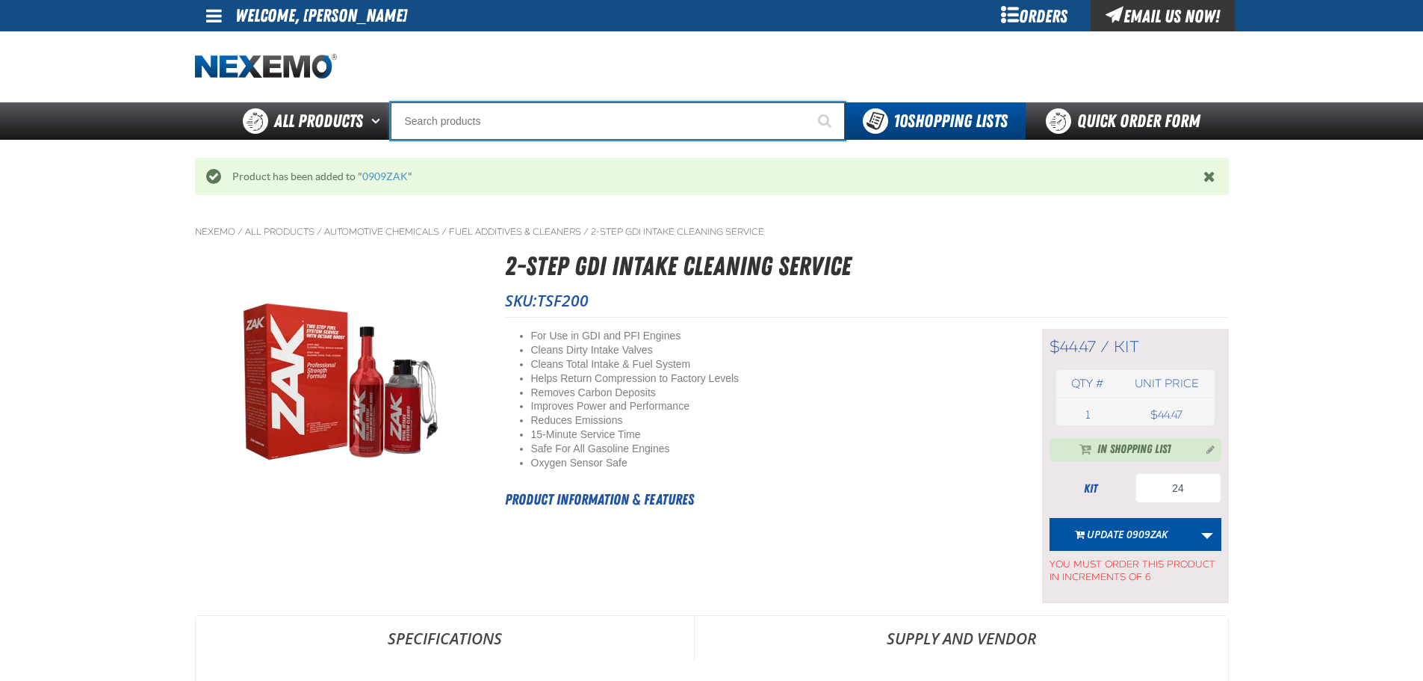
click at [506, 125] on input "Search" at bounding box center [618, 120] width 454 height 37
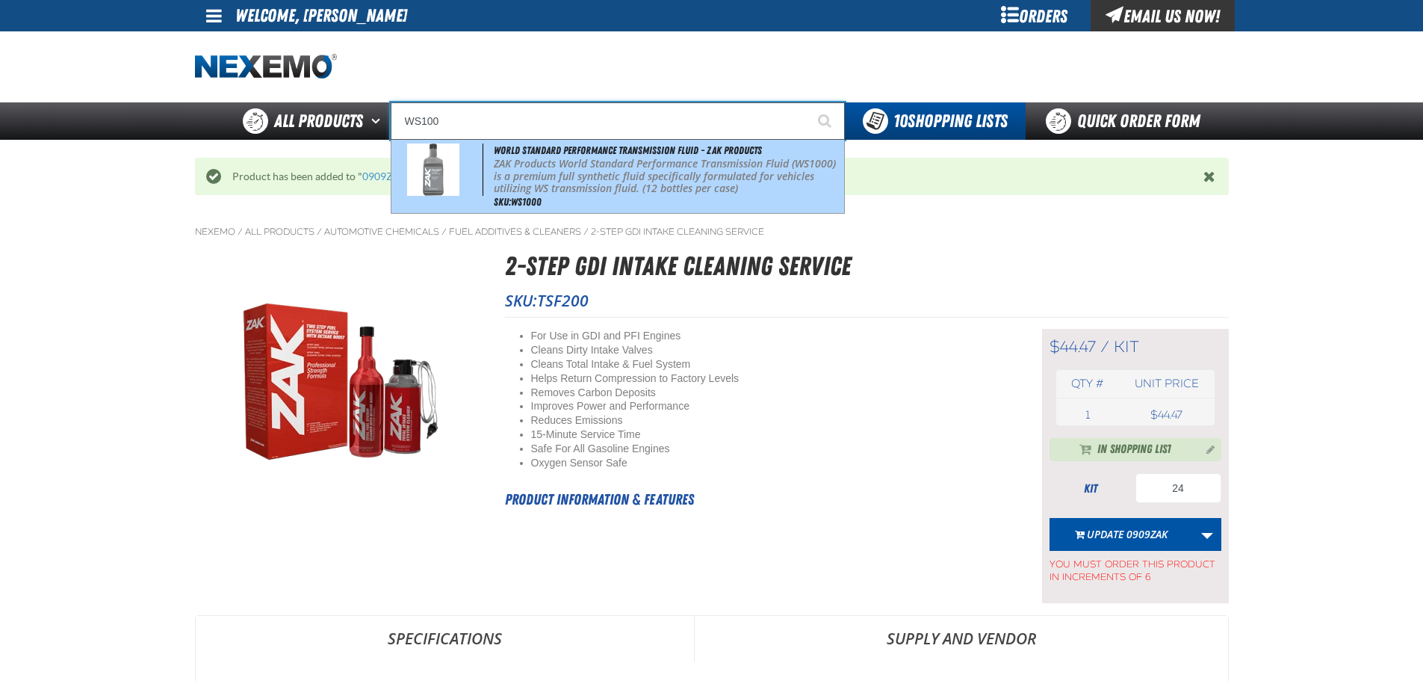
click at [530, 148] on span "World Standard Performance Transmission Fluid - ZAK Products" at bounding box center [628, 150] width 268 height 12
type input "World Standard Performance Transmission Fluid - ZAK Products"
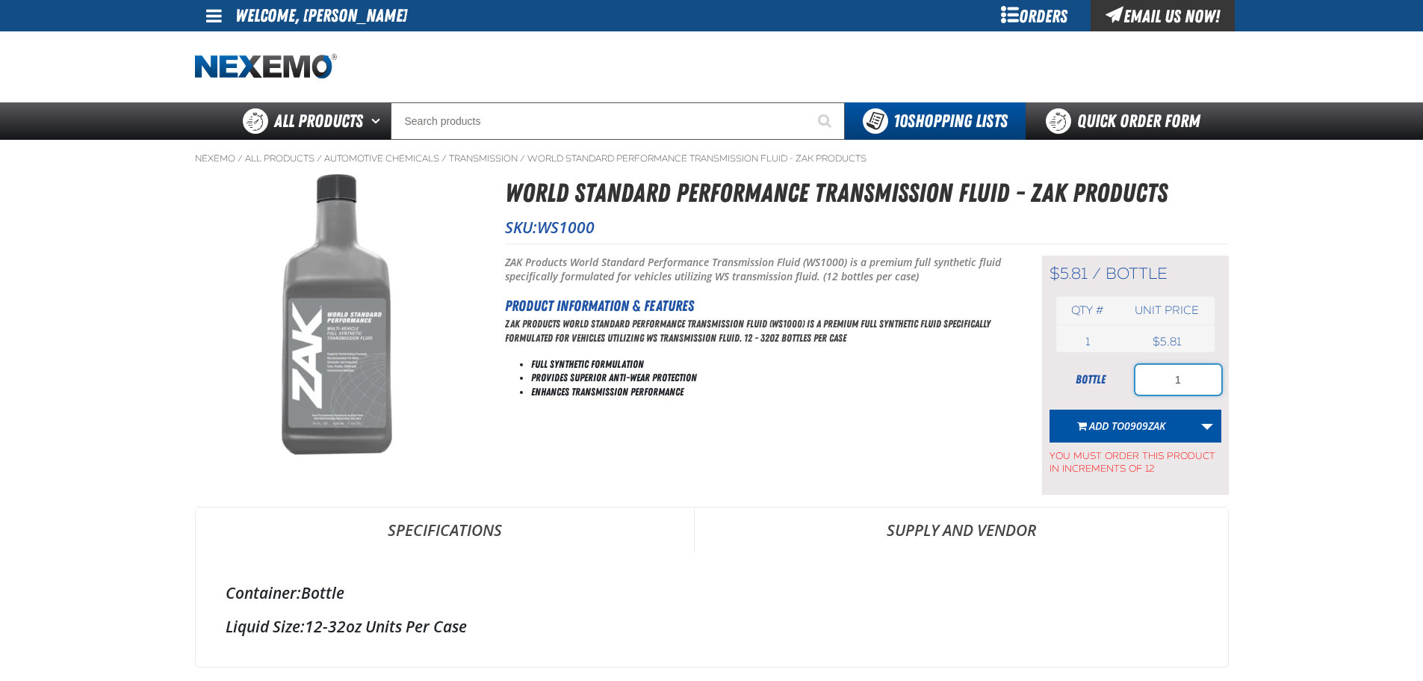
click at [1178, 379] on input "1" at bounding box center [1178, 380] width 86 height 30
type input "72"
click at [1106, 433] on button "Add to 0909ZAK" at bounding box center [1122, 425] width 144 height 33
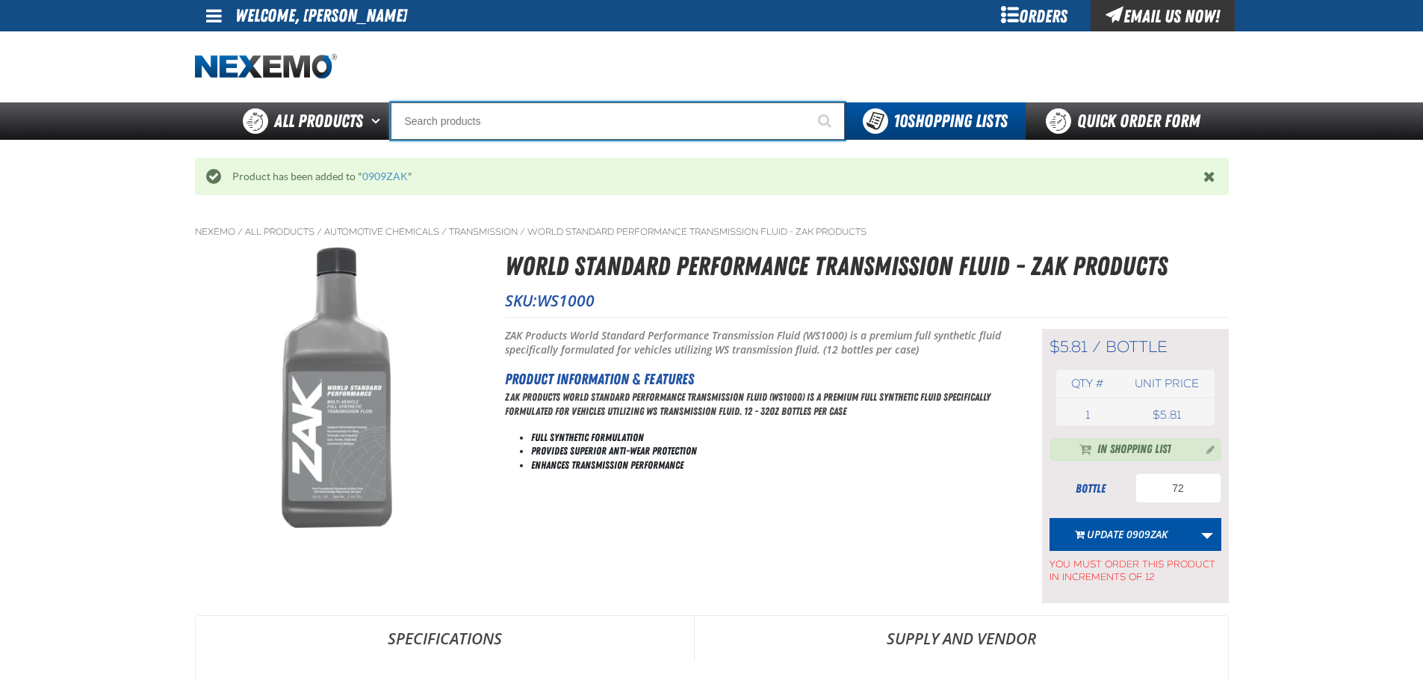
click at [467, 118] on input "Search" at bounding box center [618, 120] width 454 height 37
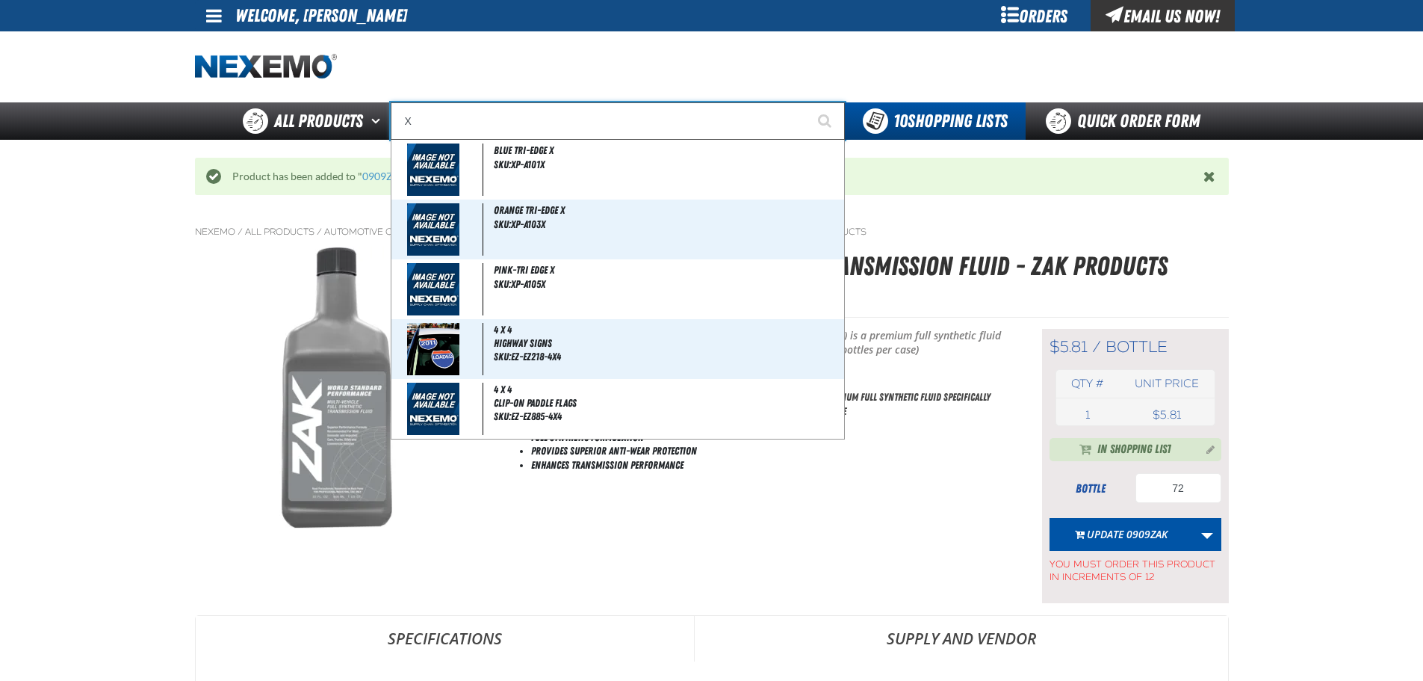
type input "XP"
type input "XPEL EZ-Tint"
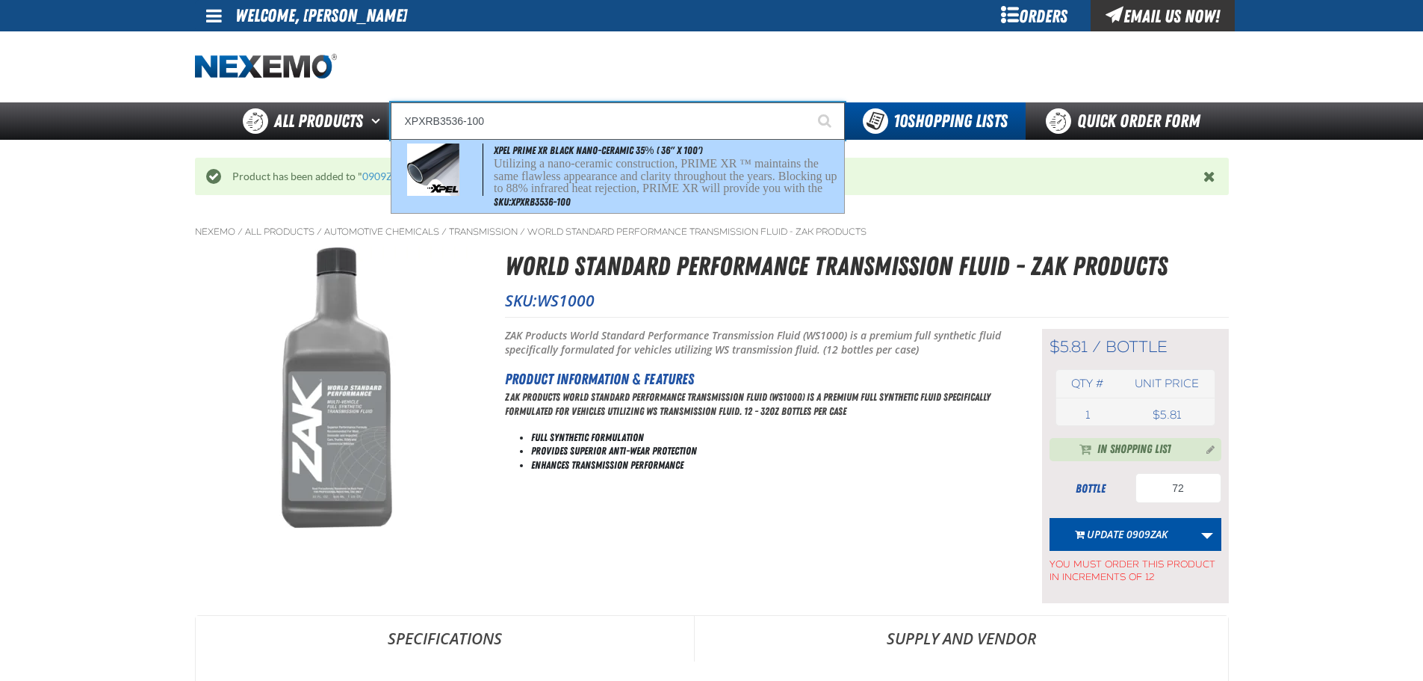
click at [521, 185] on p "Utilizing a nano-ceramic construction, PRIME XR ™ maintains the same flawless a…" at bounding box center [667, 189] width 347 height 63
type input "XPEL PRIME XR Black Nano-Ceramic 35% ( 36" x 100')"
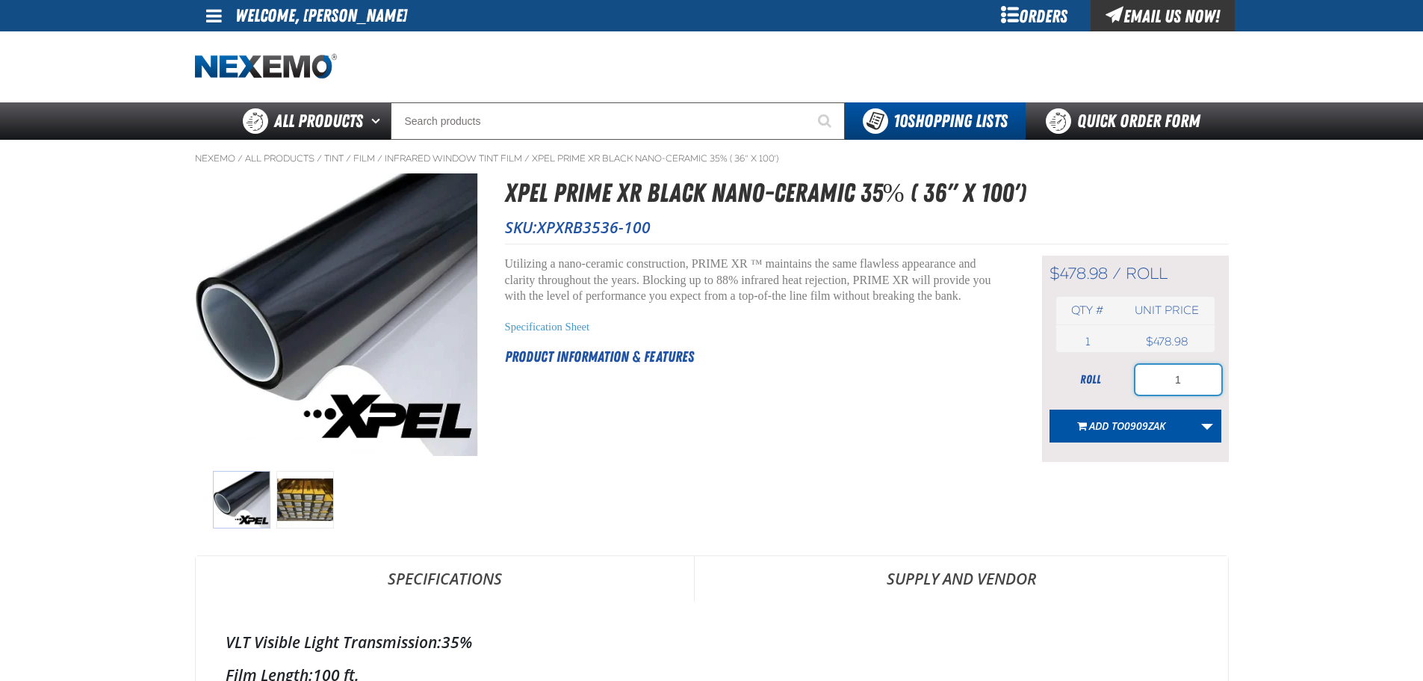
click at [1180, 375] on input "1" at bounding box center [1178, 380] width 86 height 30
type input "60"
click at [1165, 424] on span "0909ZAK" at bounding box center [1144, 425] width 41 height 14
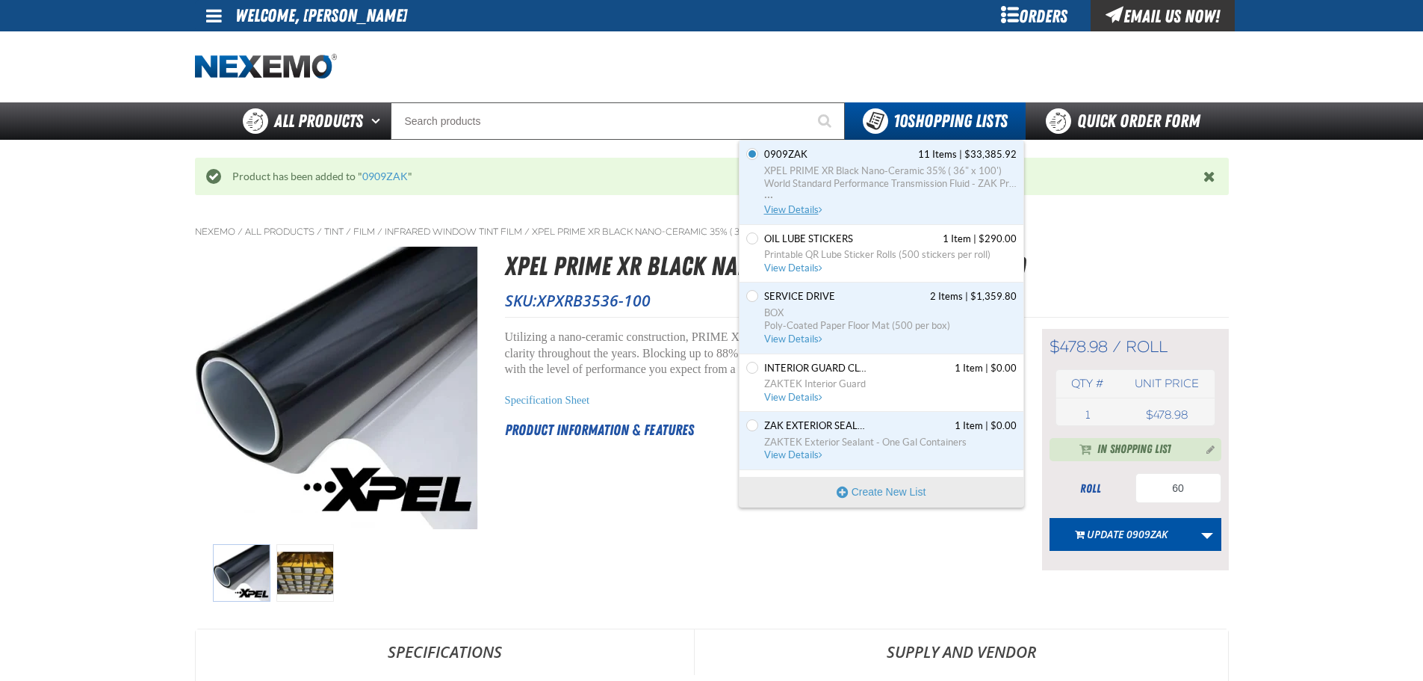
click at [811, 199] on span "XPEL PRIME XR Black Nano-Ceramic 35% ( 36" x 100') World Standard Performance T…" at bounding box center [890, 184] width 252 height 40
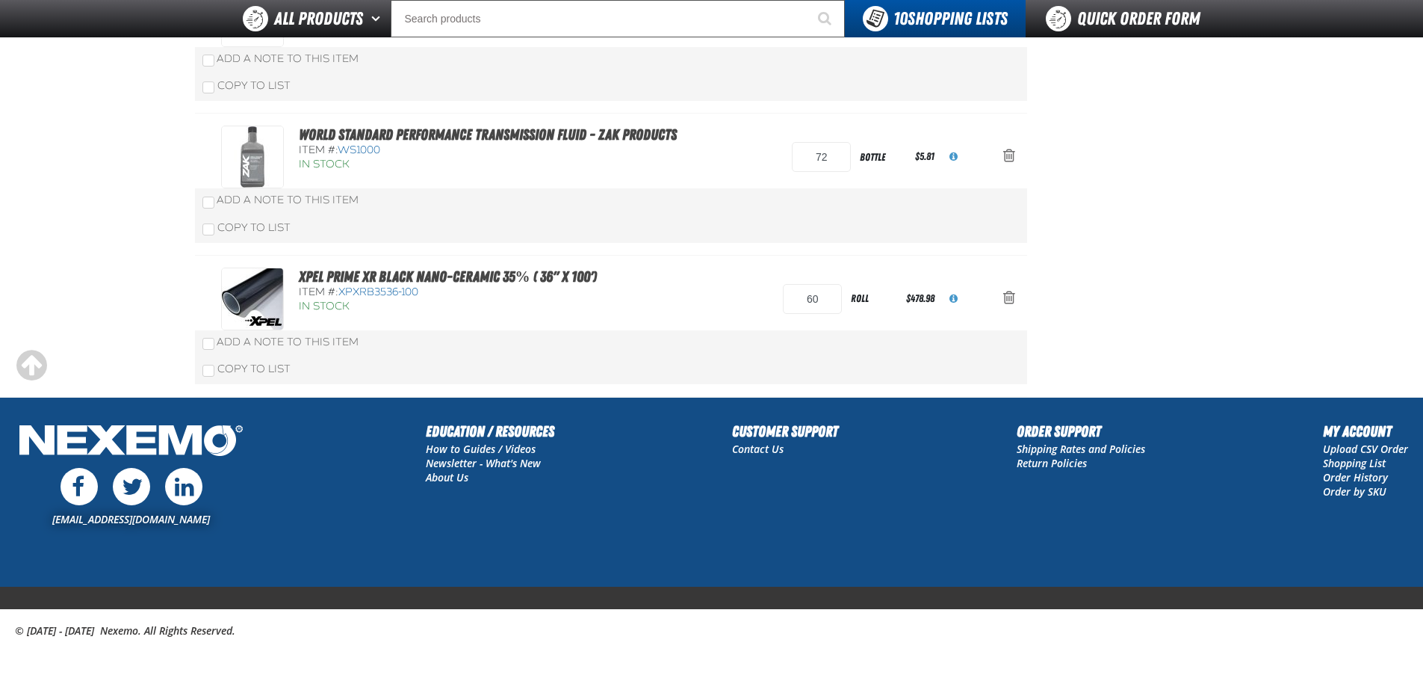
scroll to position [1397, 0]
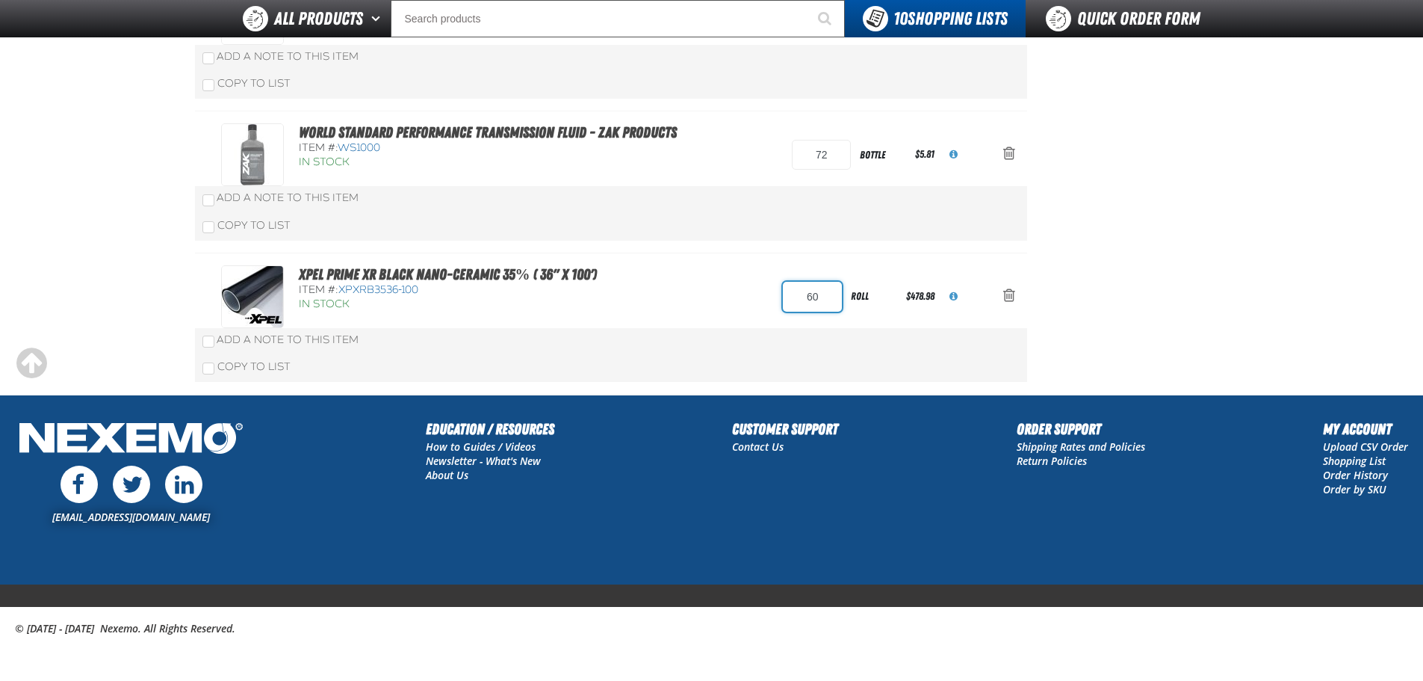
click at [810, 297] on input "60" at bounding box center [812, 297] width 59 height 30
type input "3"
click at [737, 263] on div "XPEL PRIME XR Black Nano-Ceramic 35% ( 36" x 100') Item #: XPXRB3536-100 In Sto…" at bounding box center [611, 324] width 832 height 142
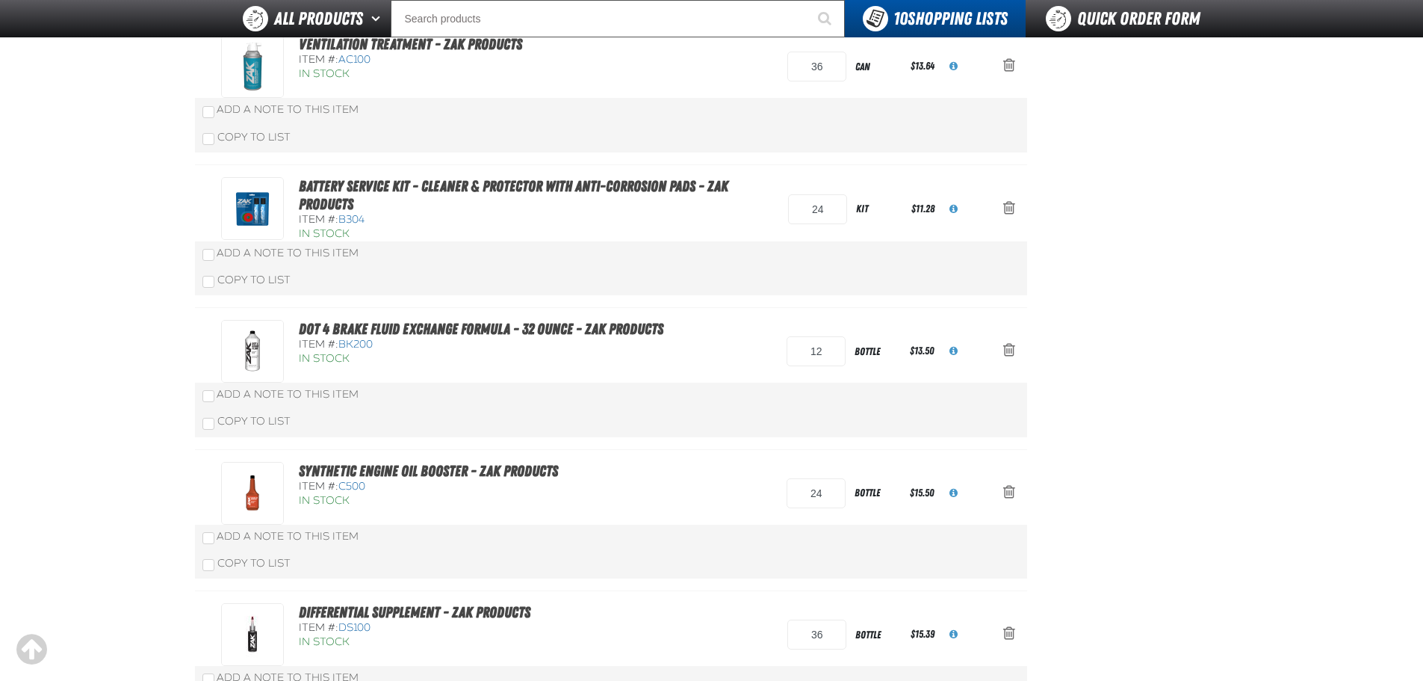
scroll to position [276, 0]
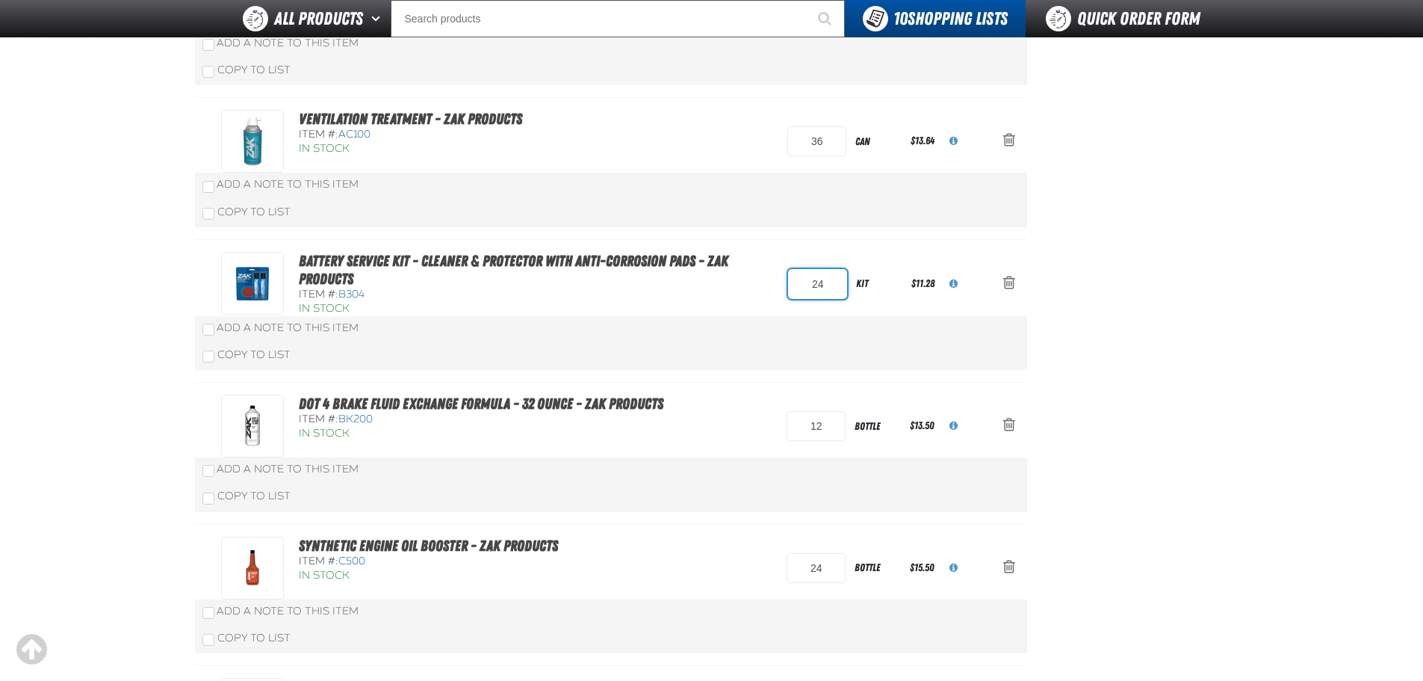
click at [837, 282] on input "24" at bounding box center [817, 284] width 59 height 30
type input "12"
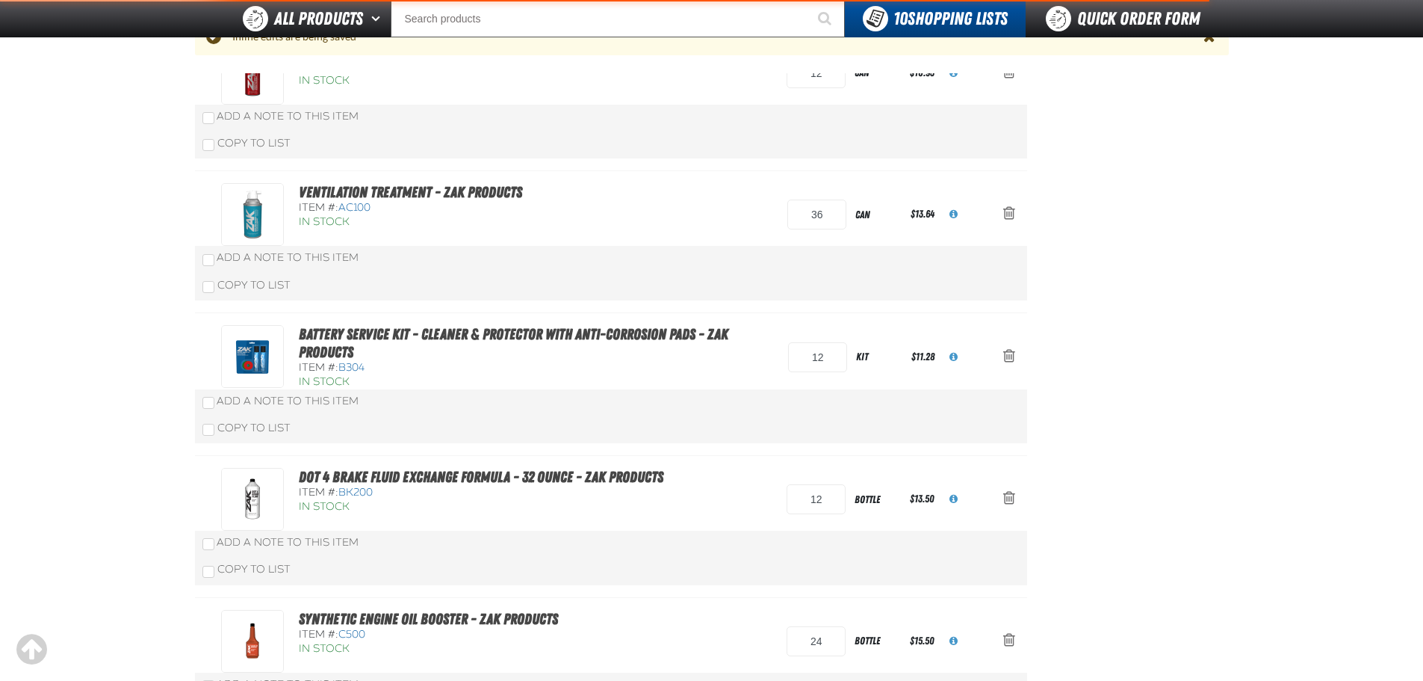
click at [759, 361] on div "Item #: B304" at bounding box center [536, 368] width 475 height 14
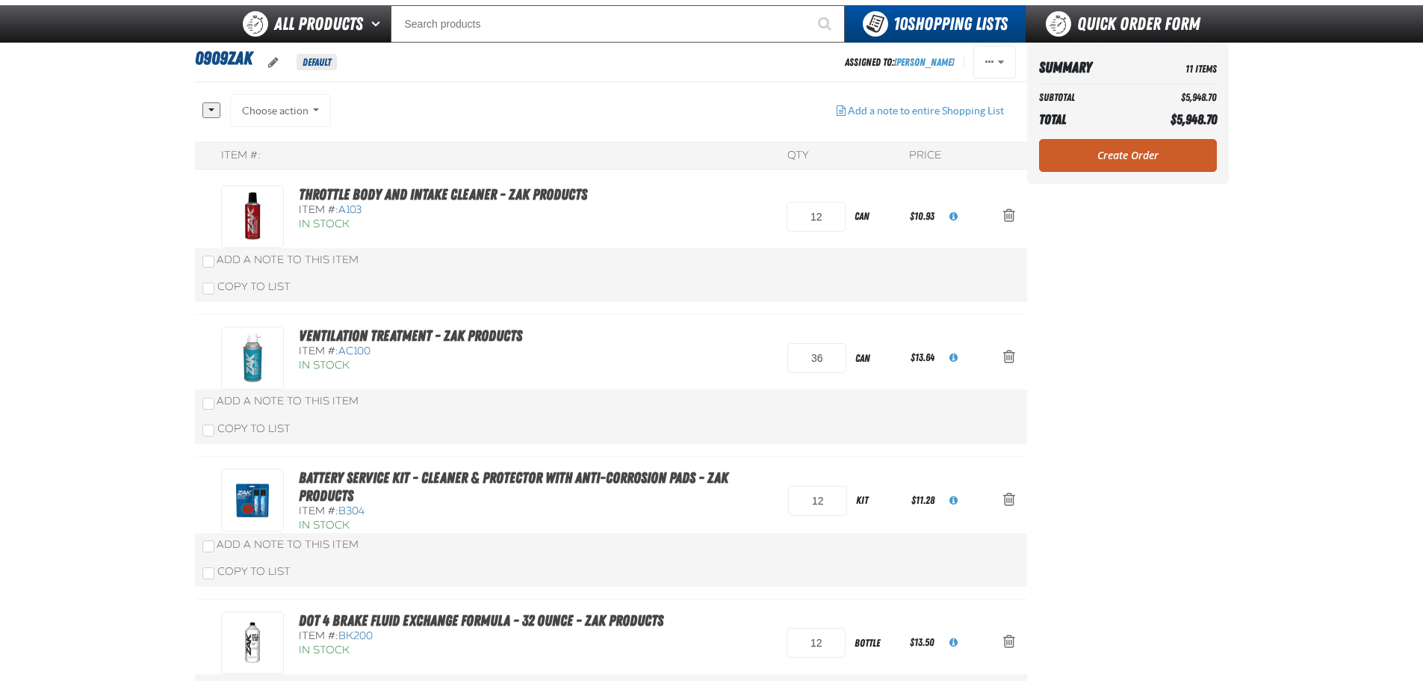
scroll to position [0, 0]
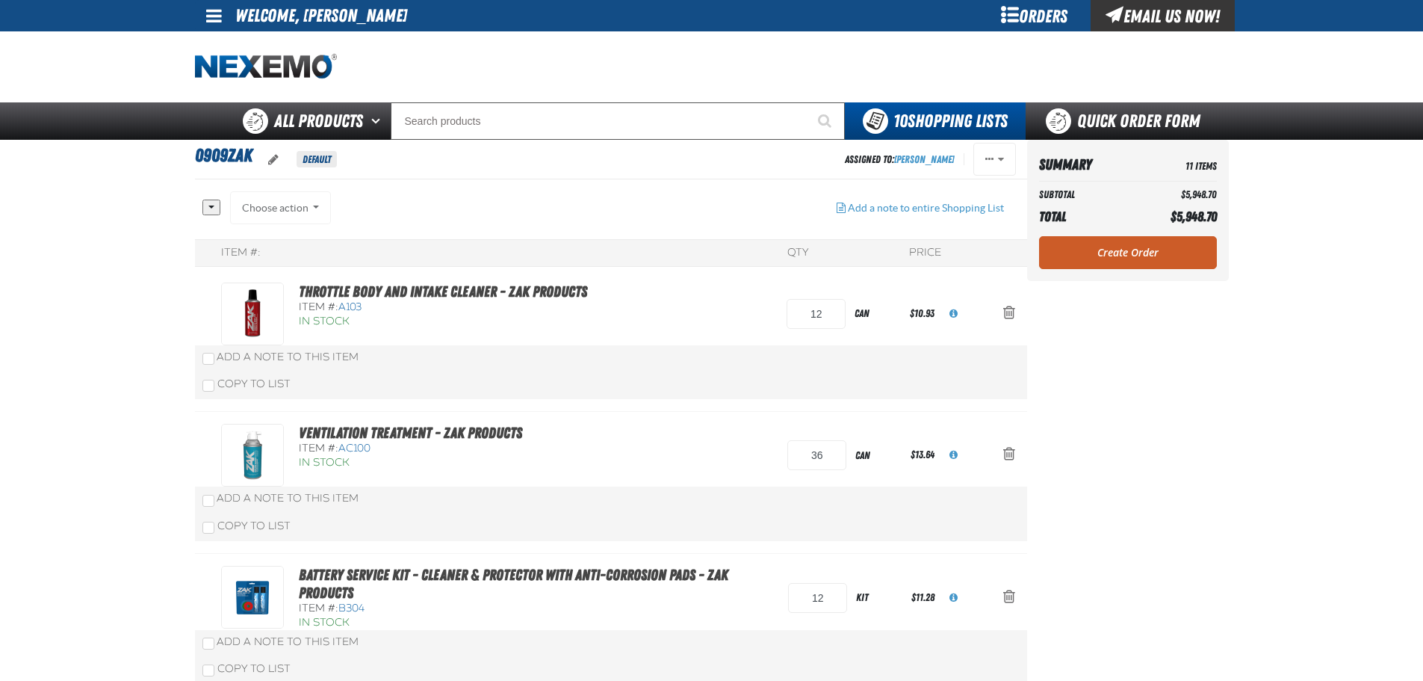
click at [1148, 246] on link "Create Order" at bounding box center [1128, 252] width 178 height 33
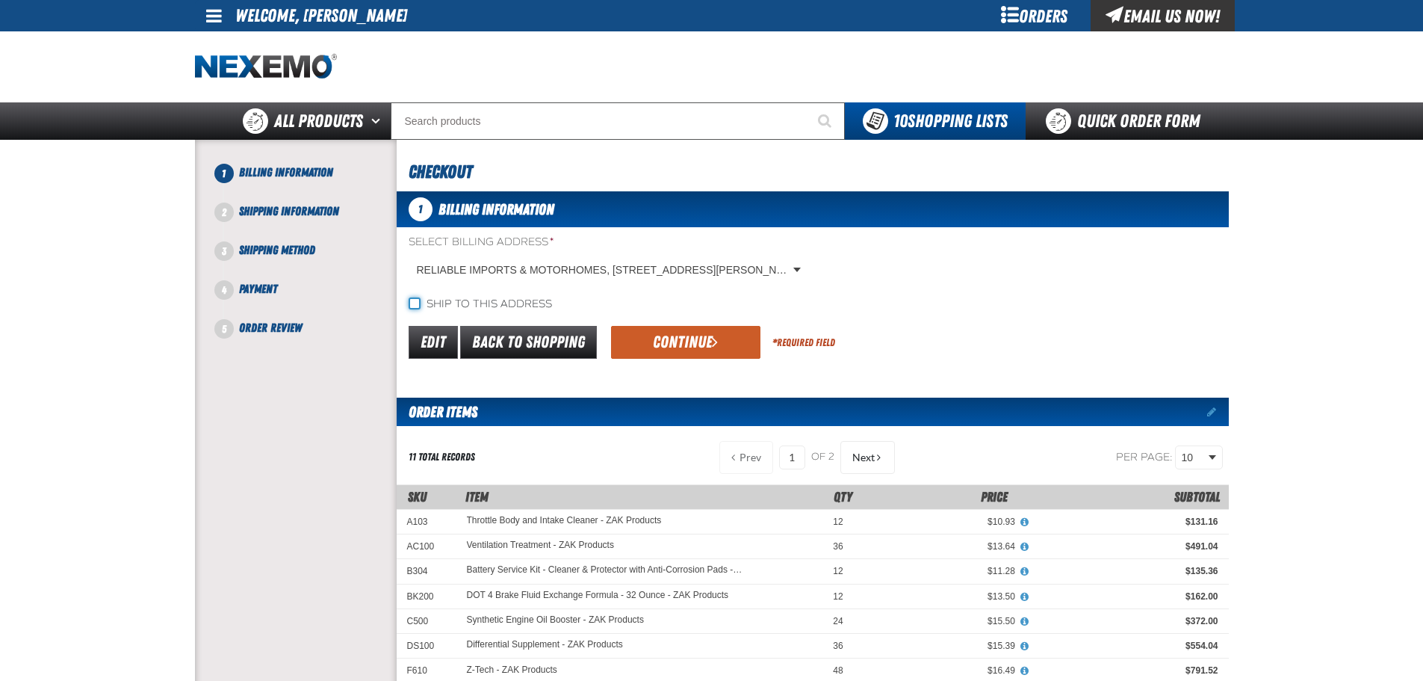
drag, startPoint x: 414, startPoint y: 301, endPoint x: 450, endPoint y: 314, distance: 39.0
click at [415, 301] on input "Ship to this address" at bounding box center [415, 303] width 12 height 12
checkbox input "true"
click at [699, 342] on button "Continue" at bounding box center [685, 342] width 149 height 33
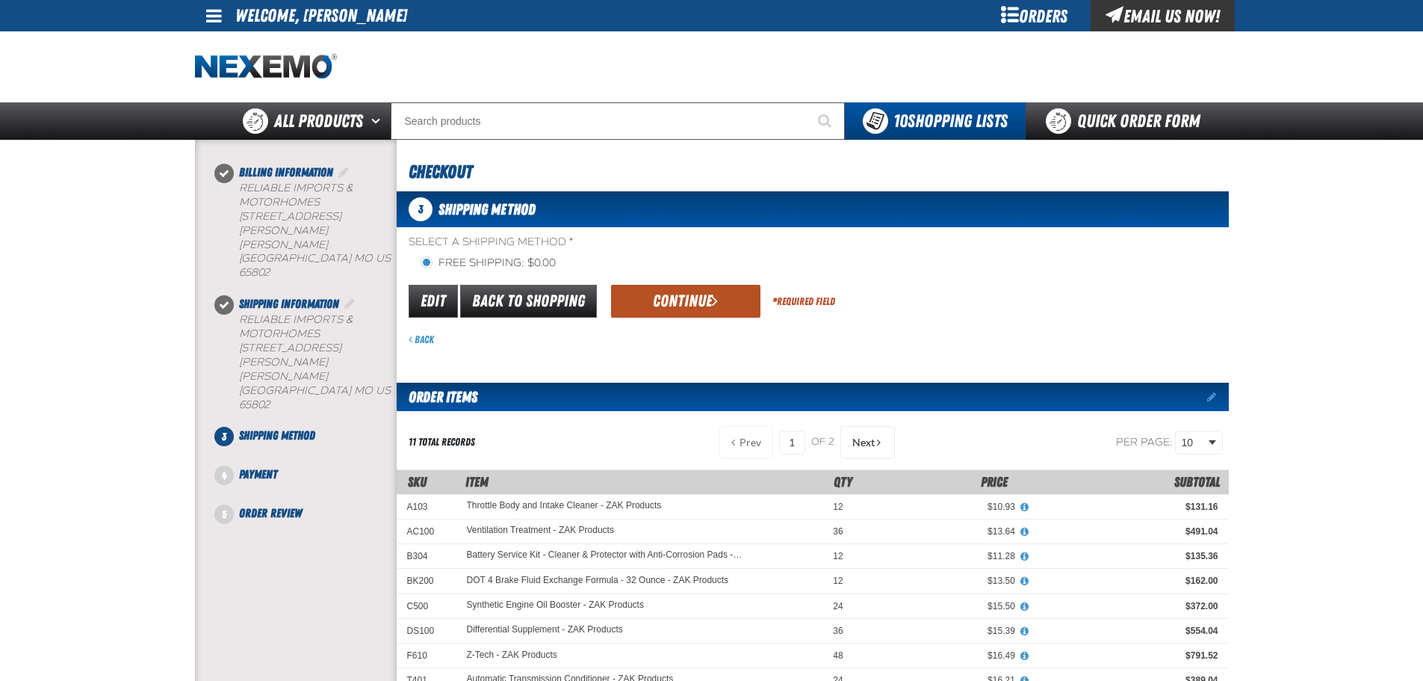
click at [668, 308] on button "Continue" at bounding box center [685, 301] width 149 height 33
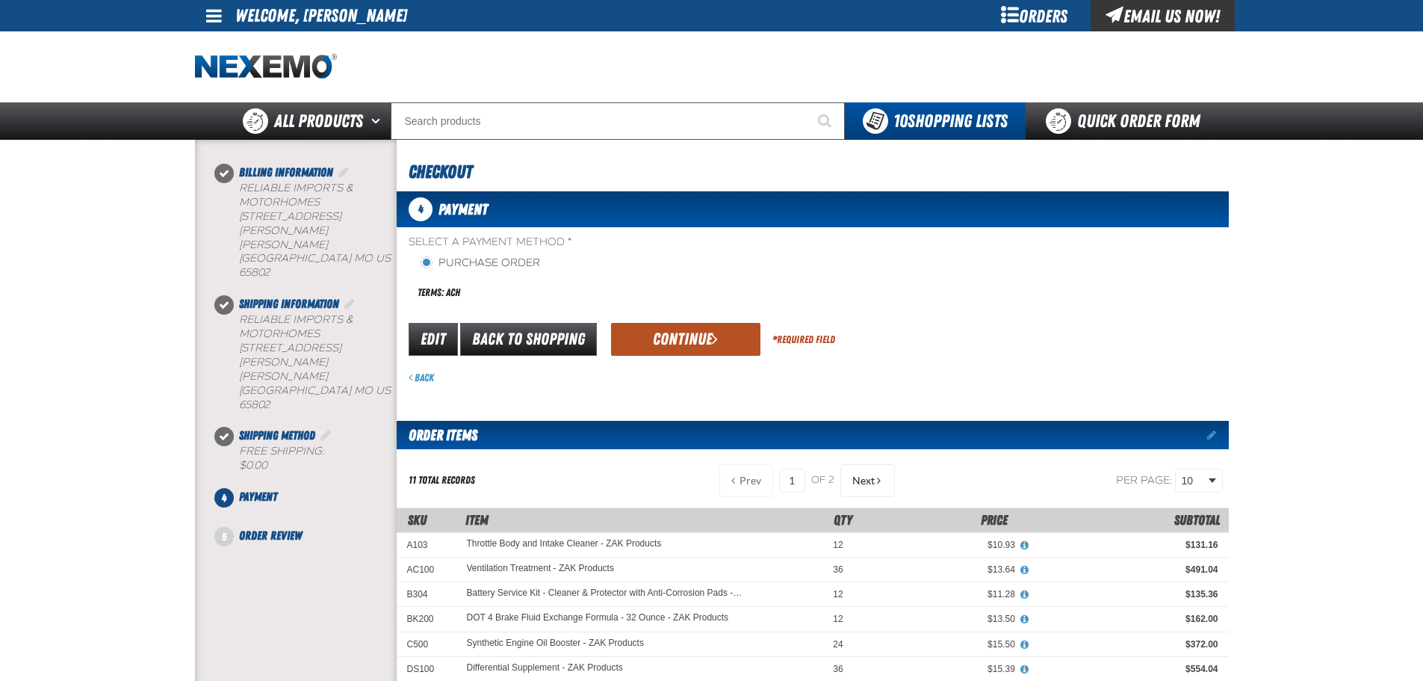
click at [686, 341] on button "Continue" at bounding box center [685, 339] width 149 height 33
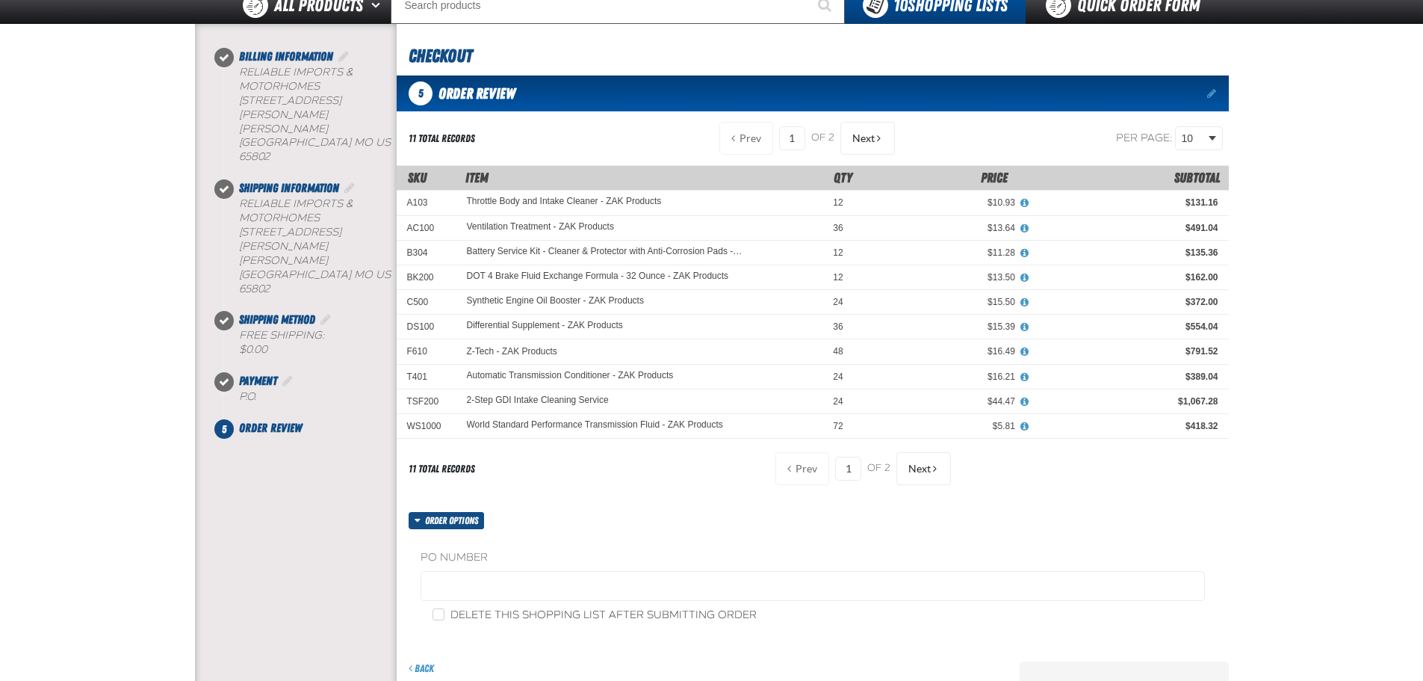
scroll to position [224, 0]
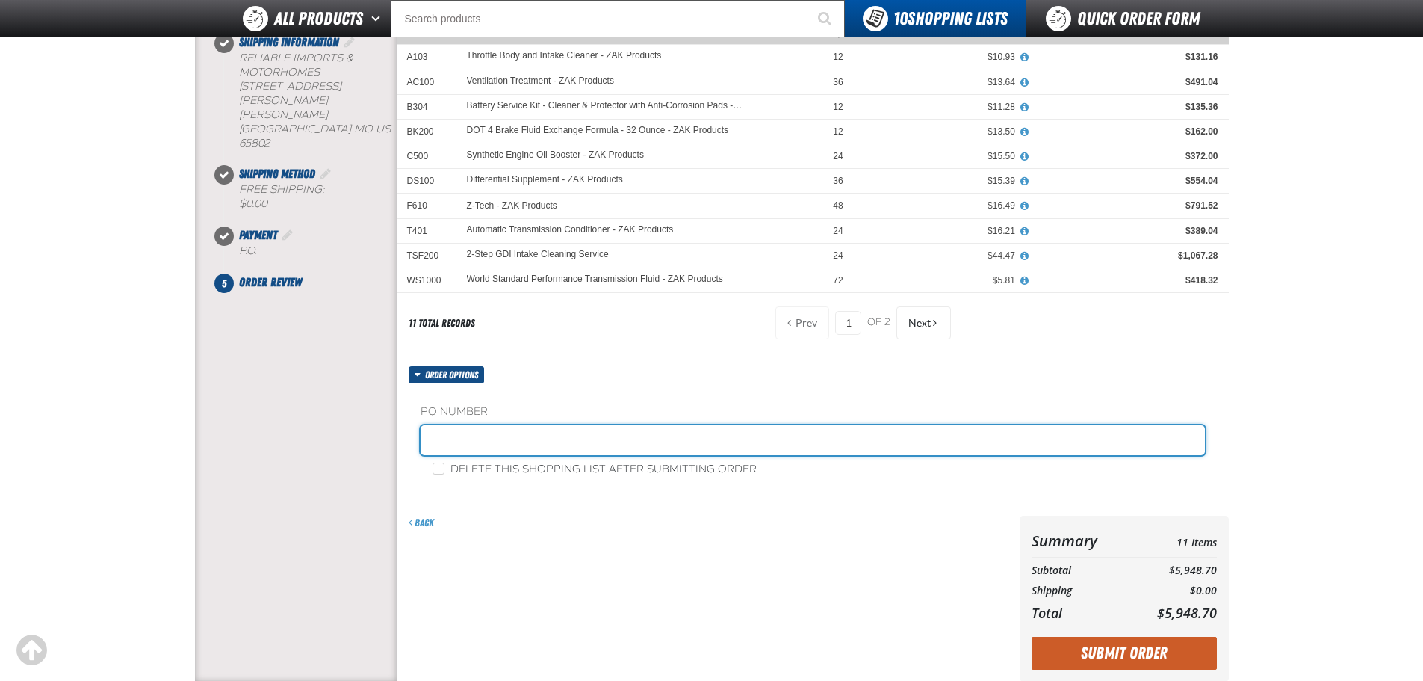
click at [477, 450] on input "text" at bounding box center [813, 440] width 784 height 30
type input "0909ZAK"
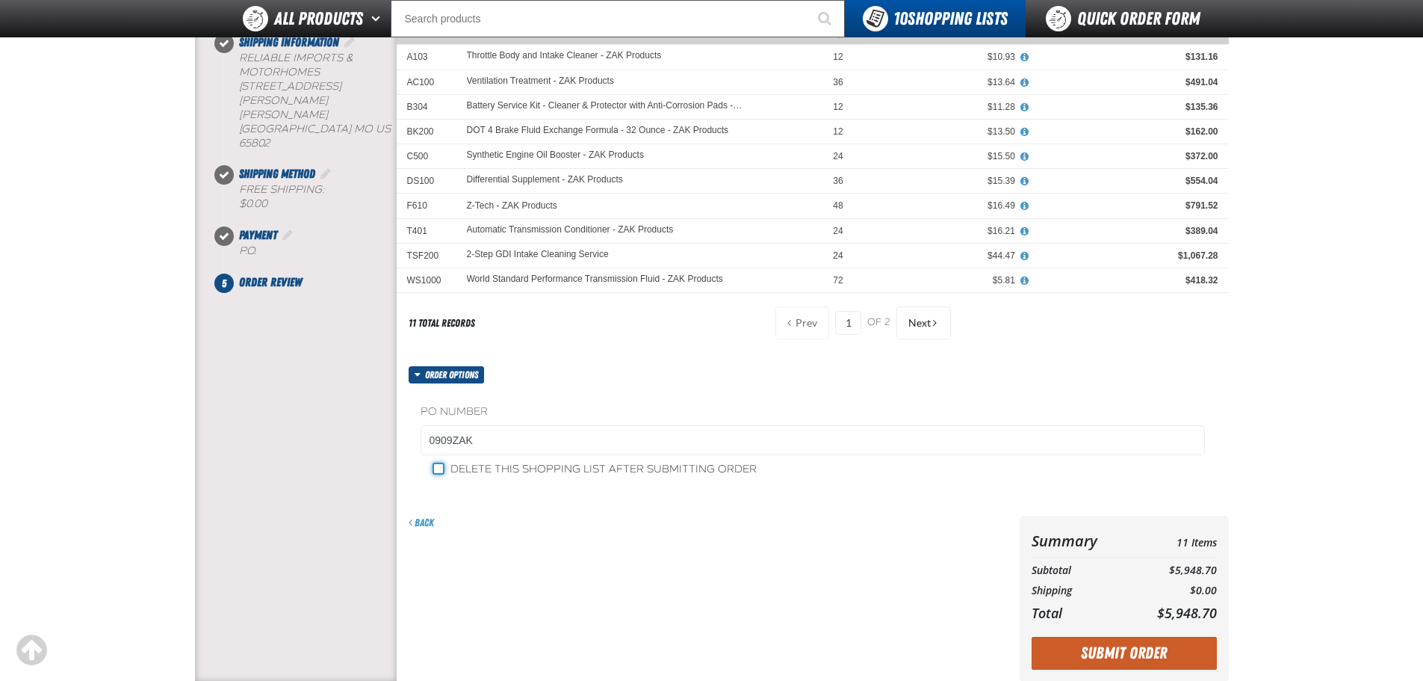
click at [443, 471] on input "Delete this shopping list after submitting order" at bounding box center [439, 468] width 12 height 12
checkbox input "true"
click at [1076, 647] on button "Submit Order" at bounding box center [1124, 652] width 185 height 33
